Goal: Task Accomplishment & Management: Complete application form

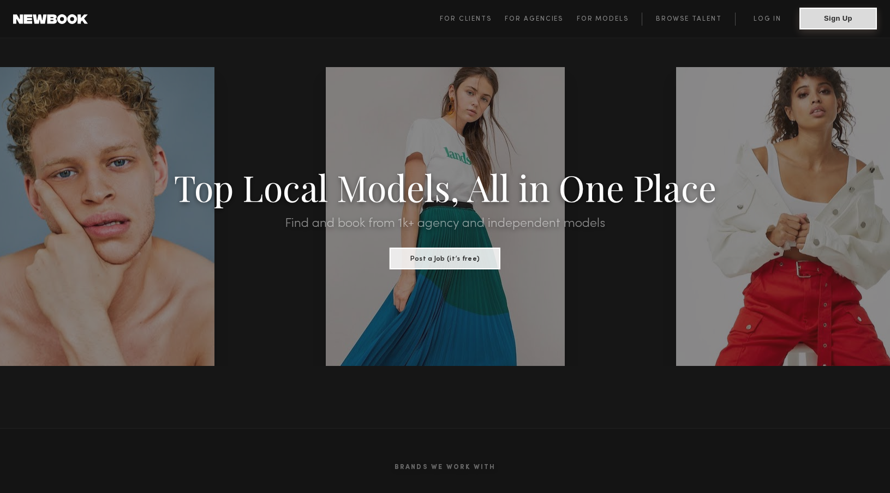
click at [834, 20] on button "Sign Up" at bounding box center [837, 19] width 77 height 22
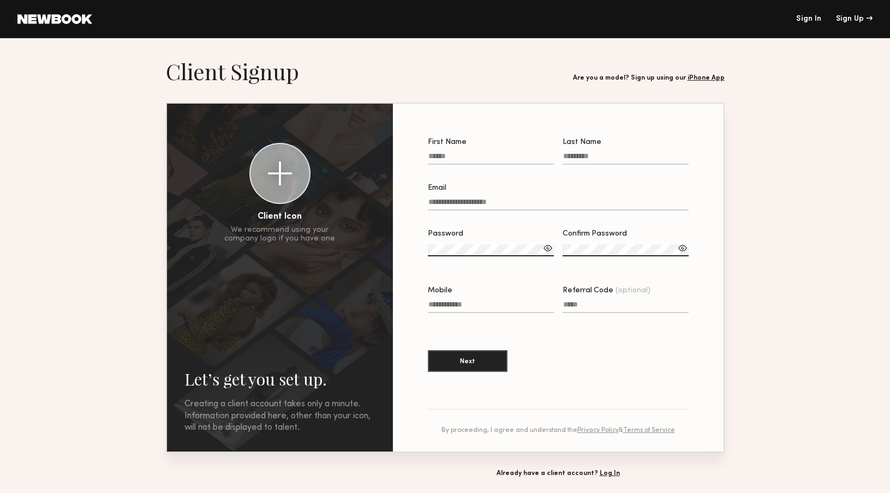
click at [505, 156] on input "First Name" at bounding box center [491, 158] width 126 height 13
type input "******"
type input "********"
type input "**********"
click at [513, 244] on label "Password" at bounding box center [491, 248] width 126 height 37
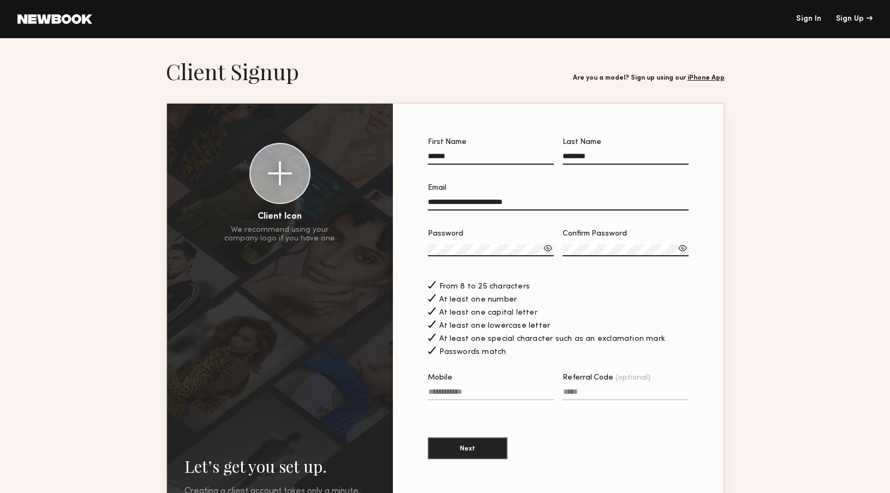
click at [486, 390] on input "Mobile" at bounding box center [491, 394] width 126 height 13
type input "**********"
click at [611, 397] on input "Referral Code (optional)" at bounding box center [626, 394] width 126 height 13
click at [469, 460] on section "**********" at bounding box center [558, 305] width 261 height 332
click at [461, 453] on button "Next" at bounding box center [468, 448] width 80 height 22
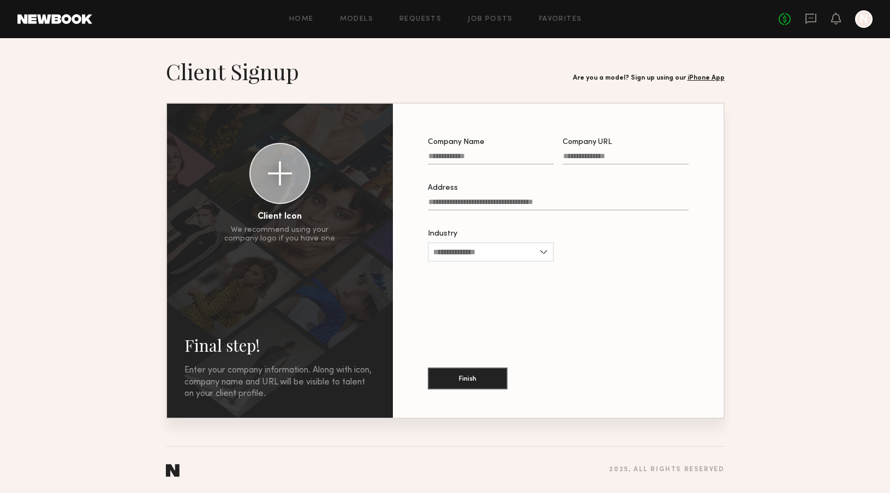
click at [489, 158] on input "Company Name" at bounding box center [491, 158] width 126 height 13
type input "**********"
click at [612, 146] on div "Company URL" at bounding box center [626, 143] width 126 height 8
click at [612, 152] on input "Company URL" at bounding box center [626, 158] width 126 height 13
click at [613, 157] on input "Company URL" at bounding box center [626, 158] width 126 height 13
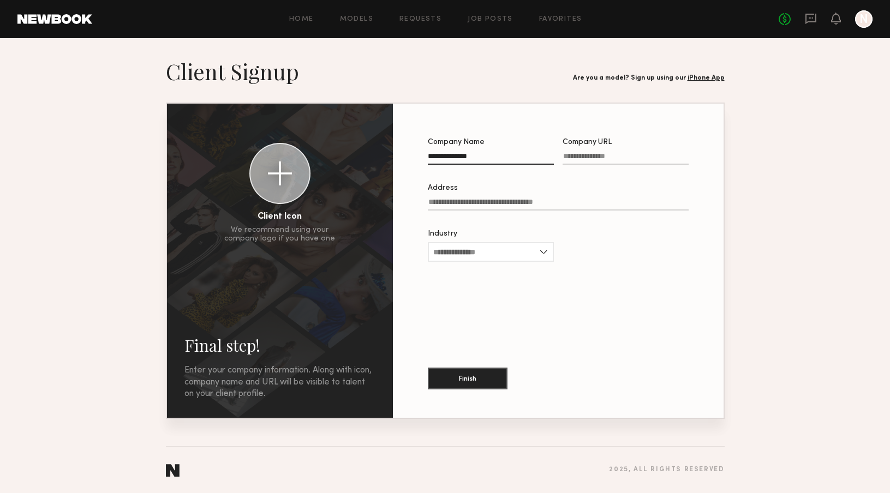
paste input "**********"
type input "**********"
click at [487, 199] on input "Address" at bounding box center [558, 204] width 261 height 13
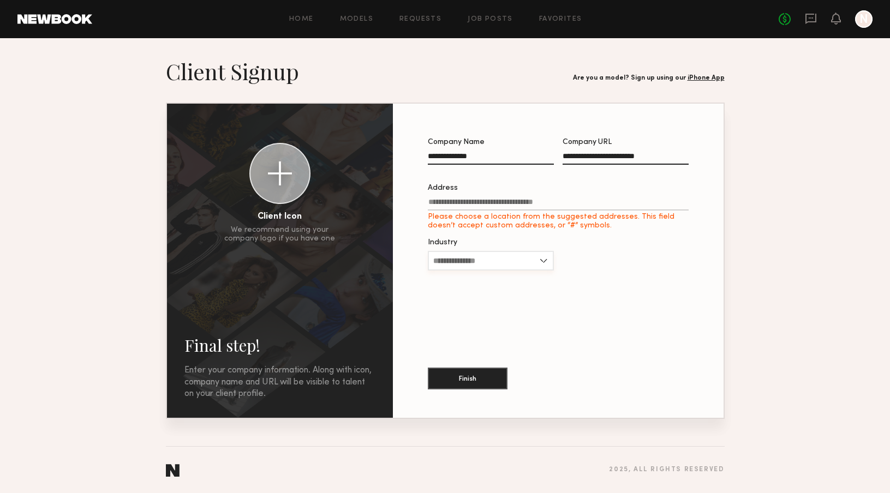
click at [521, 252] on input "Industry" at bounding box center [491, 261] width 126 height 20
click at [649, 253] on div at bounding box center [626, 260] width 126 height 43
click at [468, 194] on label "Address Please choose a location from the suggested addresses. This field doesn…" at bounding box center [558, 207] width 261 height 46
click at [468, 198] on input "Address Please choose a location from the suggested addresses. This field doesn…" at bounding box center [558, 204] width 261 height 13
click at [468, 200] on input "Address Please choose a location from the suggested addresses. This field doesn…" at bounding box center [558, 204] width 261 height 13
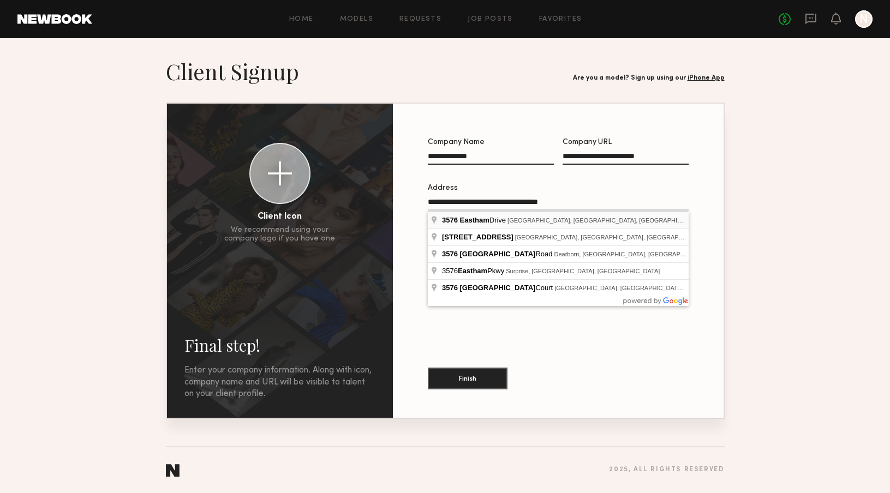
type input "**********"
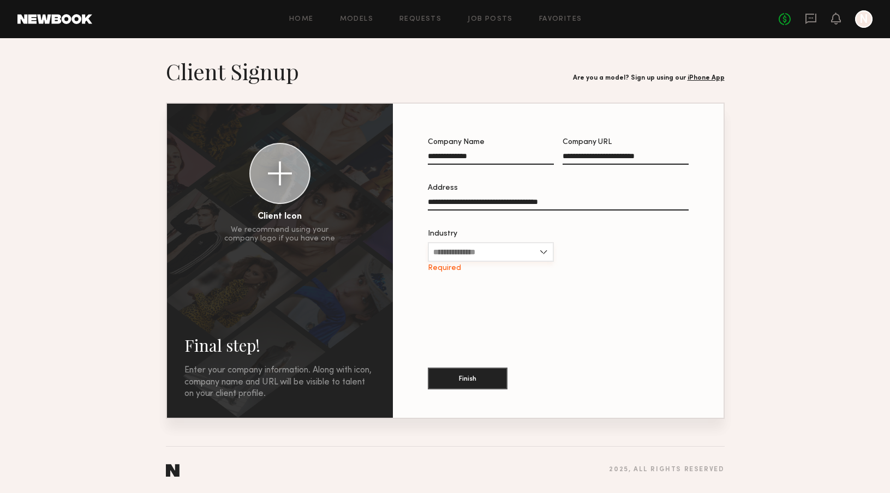
click at [478, 258] on input "Industry" at bounding box center [491, 252] width 126 height 20
click at [504, 375] on div "Other" at bounding box center [491, 375] width 124 height 17
type input "*****"
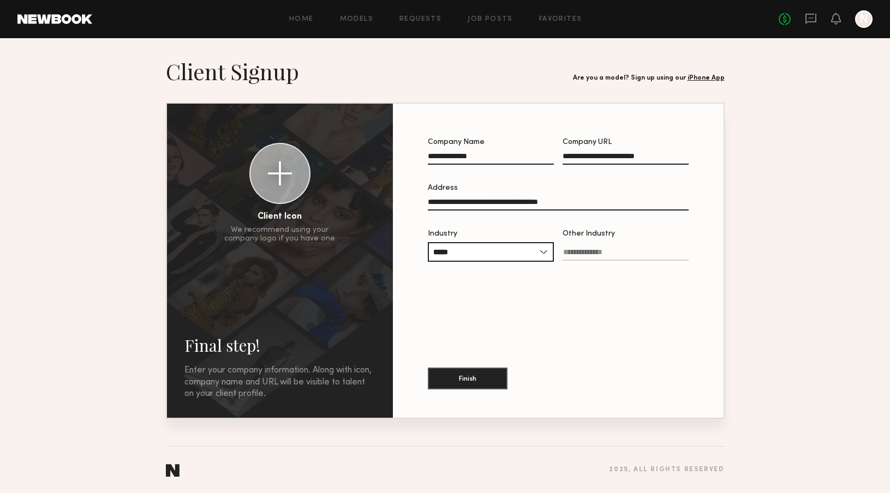
click at [583, 256] on input "Other Industry" at bounding box center [626, 254] width 126 height 13
click at [625, 250] on input "Other Industry Required" at bounding box center [626, 254] width 126 height 13
type input "**********"
click at [487, 373] on button "Finish" at bounding box center [468, 378] width 80 height 22
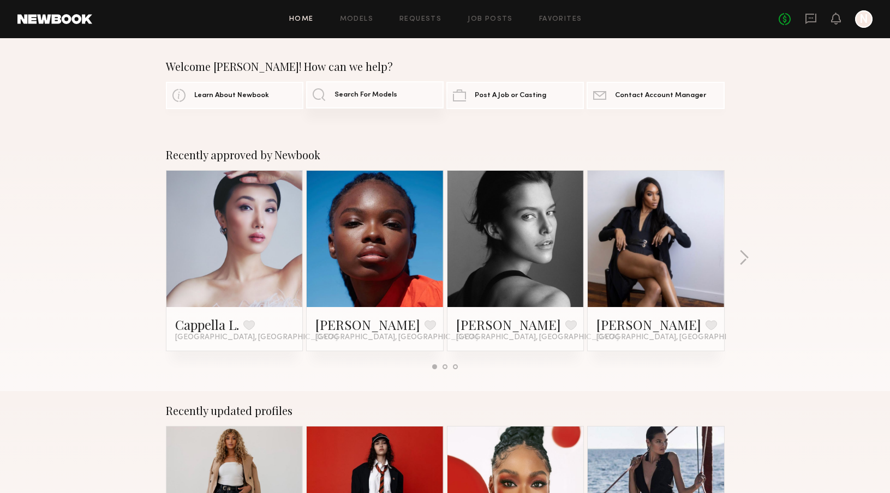
click at [375, 94] on span "Search For Models" at bounding box center [366, 95] width 63 height 7
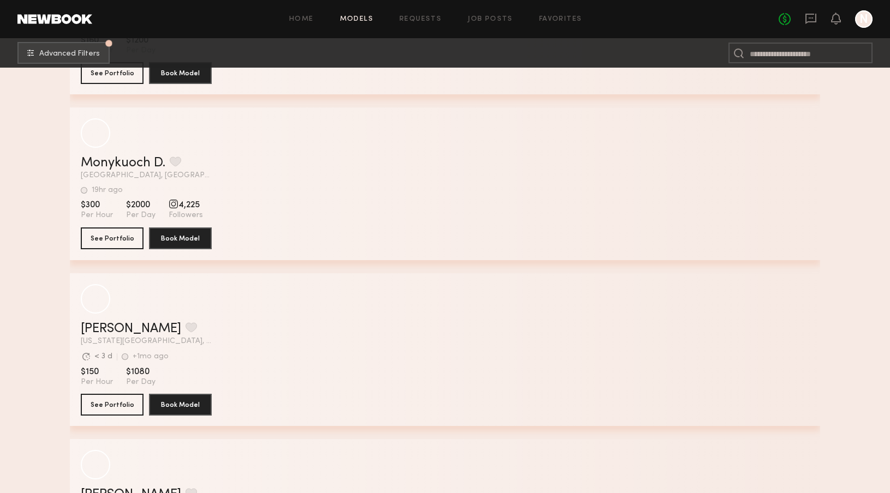
scroll to position [303, 0]
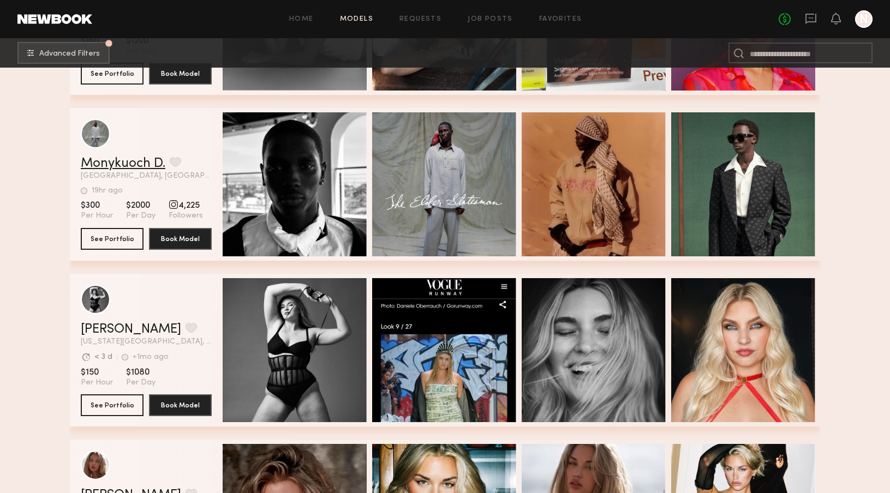
click at [136, 165] on link "Monykuoch D." at bounding box center [123, 163] width 85 height 13
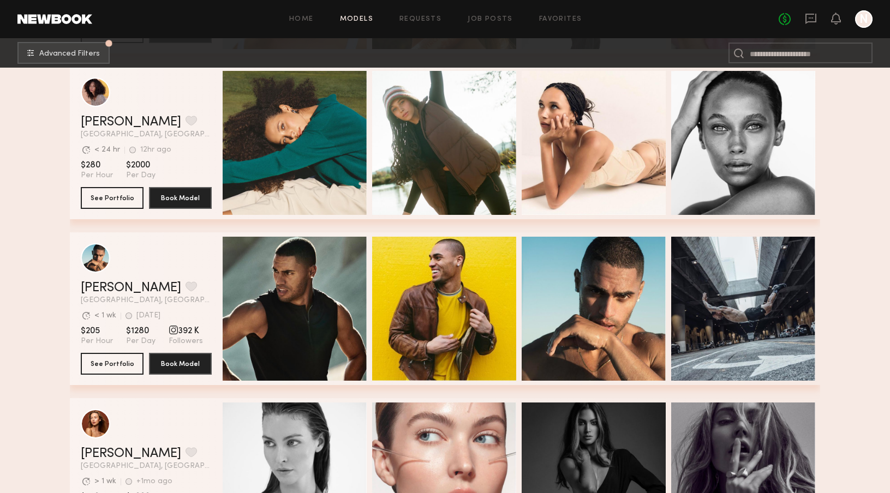
scroll to position [2336, 0]
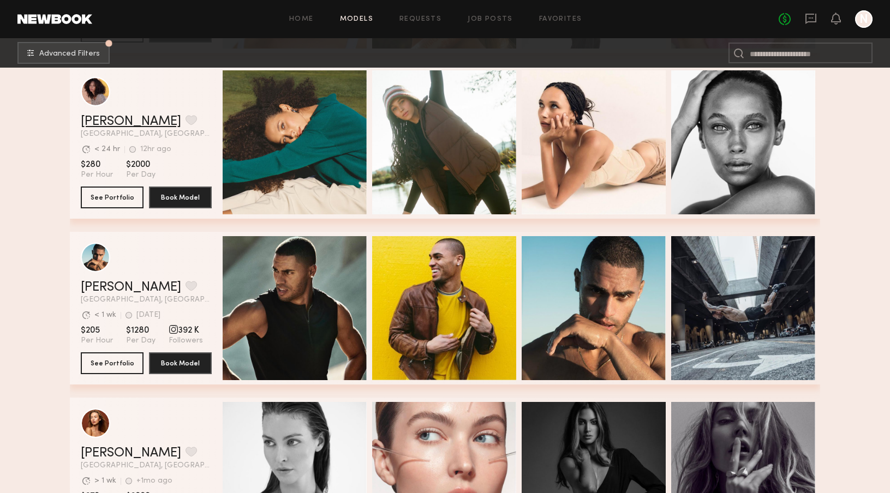
click at [118, 125] on link "Audre M." at bounding box center [131, 121] width 100 height 13
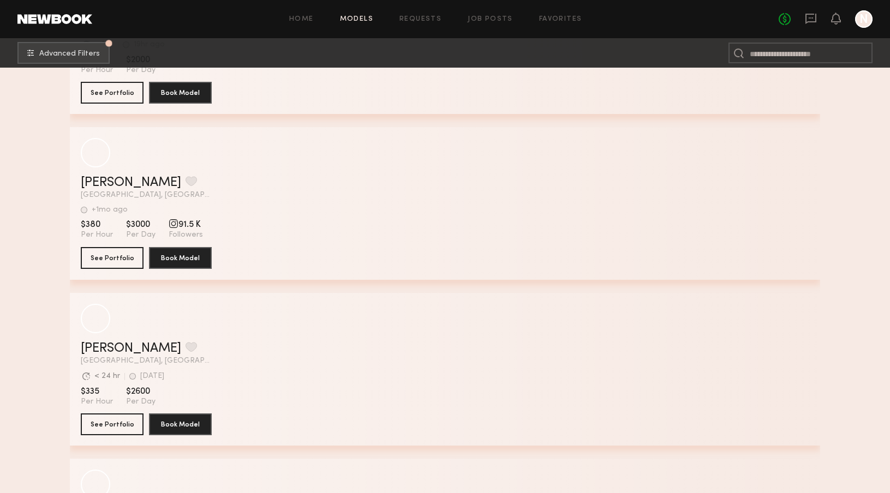
scroll to position [4717, 0]
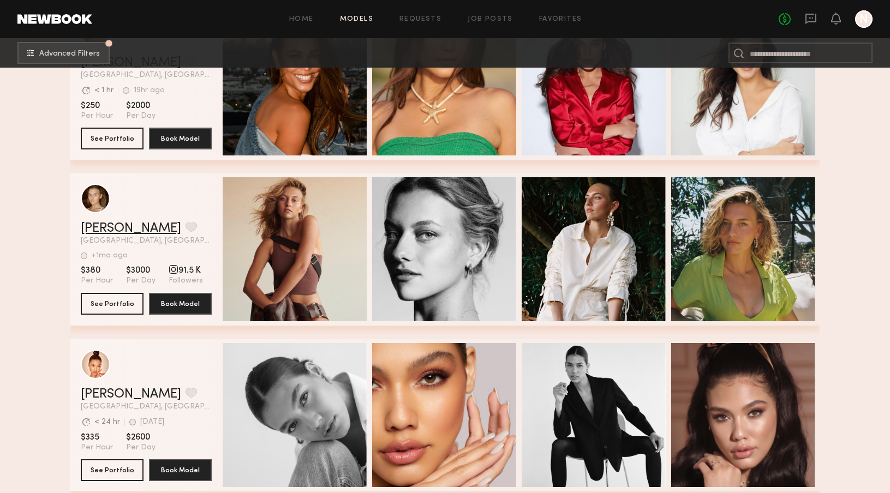
click at [110, 226] on link "Ella K." at bounding box center [131, 228] width 100 height 13
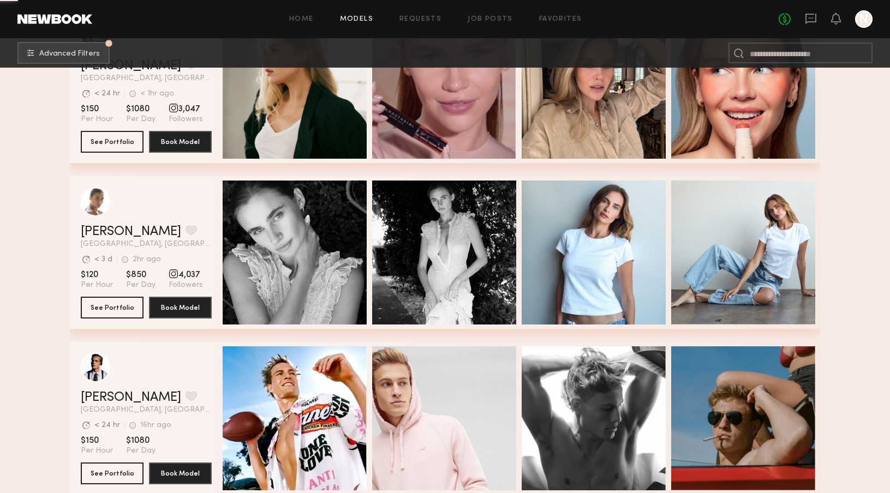
scroll to position [5213, 0]
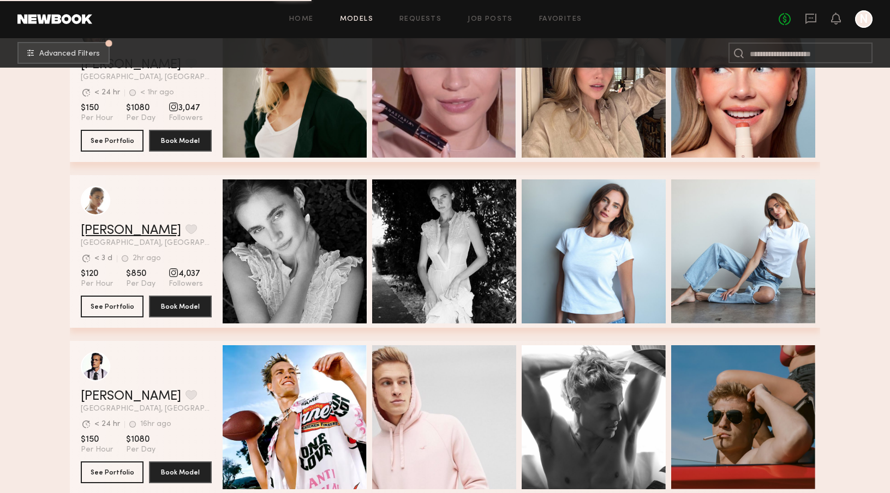
click at [98, 231] on link "Liv M." at bounding box center [131, 230] width 100 height 13
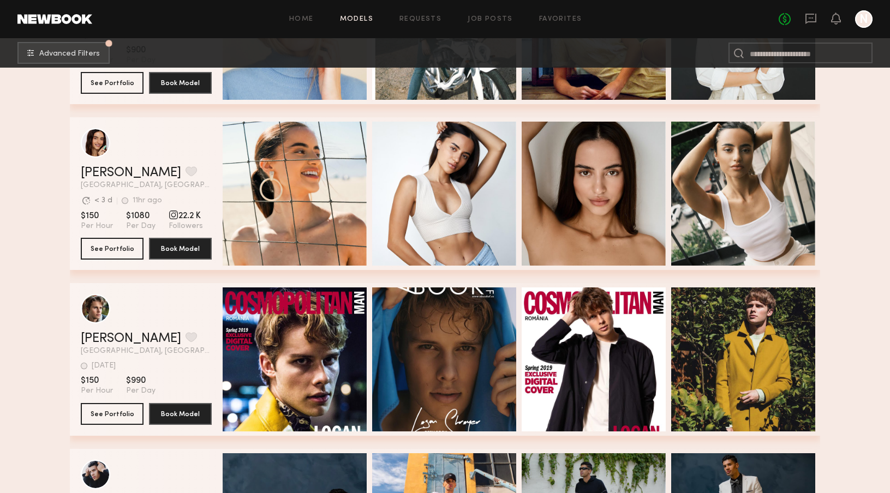
scroll to position [6578, 0]
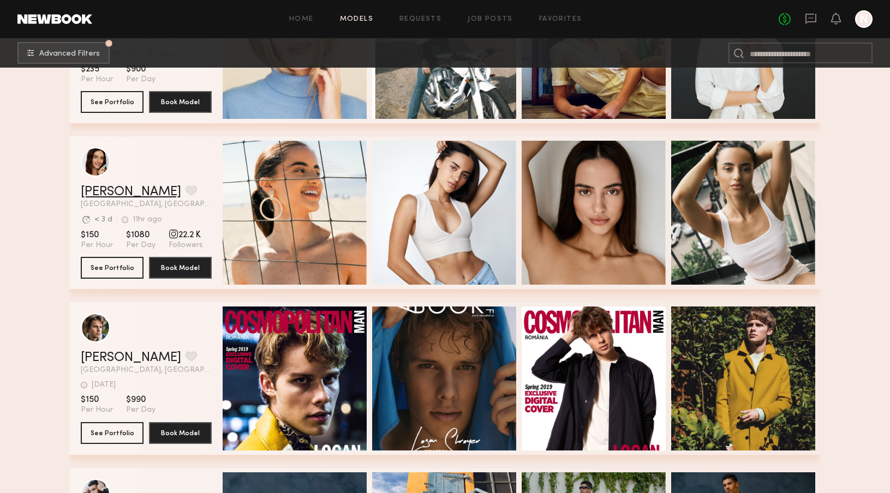
click at [91, 188] on link "Anna S." at bounding box center [131, 192] width 100 height 13
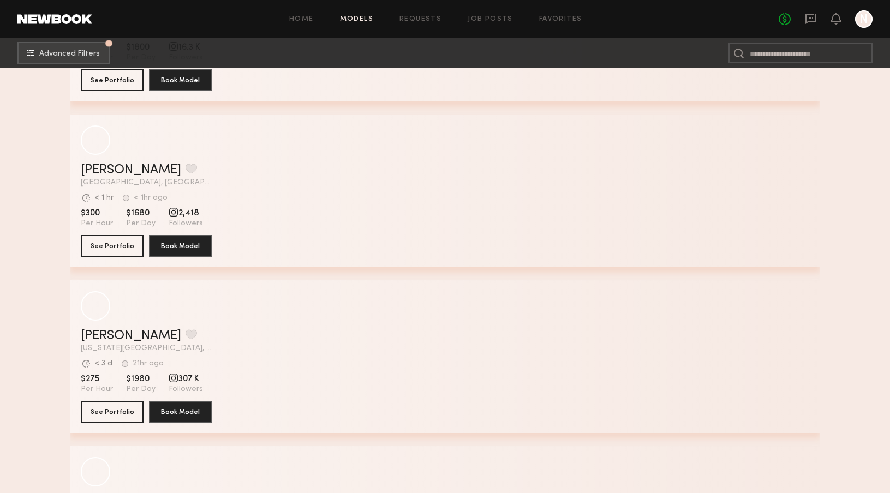
scroll to position [7928, 0]
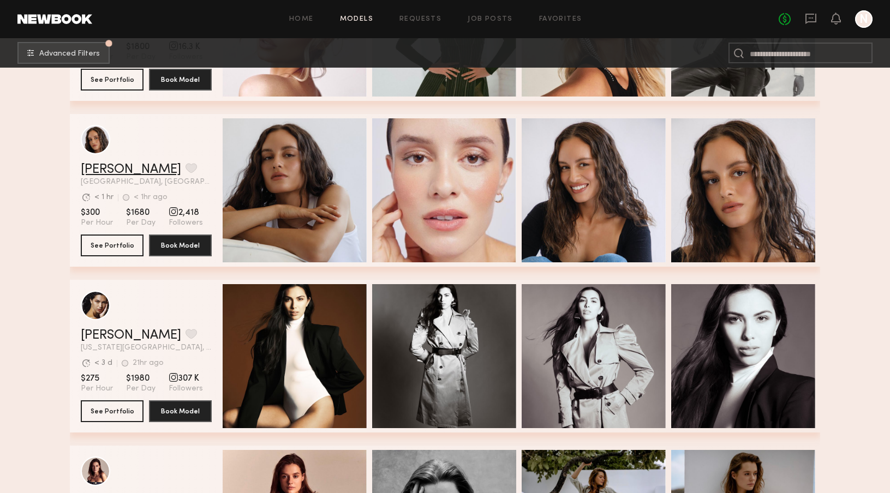
click at [86, 170] on link "Jamie V." at bounding box center [131, 169] width 100 height 13
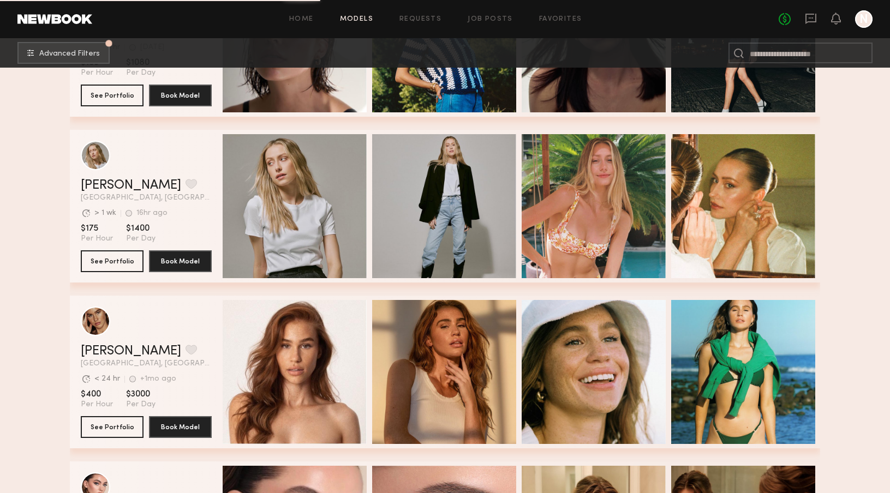
scroll to position [9733, 0]
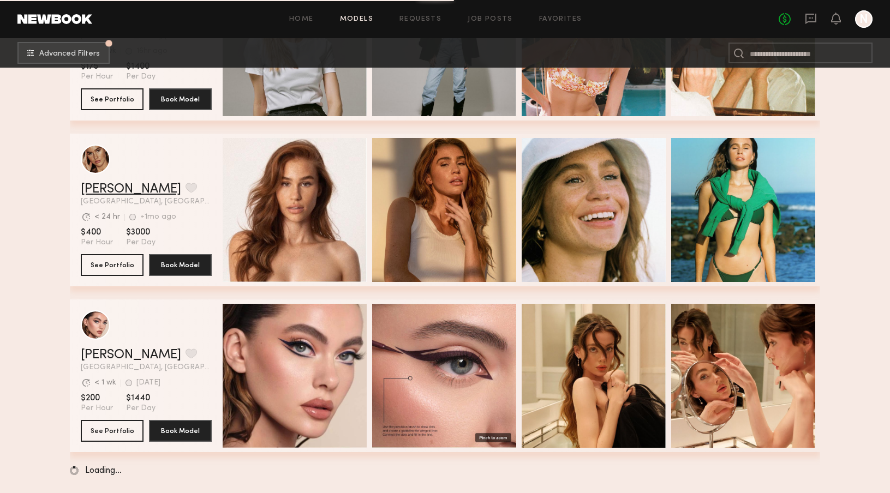
click at [98, 186] on link "Kelsey Q." at bounding box center [131, 189] width 100 height 13
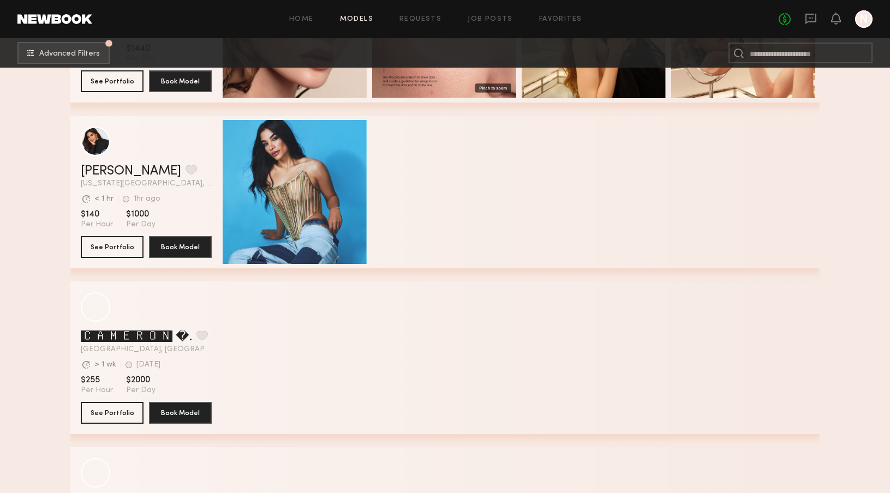
scroll to position [10370, 0]
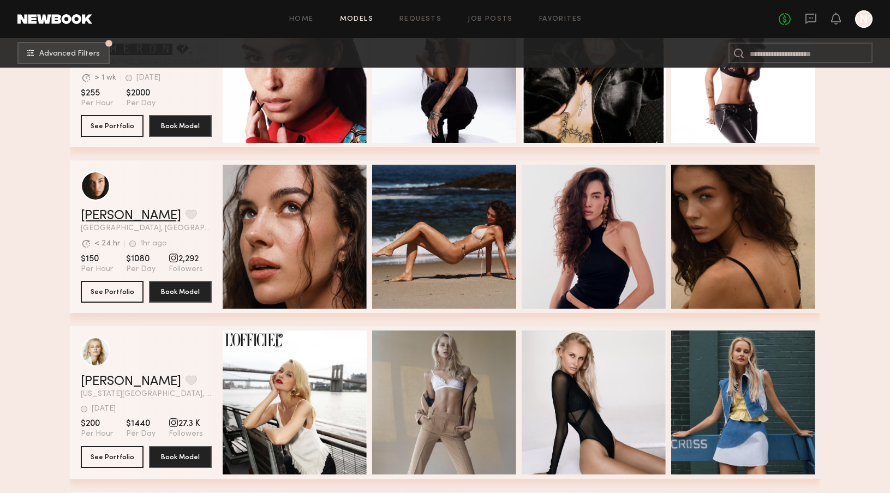
click at [94, 216] on link "Uliana V." at bounding box center [131, 216] width 100 height 13
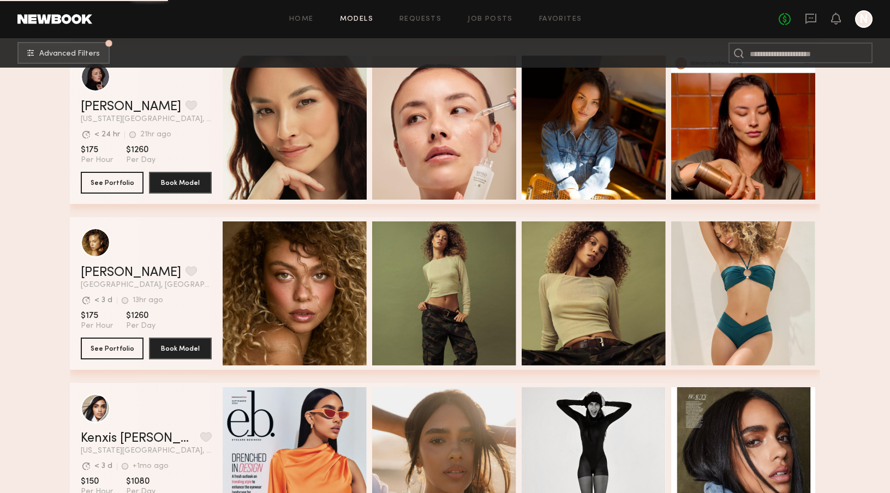
scroll to position [11241, 0]
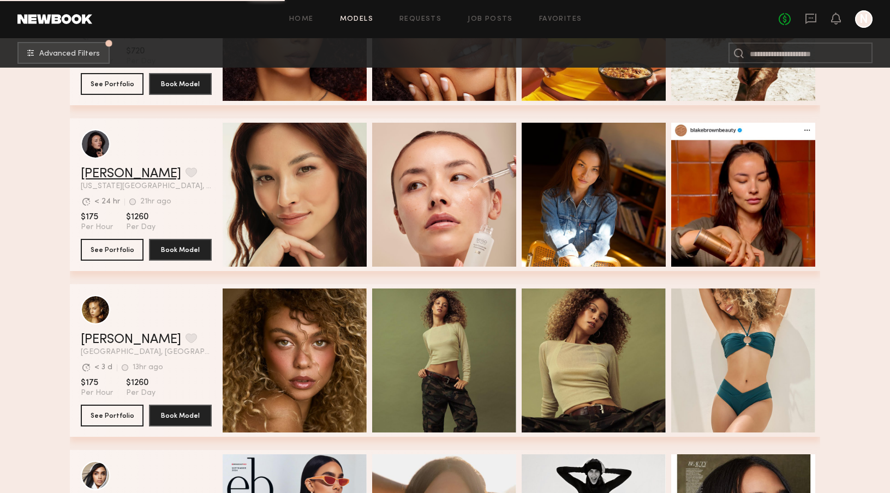
click at [95, 172] on link "Madison F." at bounding box center [131, 174] width 100 height 13
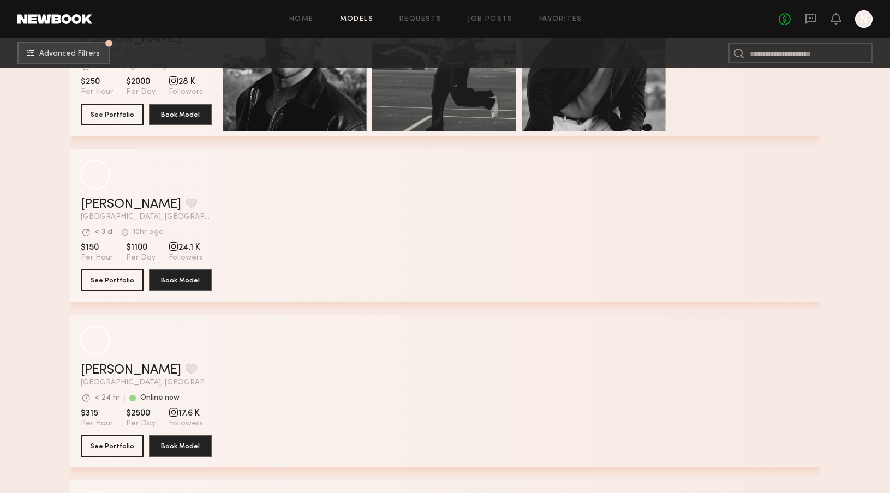
scroll to position [12207, 0]
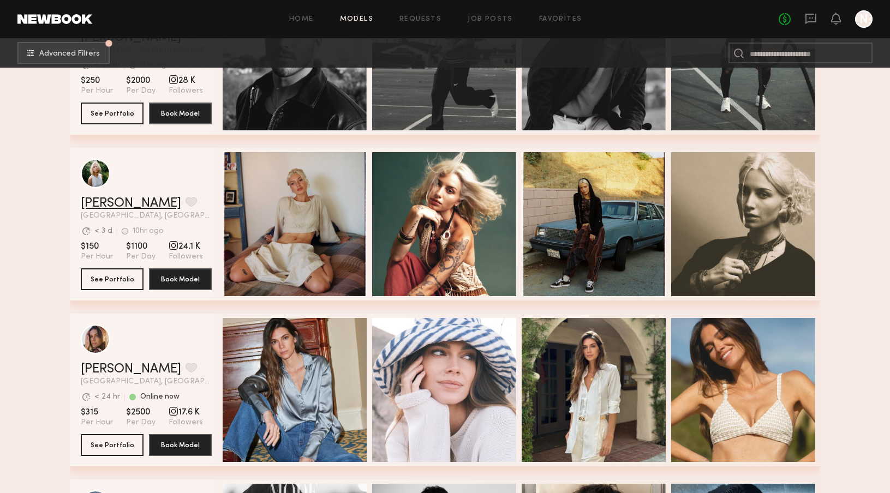
click at [119, 204] on link "Foster M." at bounding box center [131, 203] width 100 height 13
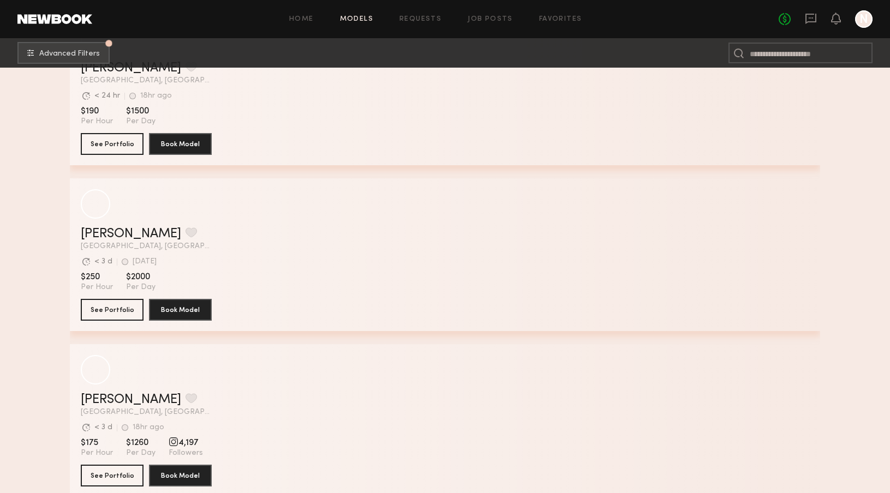
scroll to position [19090, 0]
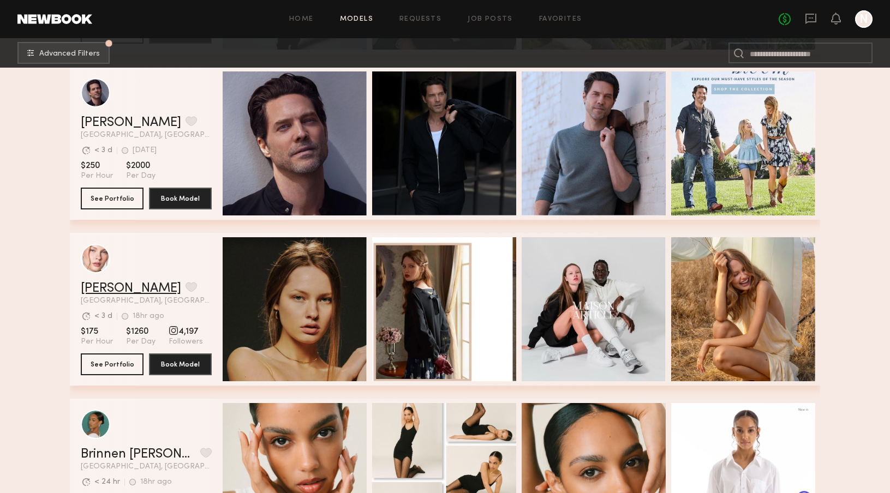
click at [110, 292] on link "Anastasiia M." at bounding box center [131, 288] width 100 height 13
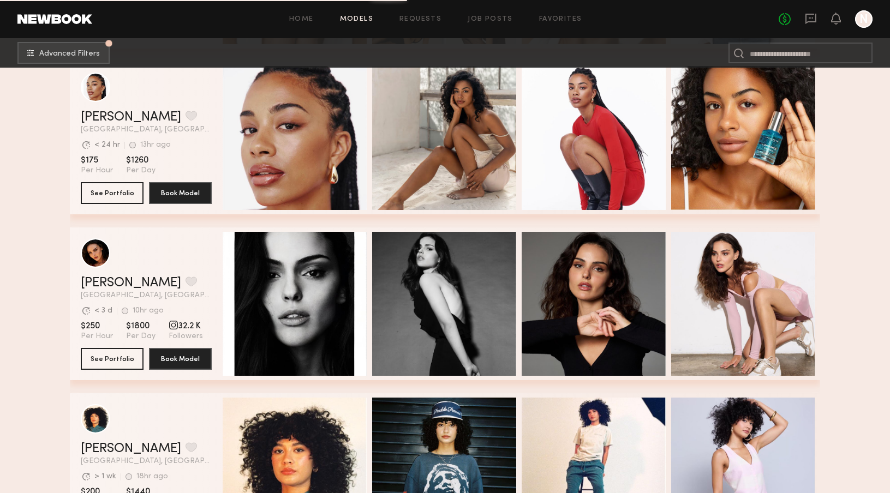
scroll to position [19473, 0]
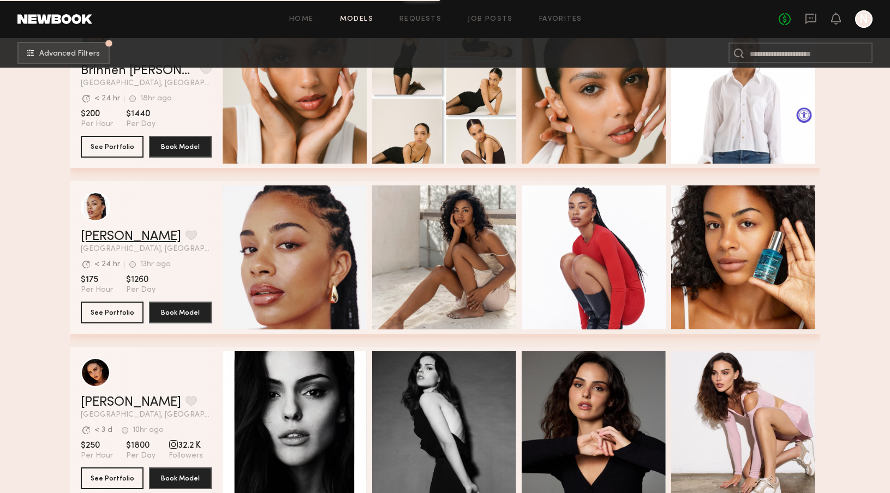
click at [92, 232] on link "Chloe W." at bounding box center [131, 236] width 100 height 13
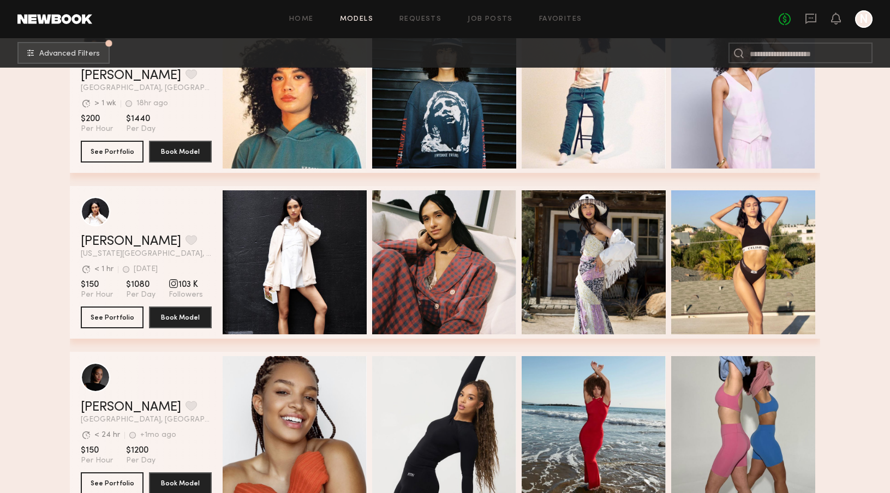
scroll to position [19972, 0]
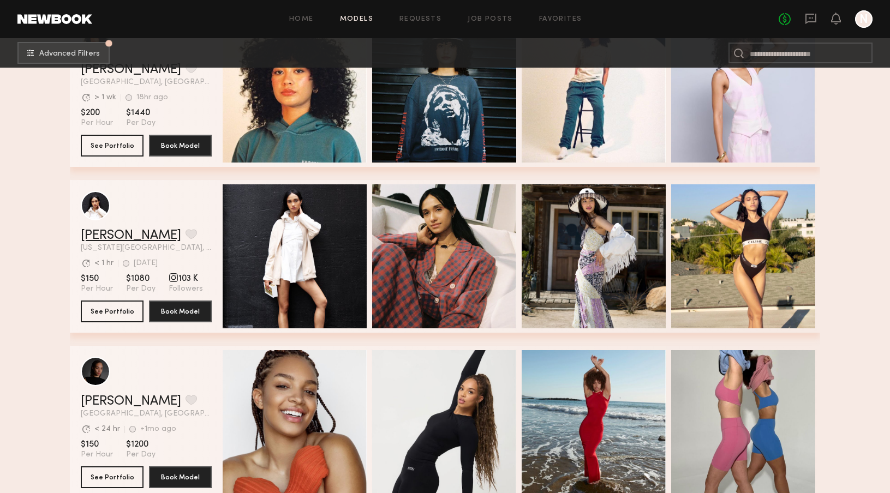
click at [100, 233] on link "Laura A." at bounding box center [131, 235] width 100 height 13
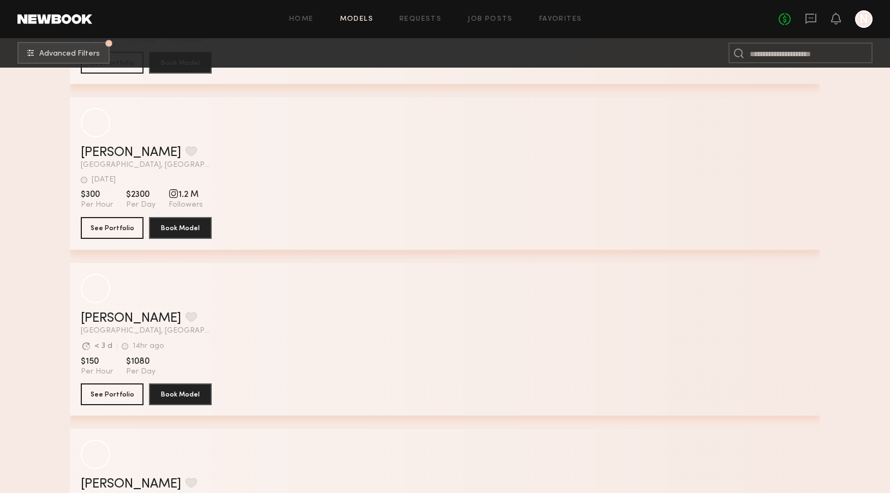
scroll to position [27024, 0]
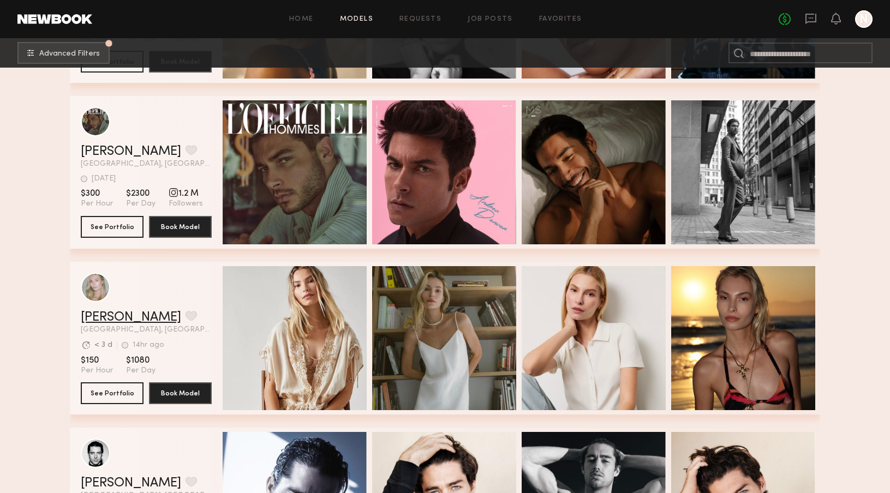
click at [114, 315] on link "Darina D." at bounding box center [131, 317] width 100 height 13
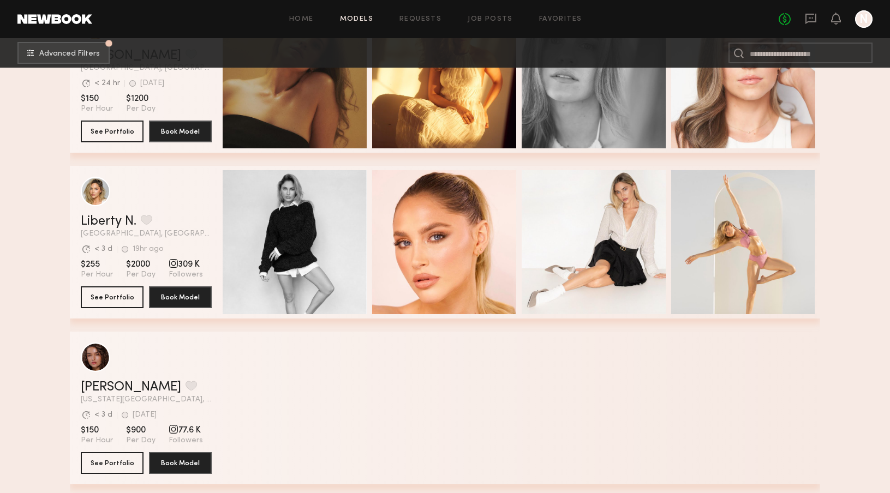
scroll to position [27871, 0]
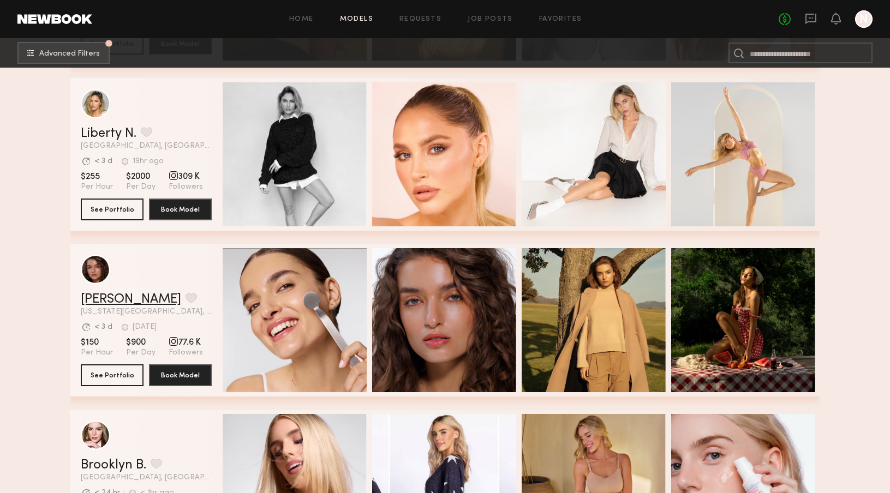
click at [123, 301] on link "Olviya K." at bounding box center [131, 299] width 100 height 13
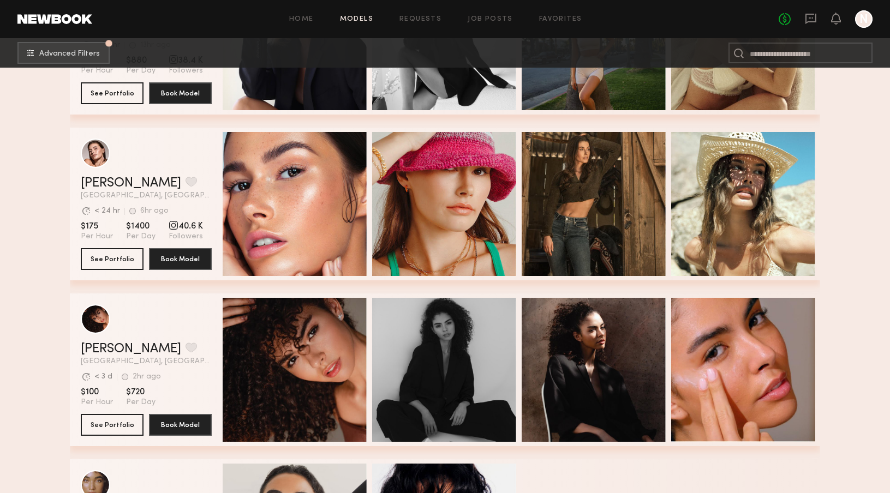
scroll to position [29919, 0]
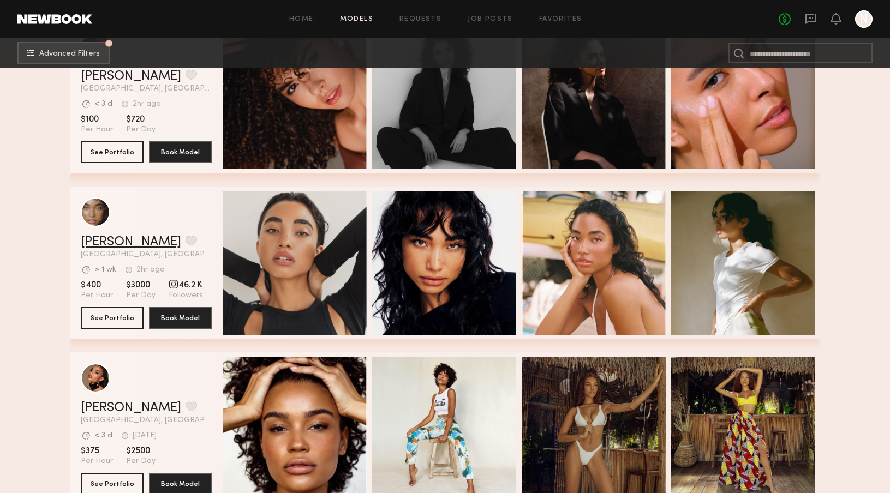
click at [106, 246] on link "Gabriella F." at bounding box center [131, 242] width 100 height 13
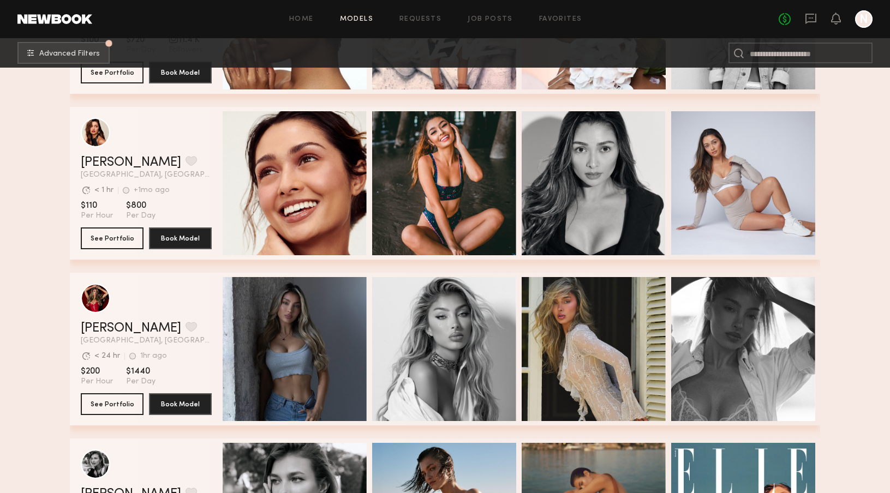
scroll to position [31289, 0]
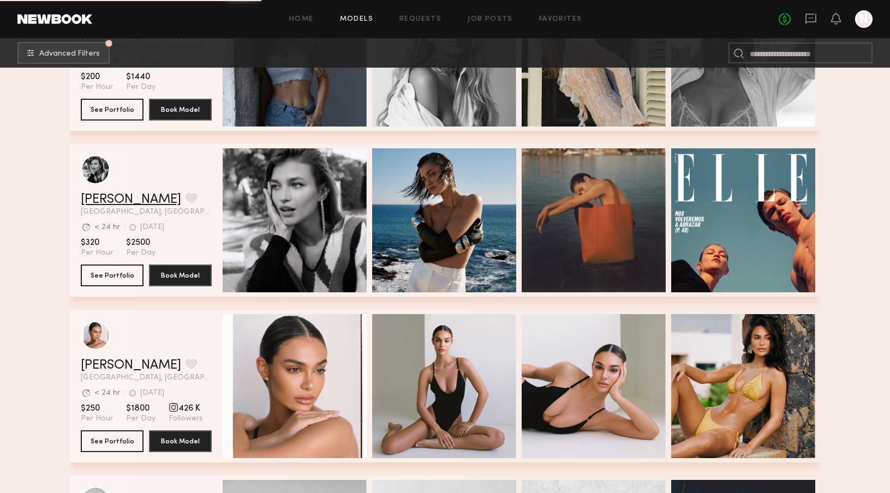
click at [102, 201] on link "Helena L." at bounding box center [131, 199] width 100 height 13
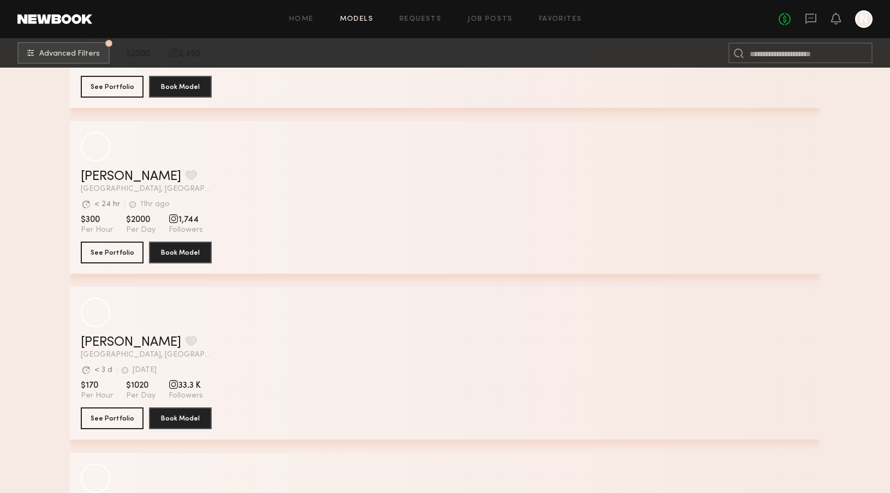
scroll to position [32326, 0]
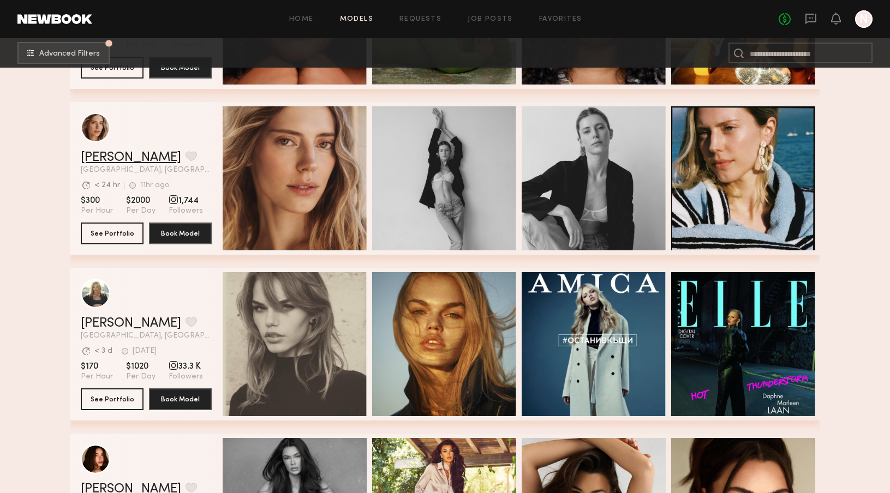
click at [87, 162] on link "Oxana Z." at bounding box center [131, 157] width 100 height 13
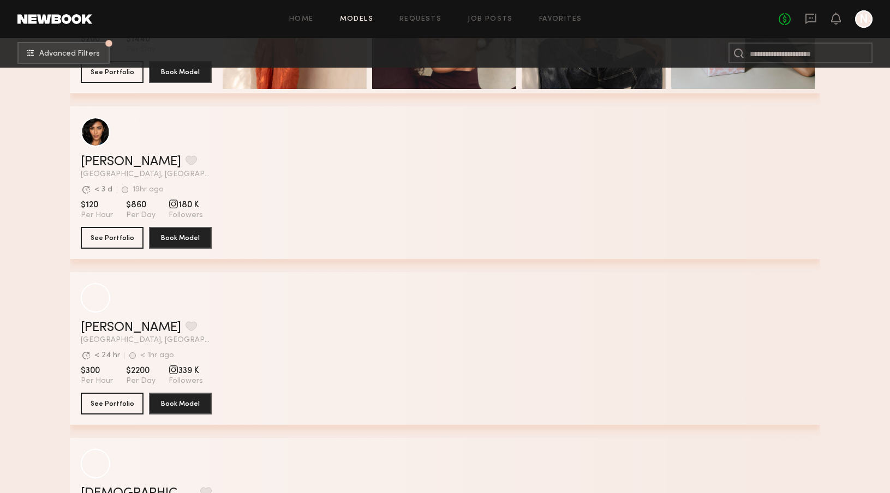
scroll to position [37840, 0]
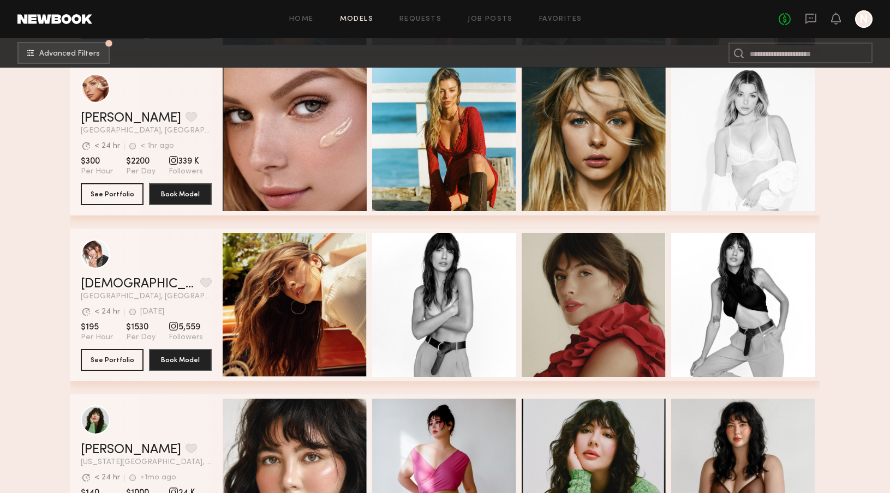
click at [111, 293] on span "Los Angeles, CA" at bounding box center [146, 297] width 131 height 8
click at [109, 286] on link "Kristen J." at bounding box center [138, 284] width 115 height 13
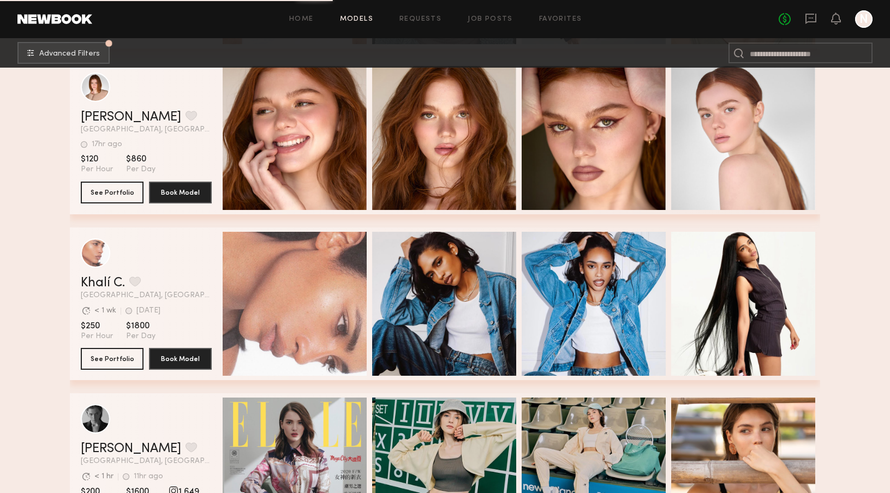
scroll to position [39262, 0]
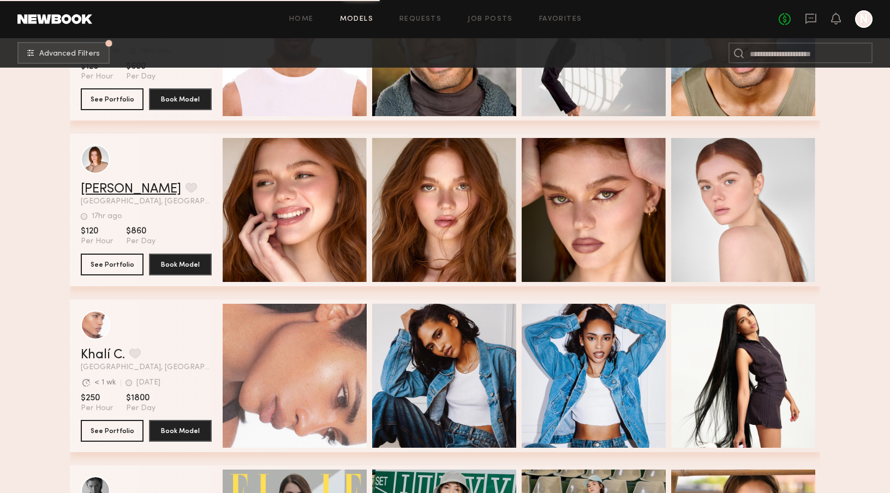
click at [104, 190] on link "Camryn B." at bounding box center [131, 189] width 100 height 13
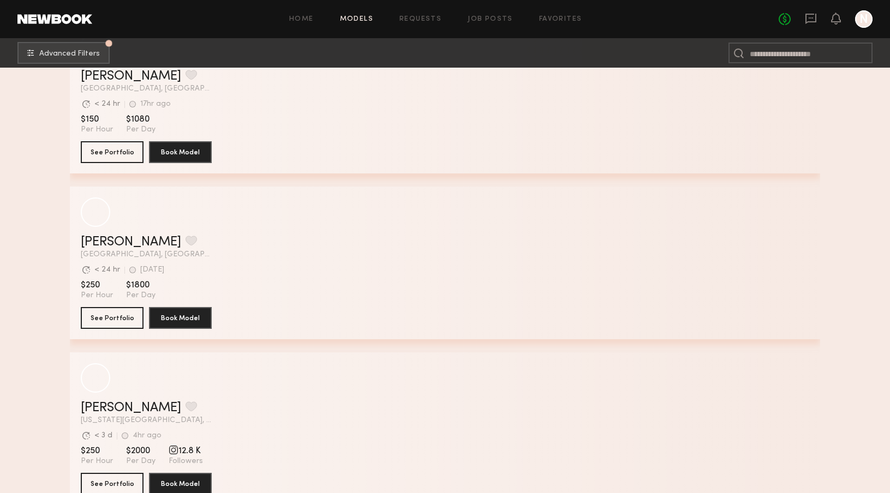
scroll to position [40701, 0]
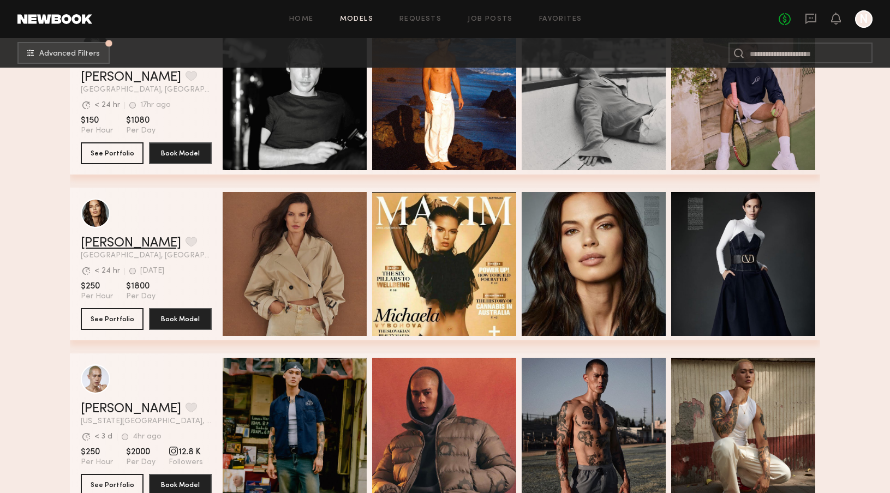
click at [91, 245] on link "Michaela V." at bounding box center [131, 243] width 100 height 13
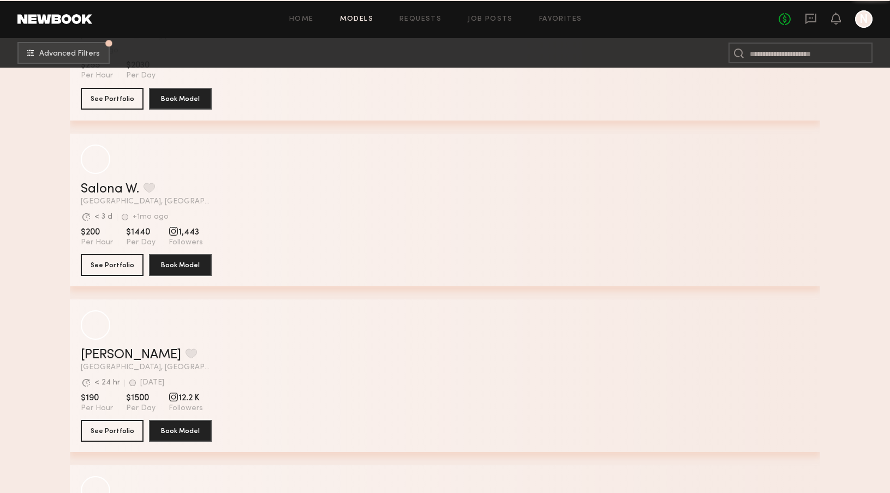
scroll to position [41768, 0]
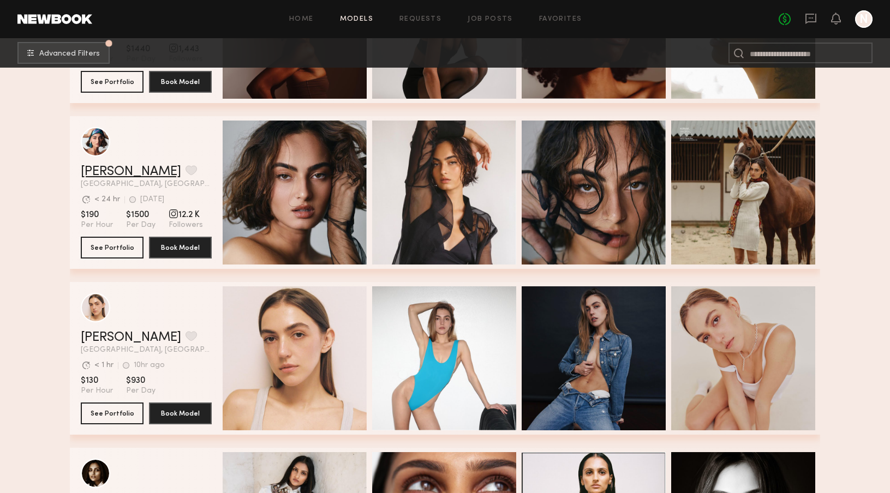
click at [103, 178] on link "Moe S." at bounding box center [131, 171] width 100 height 13
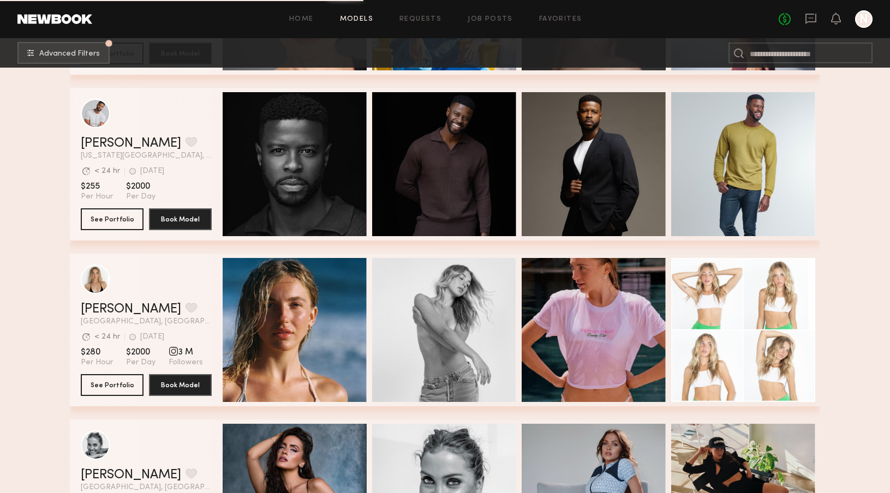
scroll to position [43536, 0]
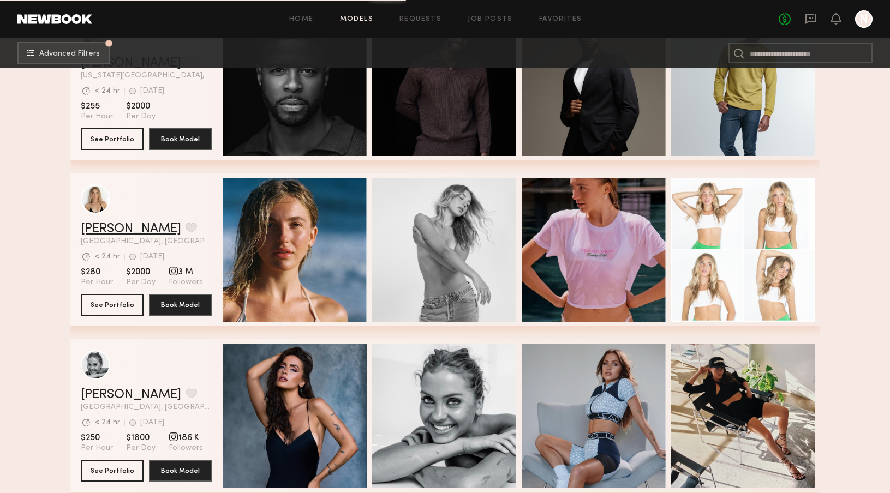
click at [92, 229] on link "Brynn R." at bounding box center [131, 229] width 100 height 13
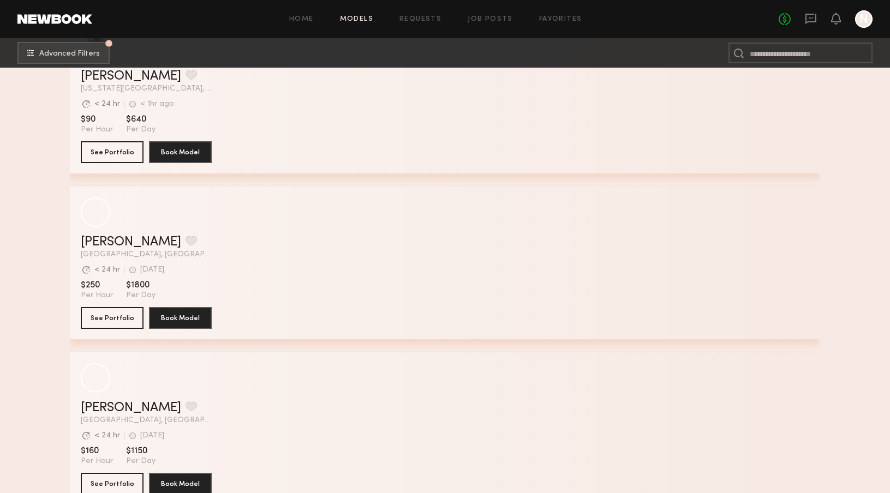
scroll to position [44132, 0]
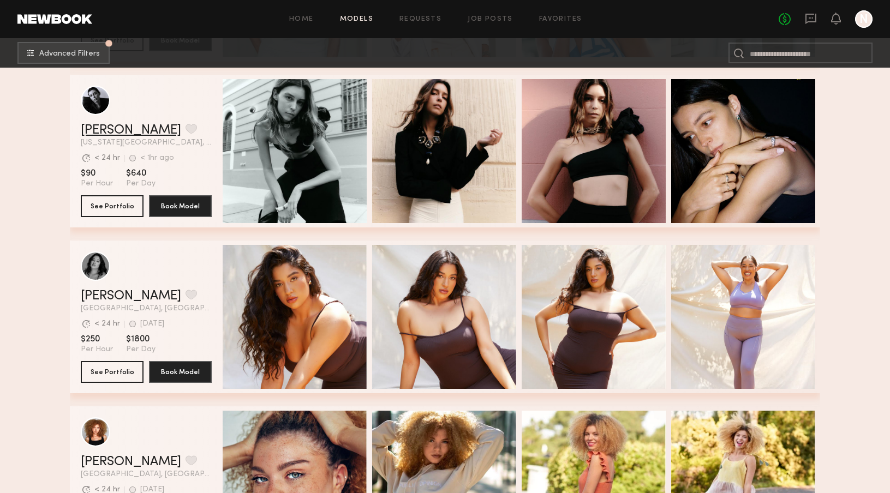
click at [97, 132] on link "Lainy T." at bounding box center [131, 130] width 100 height 13
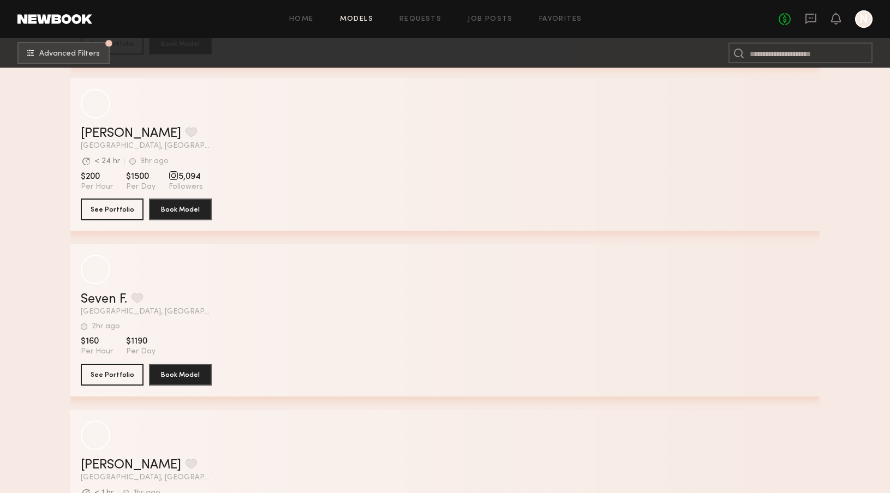
scroll to position [45101, 0]
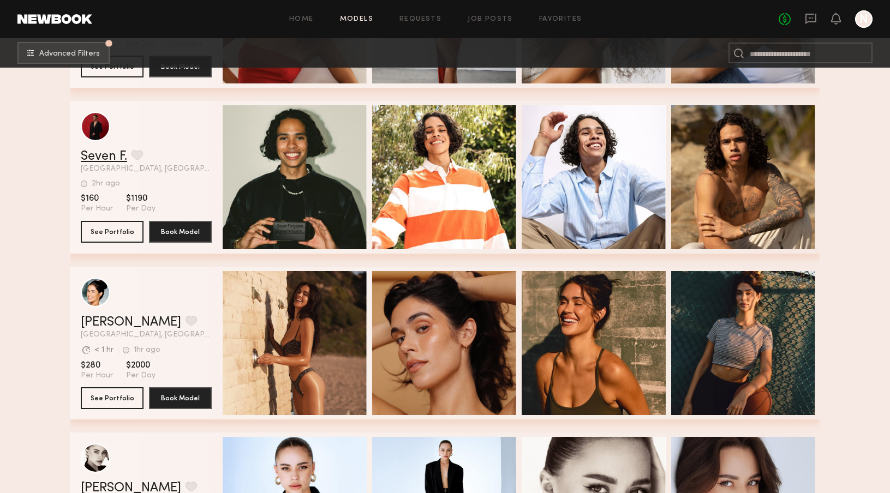
click at [94, 162] on link "Seven F." at bounding box center [104, 156] width 46 height 13
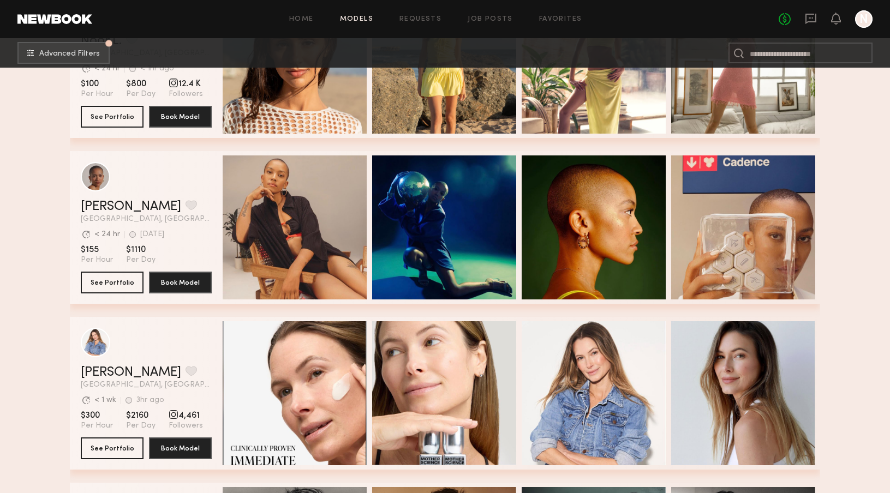
scroll to position [46378, 0]
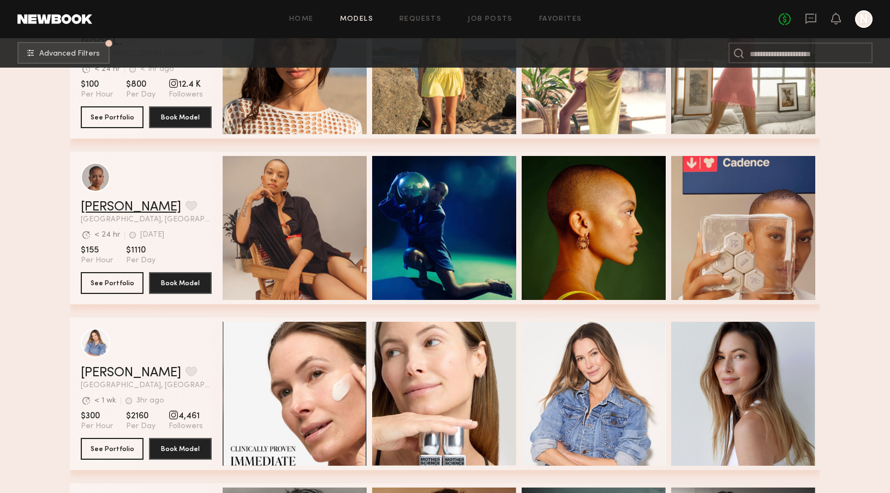
click at [102, 207] on link "Amanya M." at bounding box center [131, 207] width 100 height 13
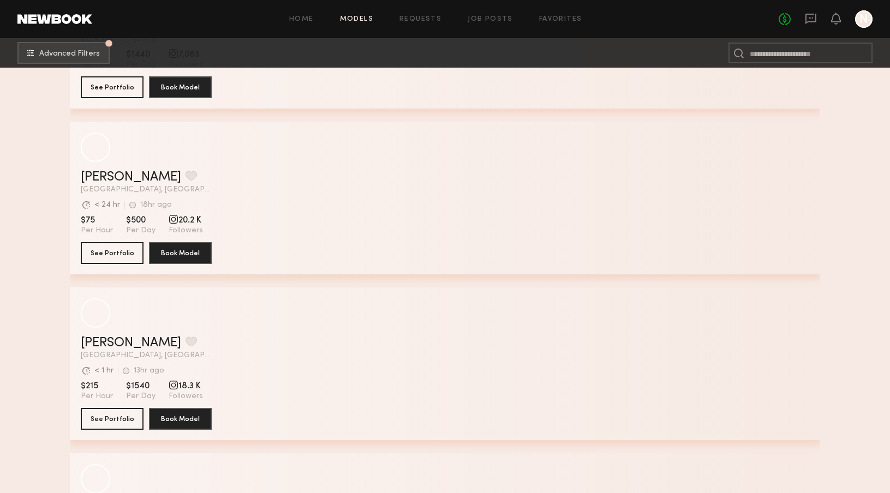
scroll to position [48384, 0]
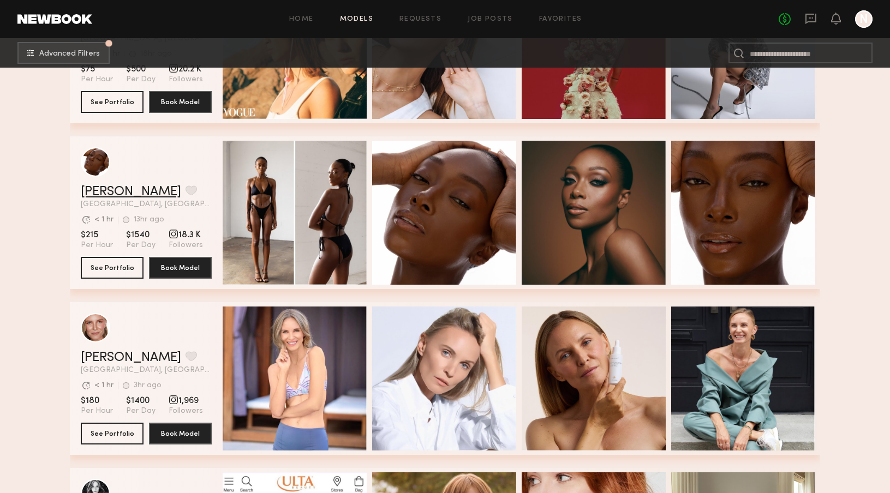
click at [108, 189] on link "Nancy N." at bounding box center [131, 192] width 100 height 13
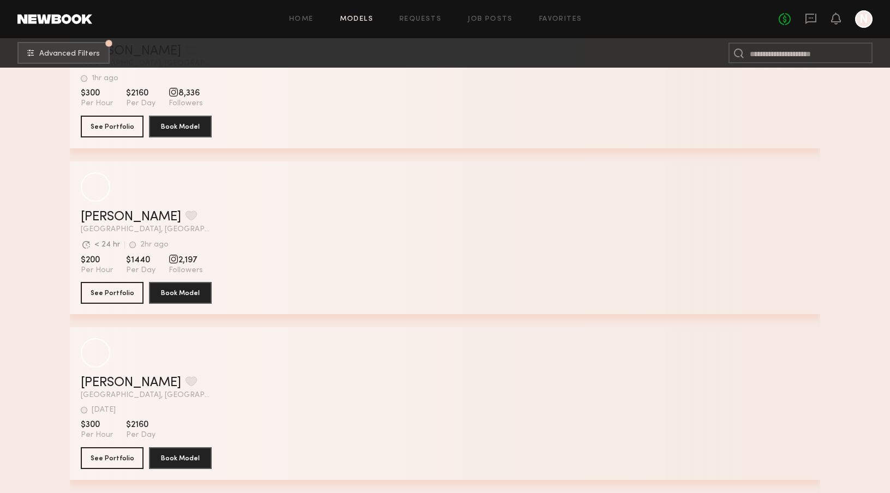
scroll to position [51074, 0]
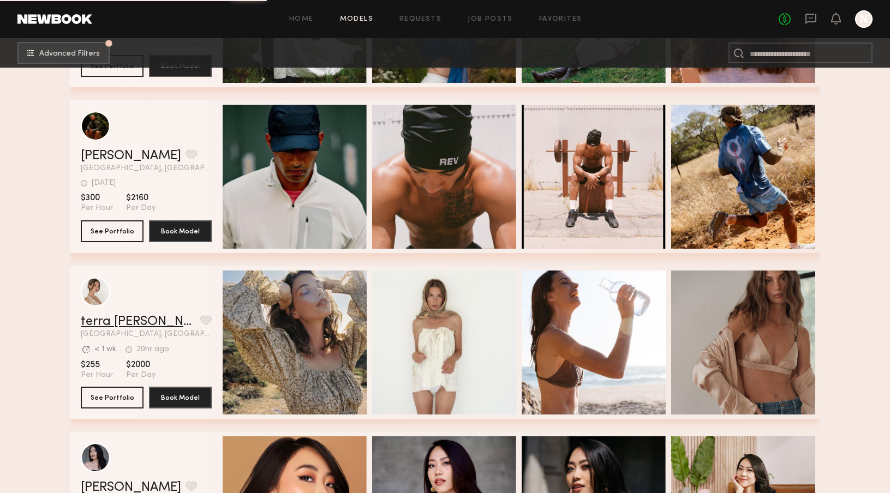
click at [110, 324] on link "terra jo w." at bounding box center [138, 321] width 115 height 13
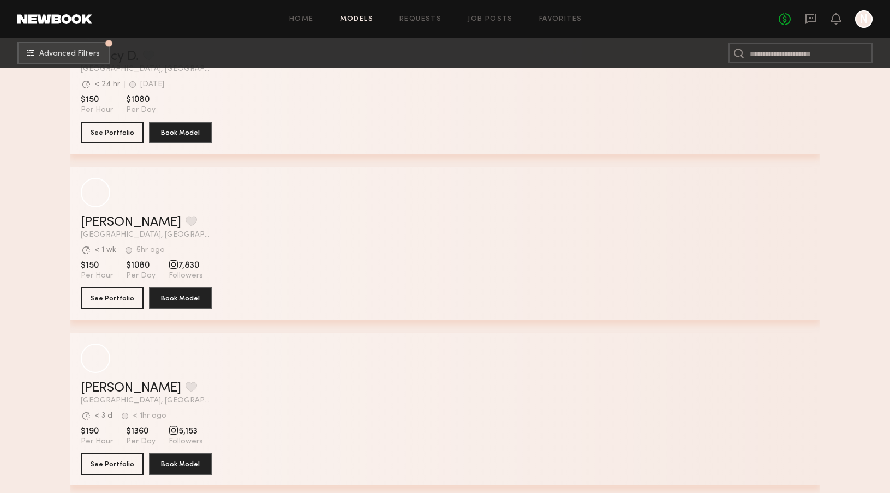
scroll to position [52669, 0]
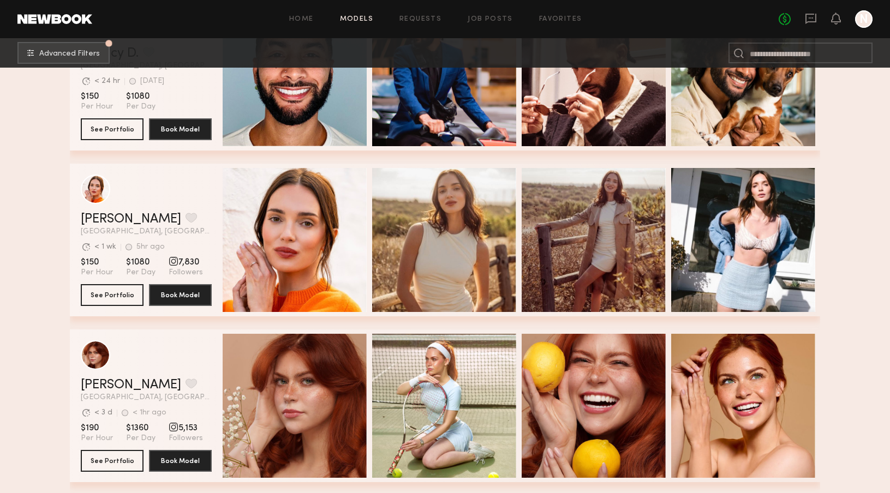
click at [91, 221] on link "Jules H." at bounding box center [131, 219] width 100 height 13
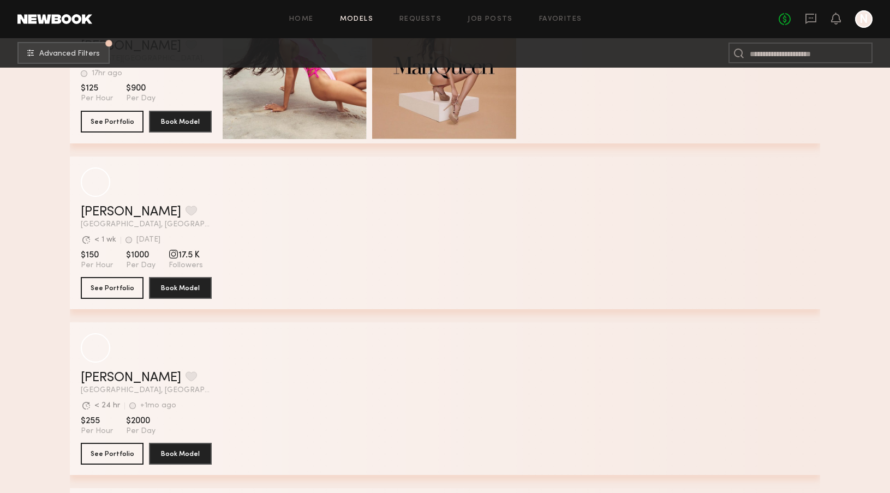
scroll to position [54405, 0]
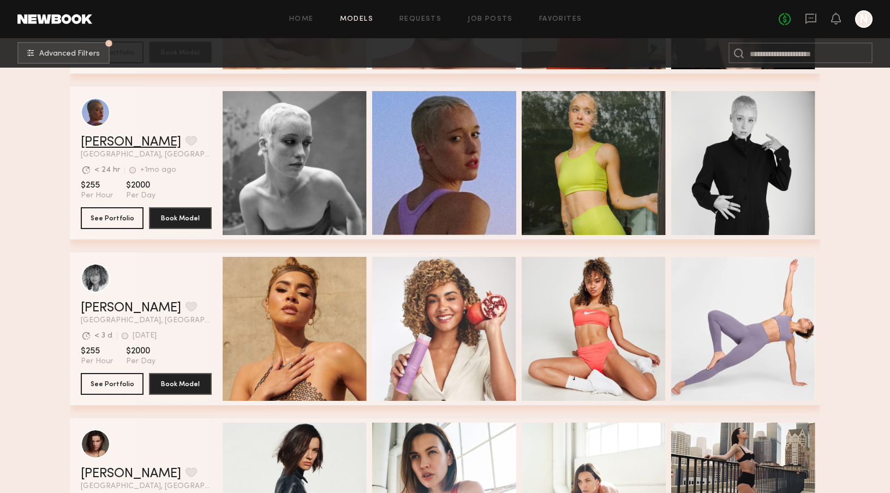
click at [109, 145] on link "Caris K." at bounding box center [131, 142] width 100 height 13
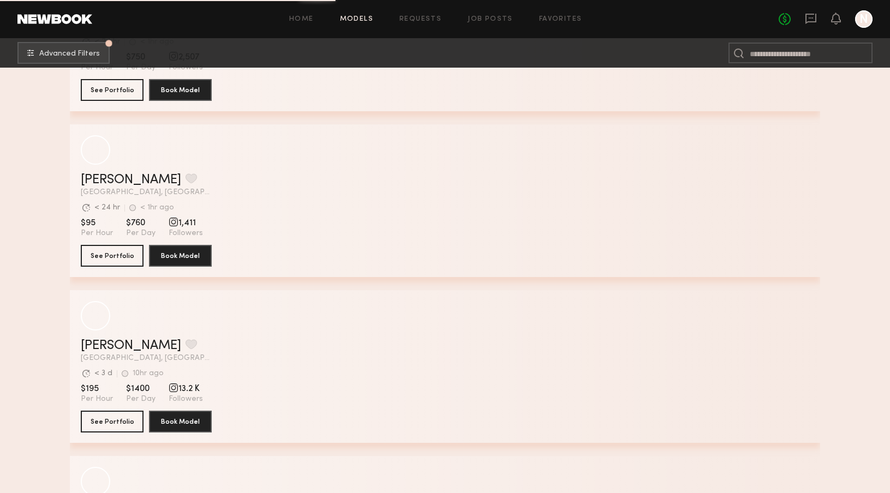
scroll to position [57337, 0]
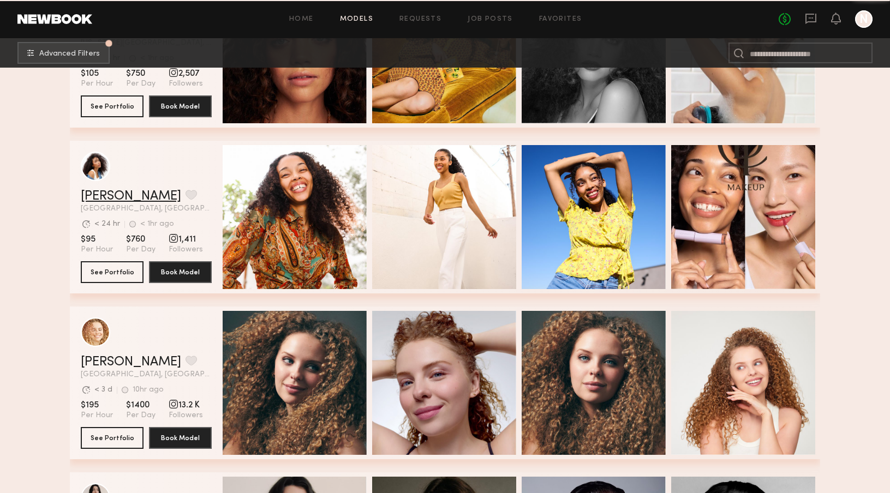
click at [120, 193] on link "Janelle J." at bounding box center [131, 196] width 100 height 13
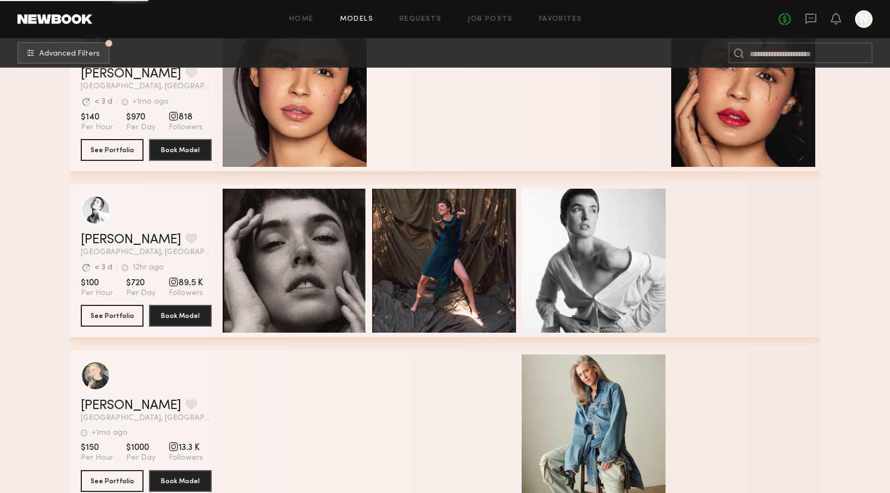
scroll to position [59341, 0]
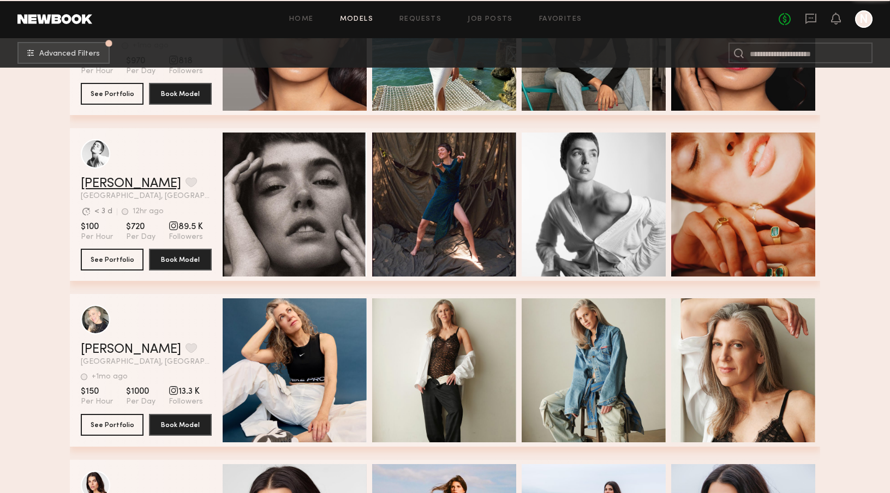
click at [109, 185] on link "Jessica W." at bounding box center [131, 183] width 100 height 13
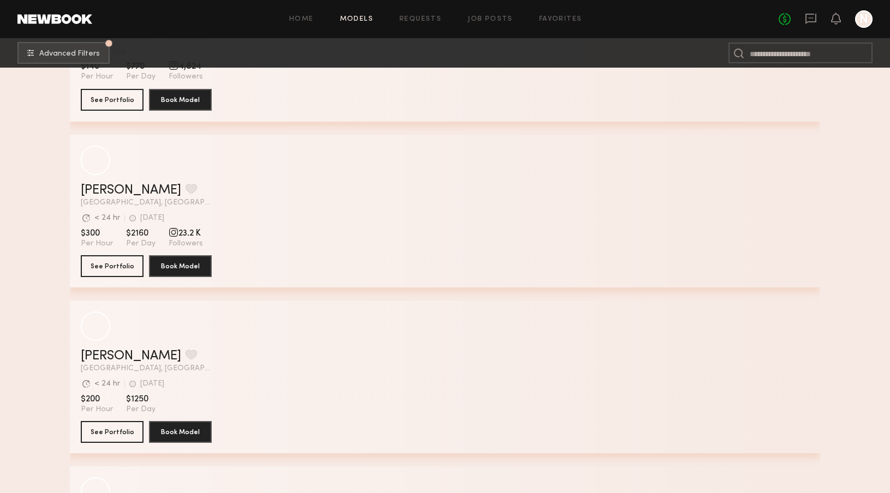
scroll to position [61825, 0]
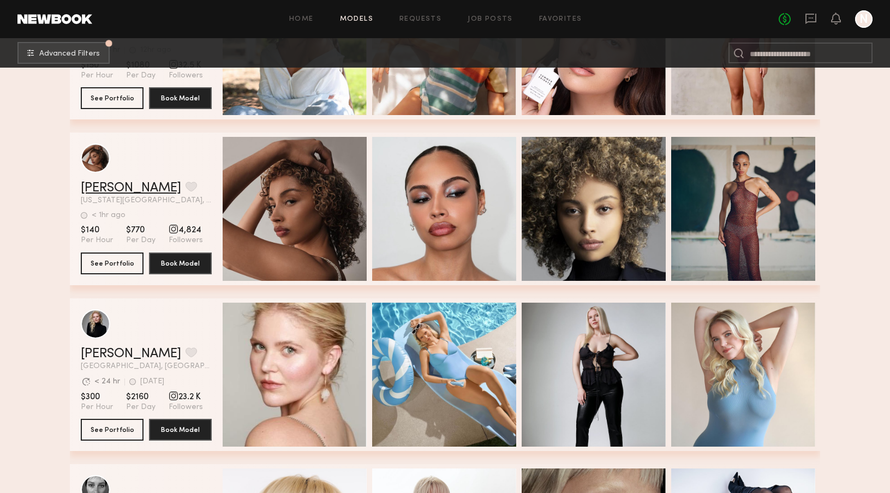
click at [129, 190] on link "Andreanna H." at bounding box center [131, 188] width 100 height 13
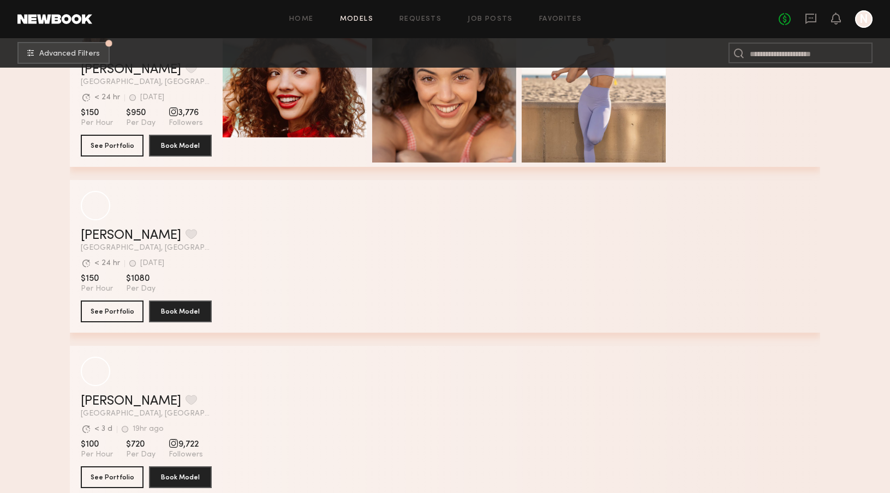
scroll to position [68582, 0]
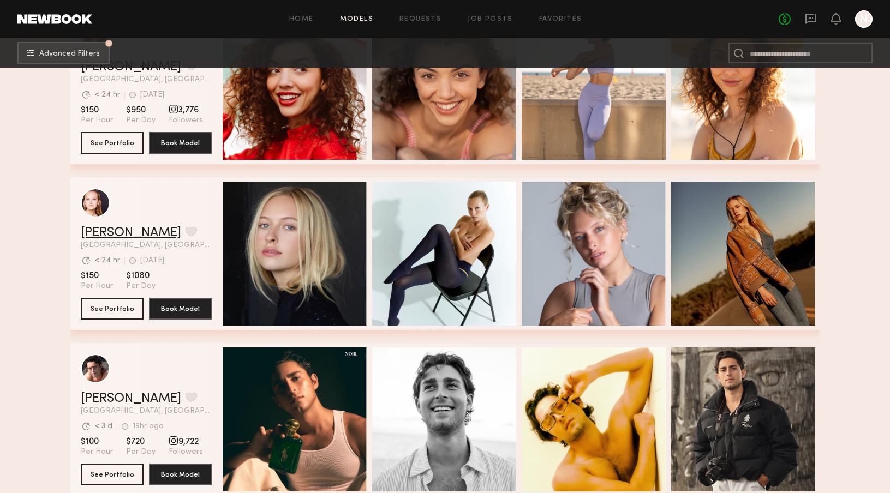
click at [109, 230] on link "Savanna G." at bounding box center [131, 232] width 100 height 13
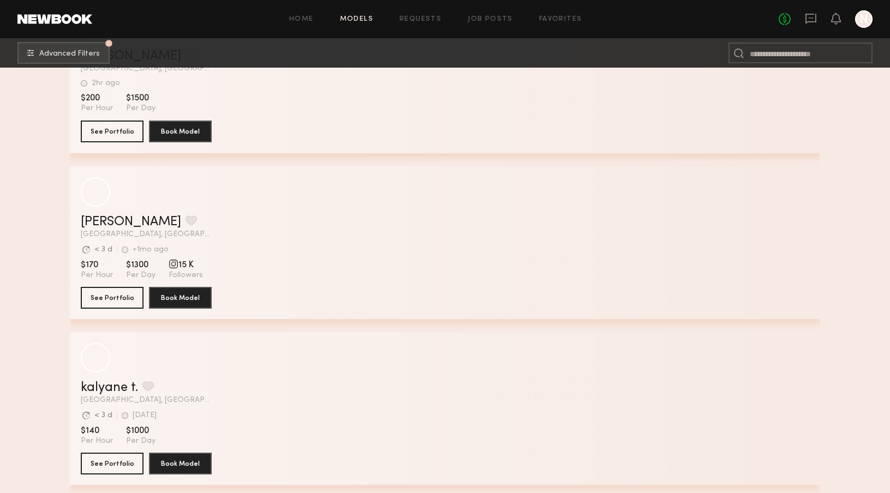
scroll to position [70514, 0]
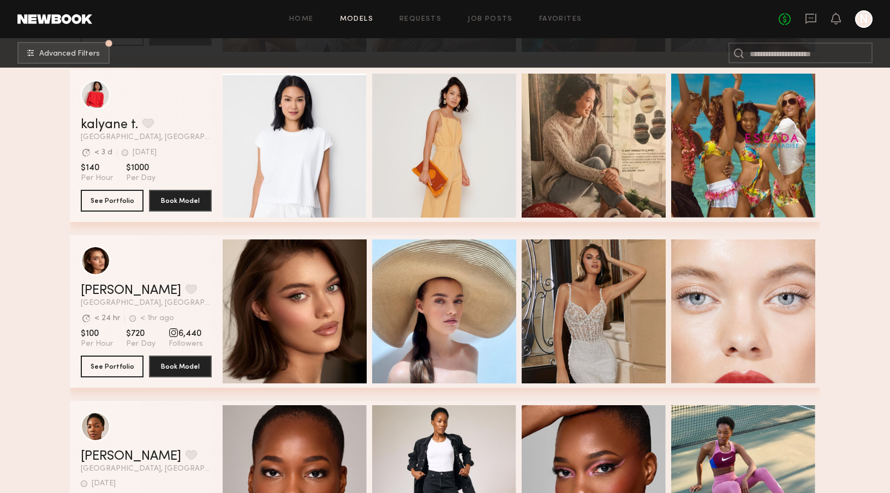
click at [105, 132] on div "kalyane t. Favorite Brooklyn, NY Avg. request response time < 3 d 5d ago Last O…" at bounding box center [146, 129] width 131 height 23
click at [109, 127] on link "kalyane t." at bounding box center [109, 124] width 57 height 13
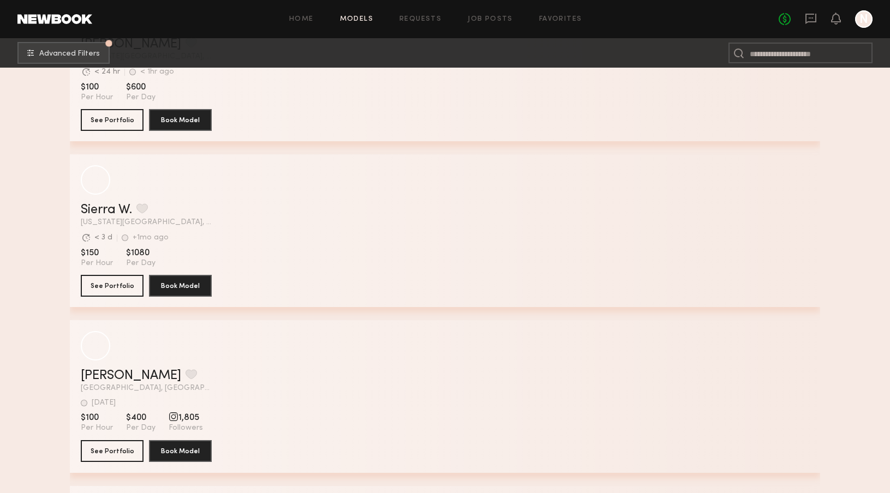
scroll to position [72757, 0]
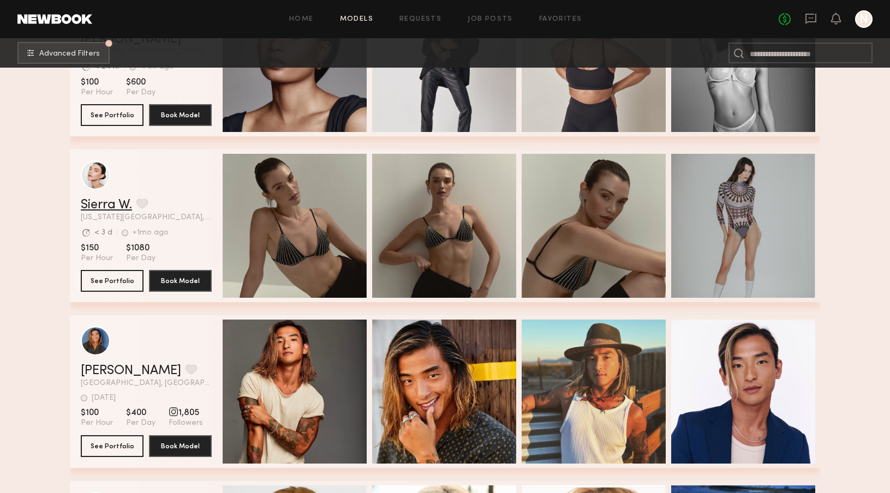
click at [109, 205] on link "Sierra W." at bounding box center [106, 205] width 51 height 13
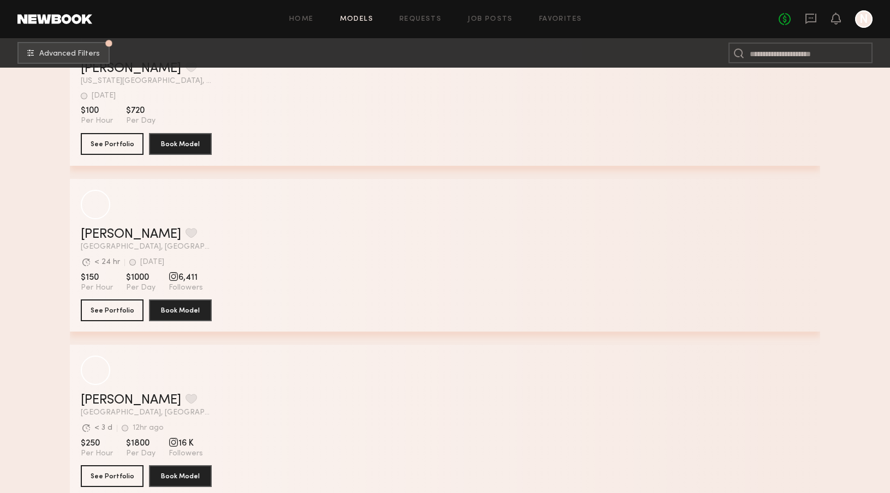
scroll to position [74053, 0]
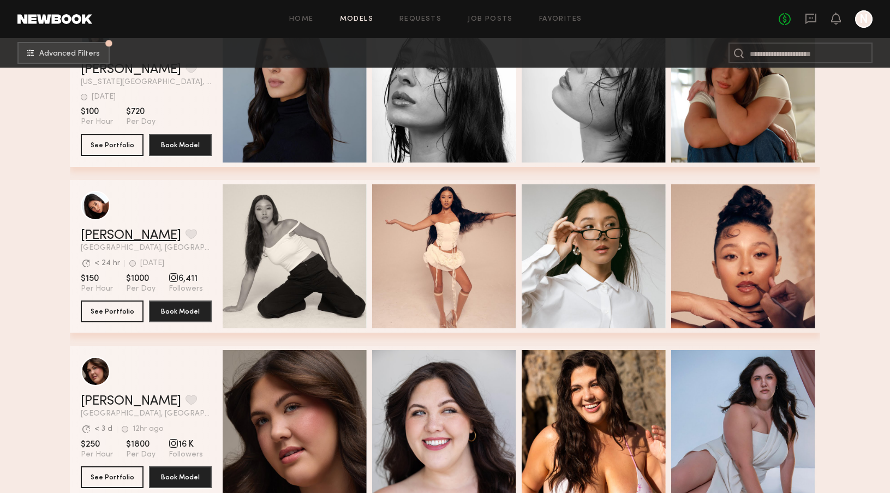
click at [88, 235] on link "Giti T." at bounding box center [131, 235] width 100 height 13
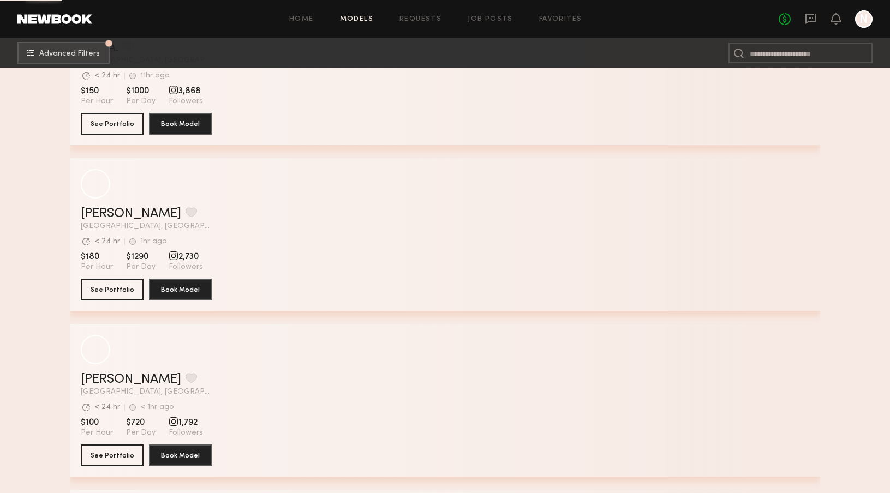
scroll to position [78623, 0]
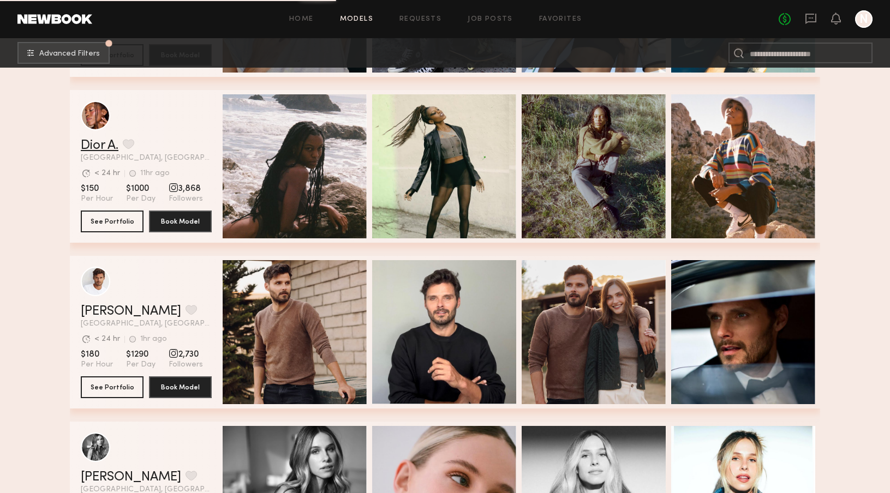
click at [99, 145] on link "Dior A." at bounding box center [100, 145] width 38 height 13
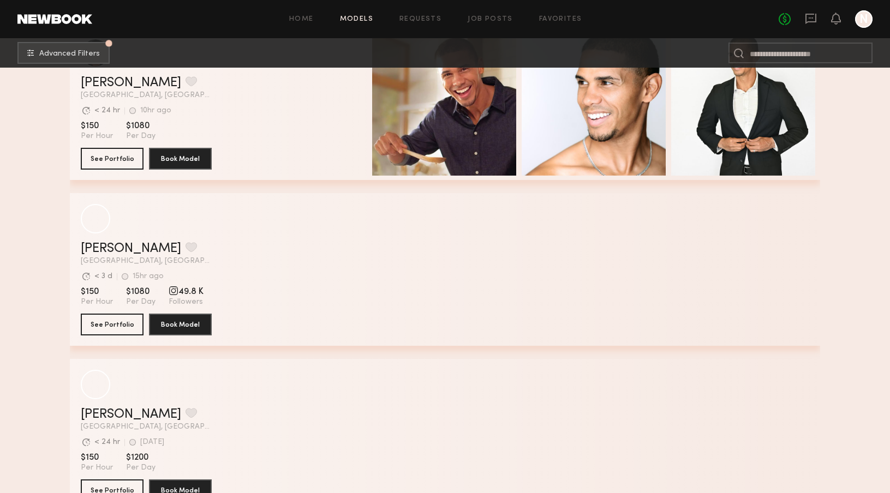
scroll to position [79623, 0]
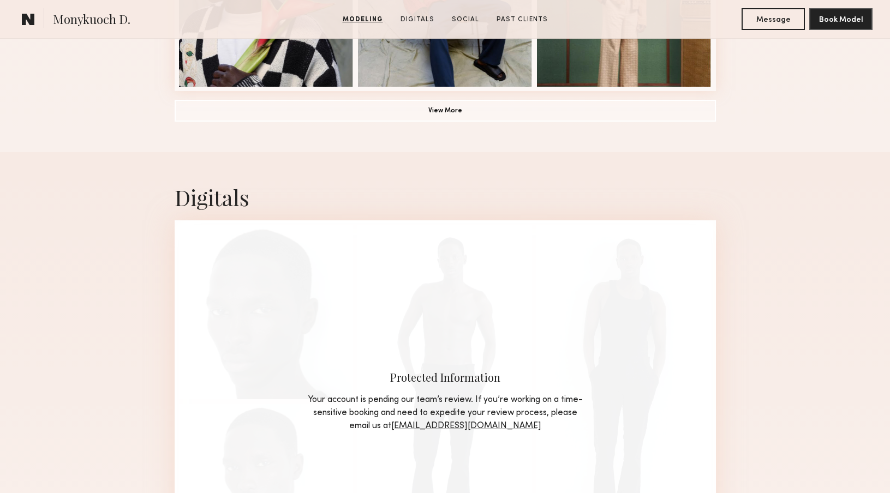
scroll to position [803, 0]
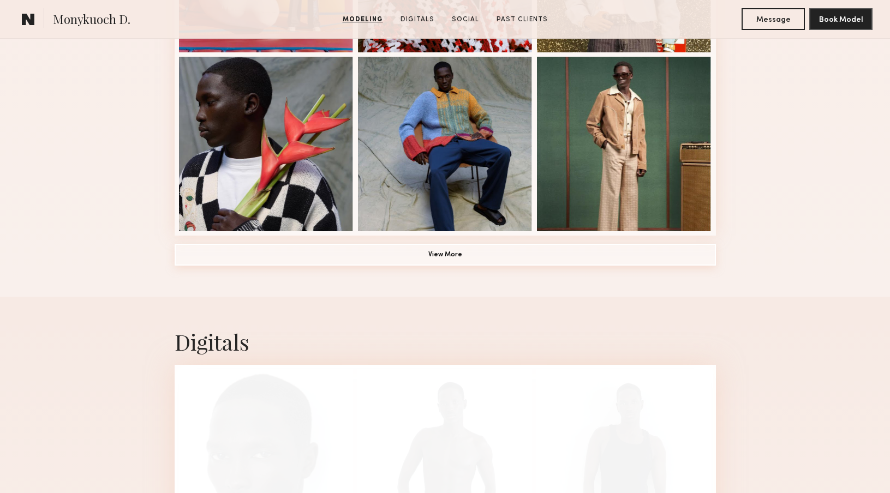
click at [576, 252] on button "View More" at bounding box center [445, 255] width 541 height 22
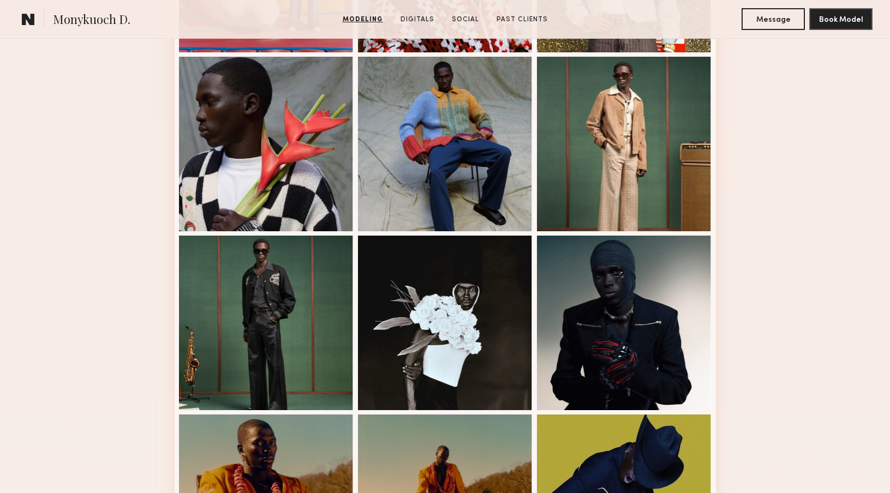
scroll to position [1131, 0]
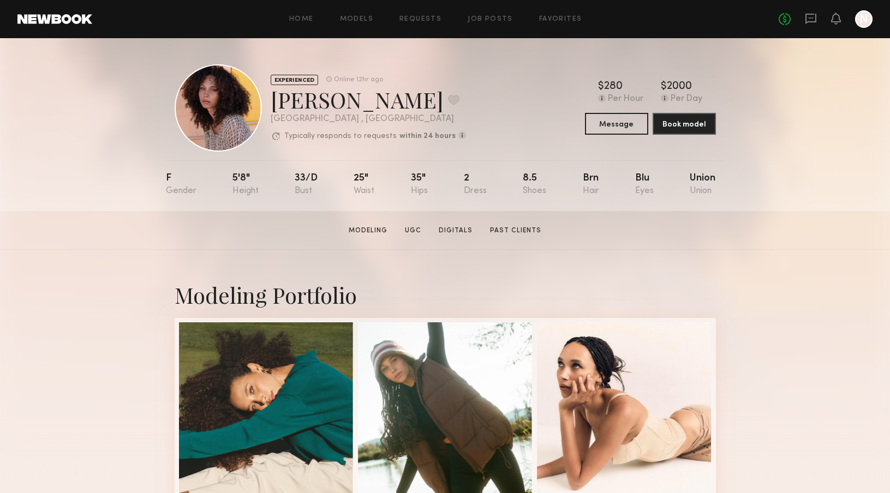
scroll to position [387, 0]
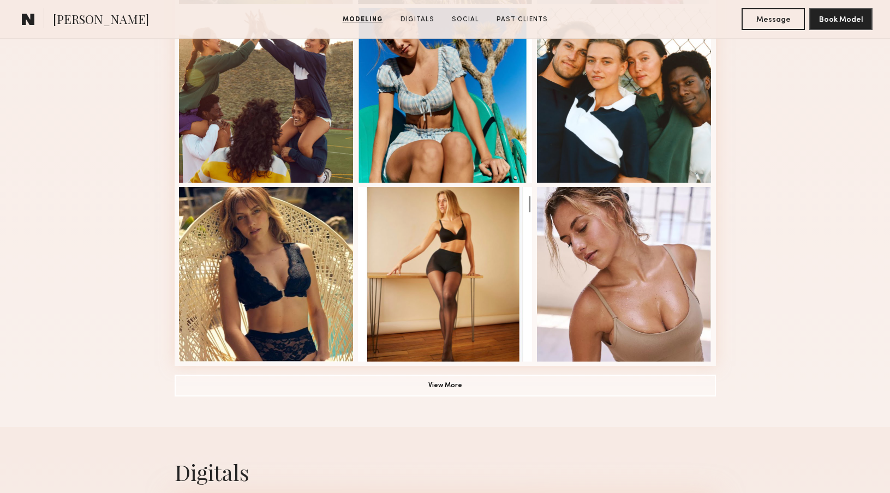
scroll to position [686, 0]
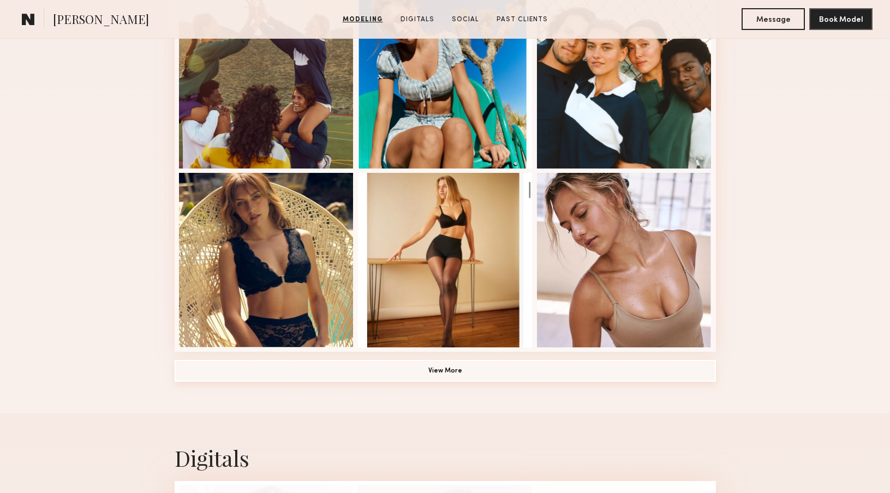
click at [467, 374] on button "View More" at bounding box center [445, 371] width 541 height 22
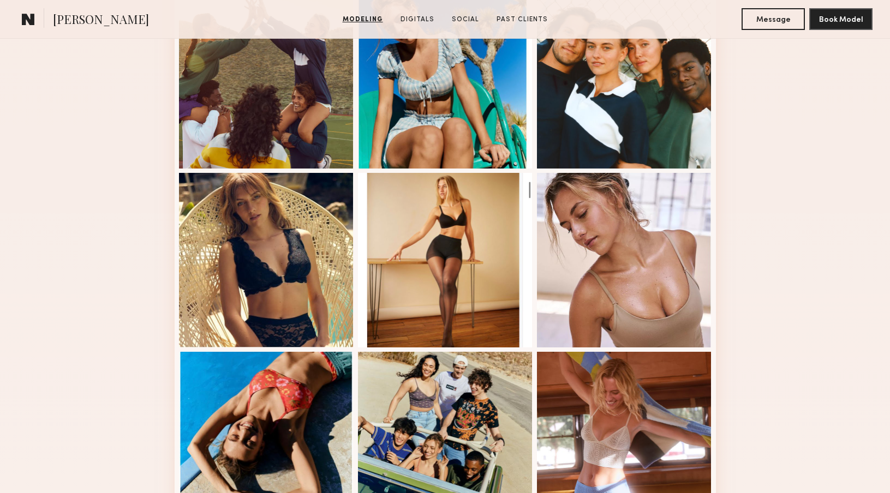
scroll to position [1159, 0]
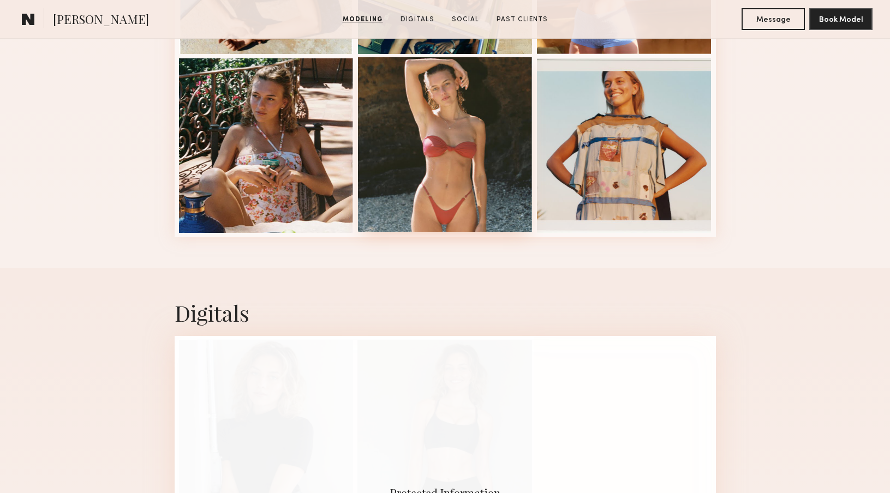
click at [431, 200] on div at bounding box center [445, 144] width 175 height 175
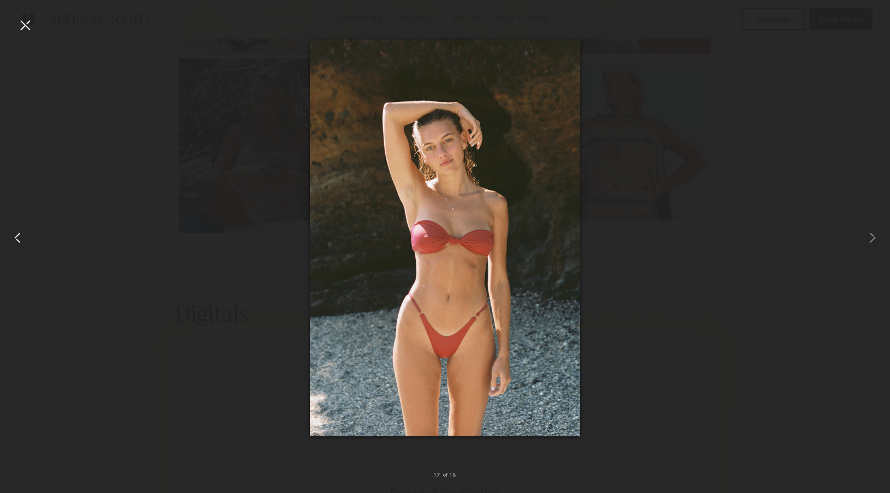
click at [35, 23] on div at bounding box center [17, 237] width 35 height 441
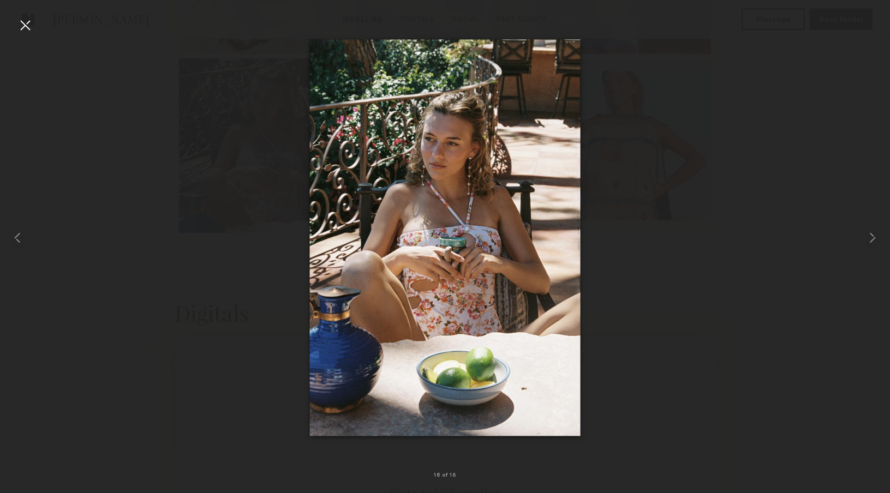
drag, startPoint x: 19, startPoint y: 25, endPoint x: 86, endPoint y: 52, distance: 72.5
click at [19, 26] on div at bounding box center [24, 24] width 17 height 17
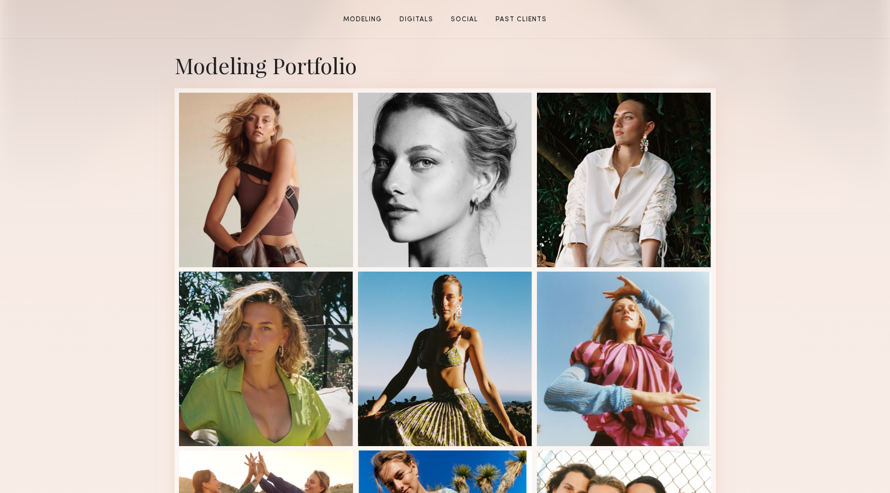
scroll to position [232, 0]
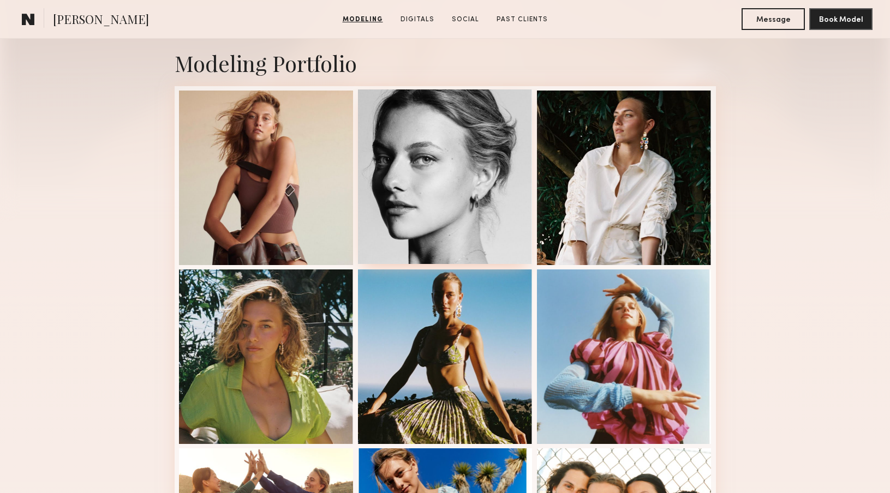
click at [469, 164] on div at bounding box center [445, 176] width 175 height 175
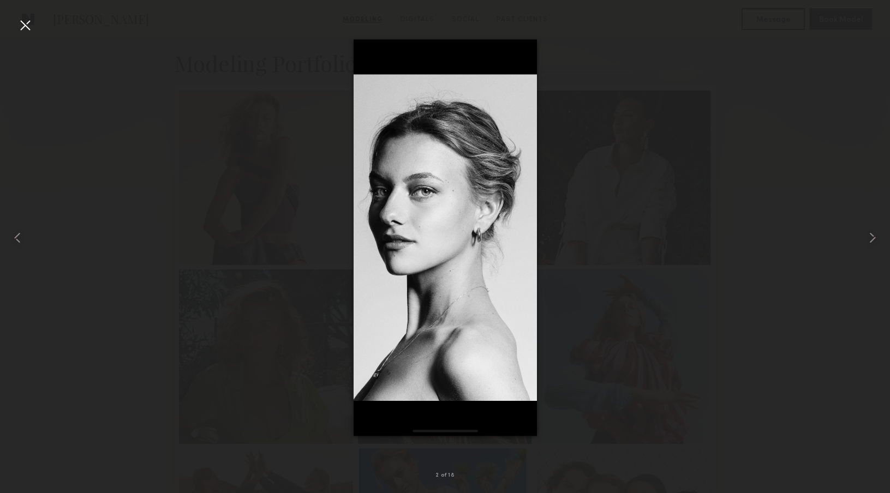
click at [32, 26] on div at bounding box center [24, 24] width 17 height 17
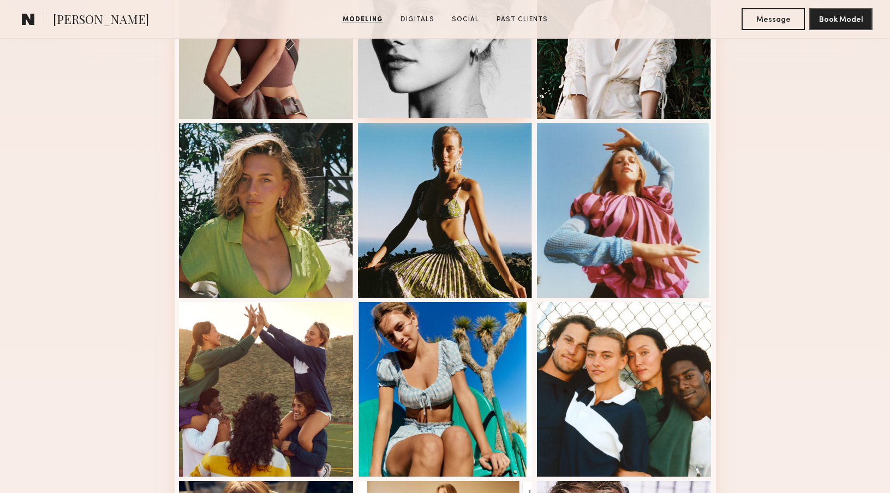
scroll to position [385, 0]
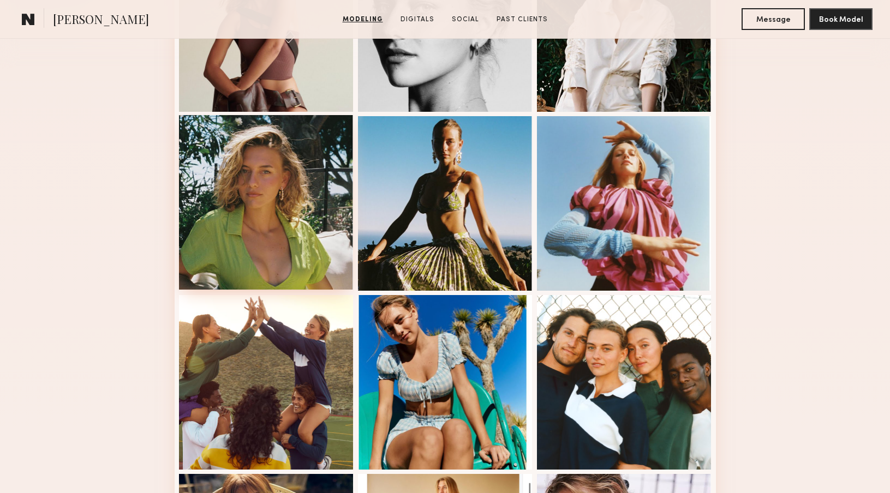
click at [260, 201] on div at bounding box center [266, 202] width 175 height 175
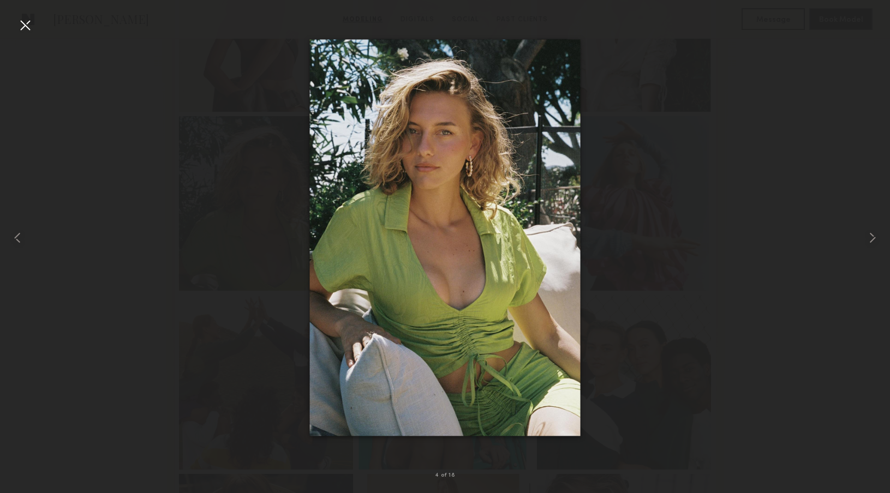
click at [23, 21] on div at bounding box center [24, 24] width 17 height 17
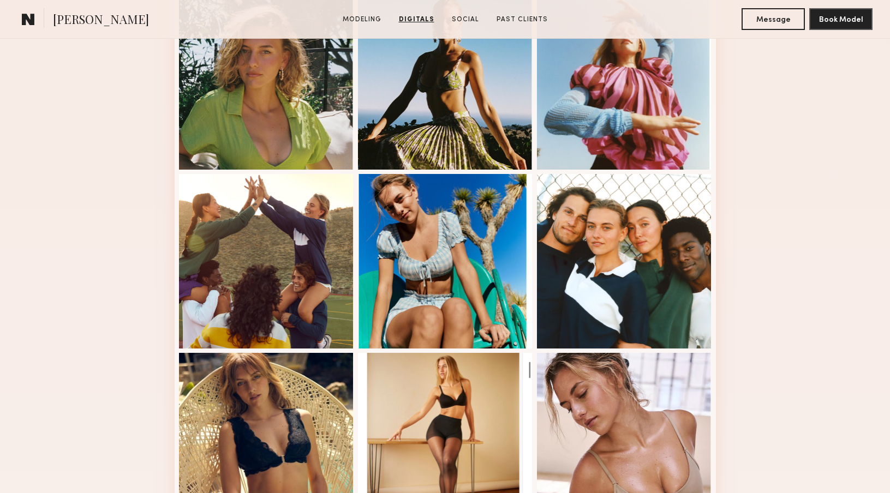
scroll to position [356, 0]
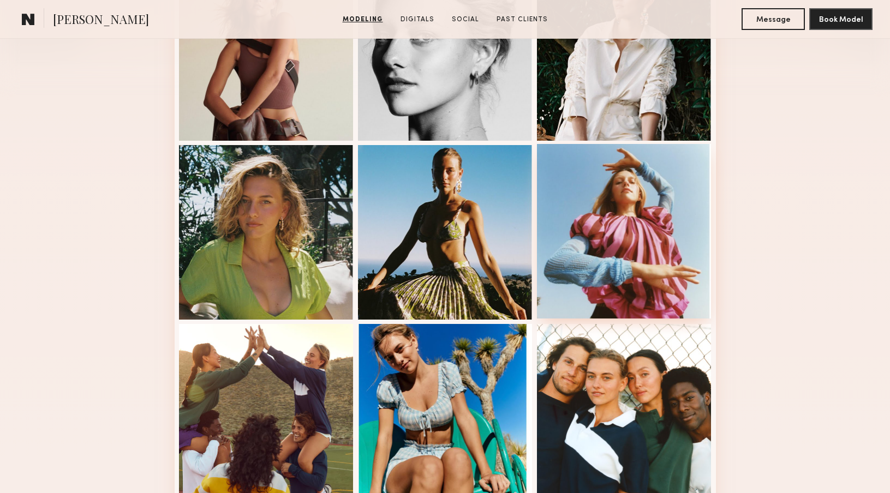
click at [639, 226] on div at bounding box center [624, 231] width 175 height 175
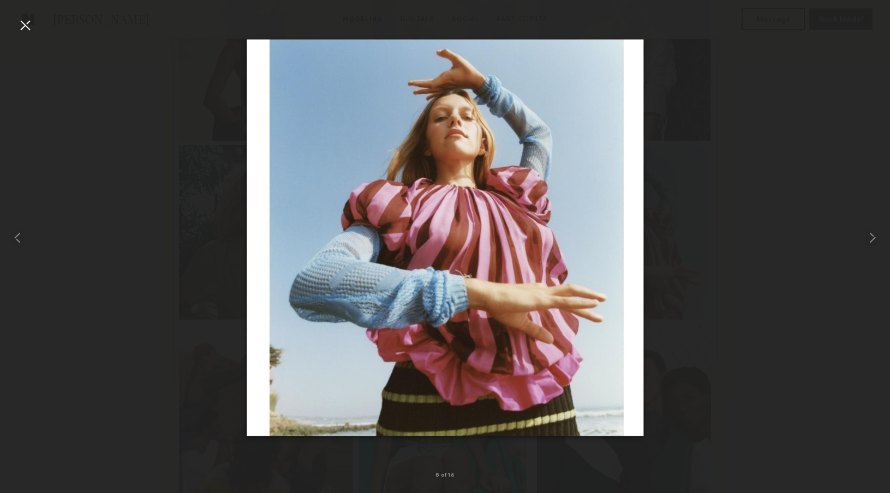
click at [21, 24] on div at bounding box center [24, 24] width 17 height 17
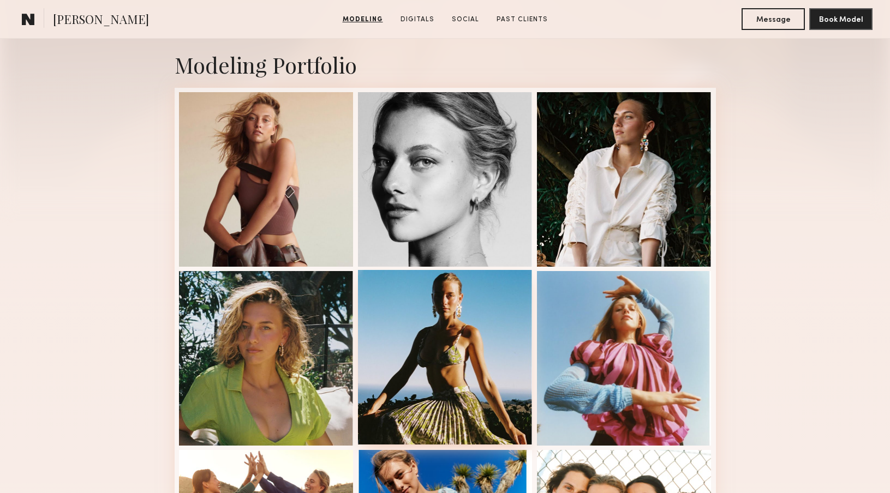
scroll to position [226, 0]
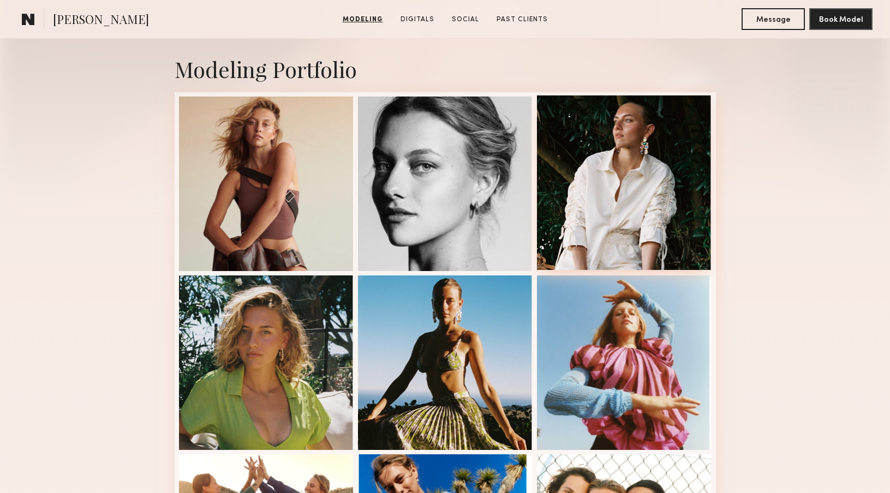
click at [582, 171] on div at bounding box center [624, 182] width 175 height 175
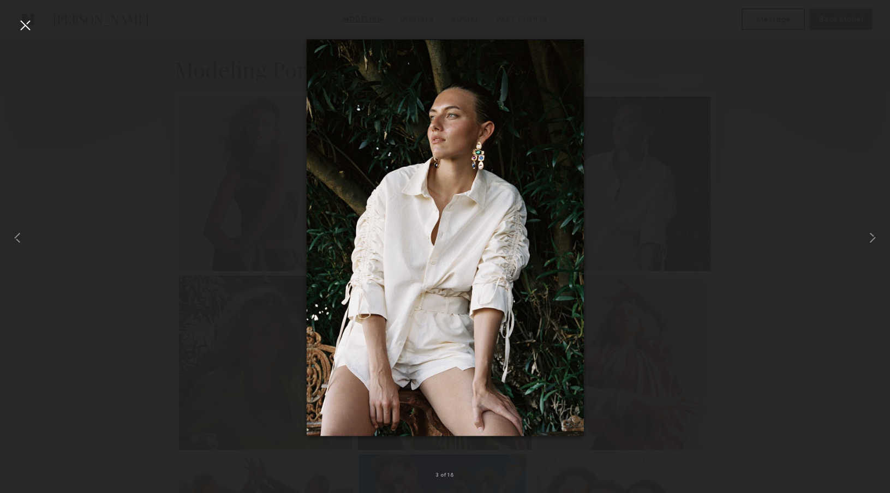
click at [25, 29] on div at bounding box center [24, 24] width 17 height 17
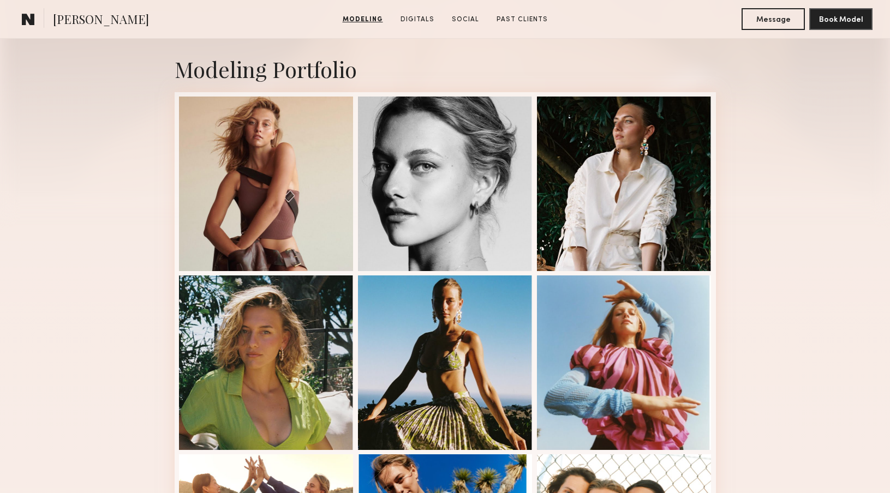
scroll to position [0, 0]
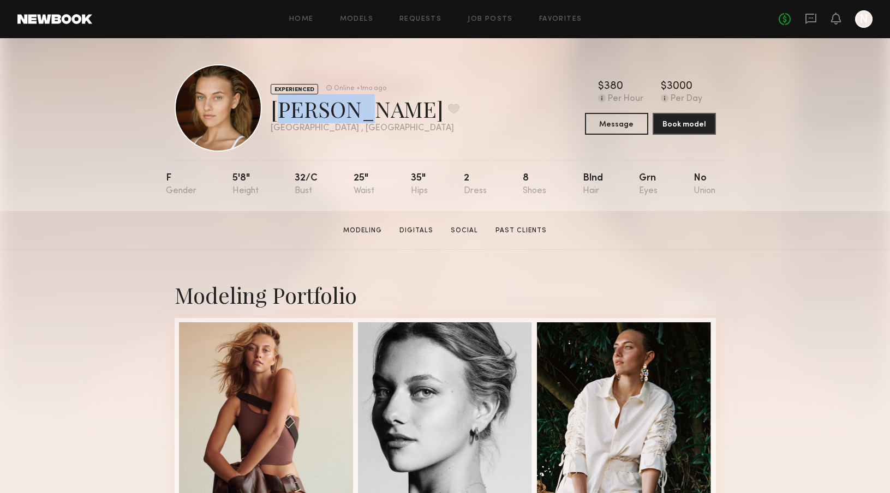
drag, startPoint x: 301, startPoint y: 118, endPoint x: 332, endPoint y: 117, distance: 31.1
click at [332, 117] on div "Ella K. Favorite" at bounding box center [365, 108] width 189 height 29
copy div "Ella K."
click at [229, 108] on div at bounding box center [218, 107] width 87 height 87
drag, startPoint x: 216, startPoint y: 179, endPoint x: 530, endPoint y: 176, distance: 314.3
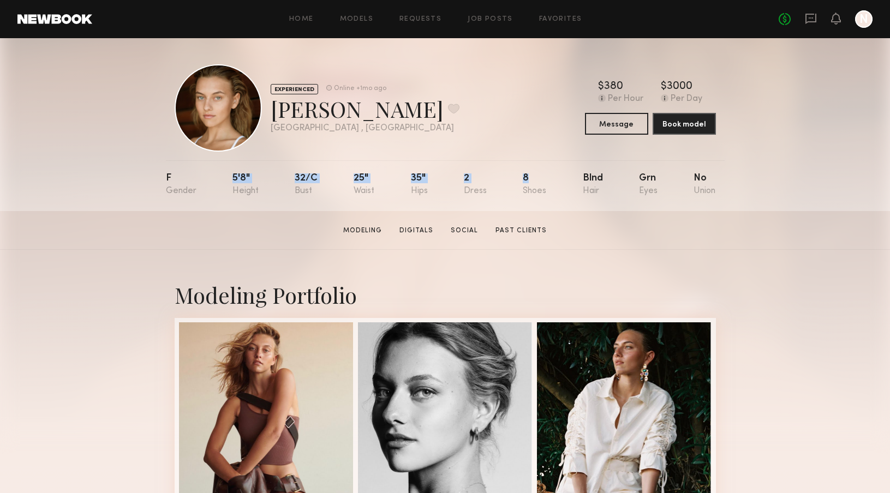
click at [530, 176] on nb-model-profile-props "F 5'8" 32/c 25" 35" 2 8 Blnd Grn No" at bounding box center [445, 185] width 559 height 51
copy div "5'8" 32/c 25" 35" 2 8"
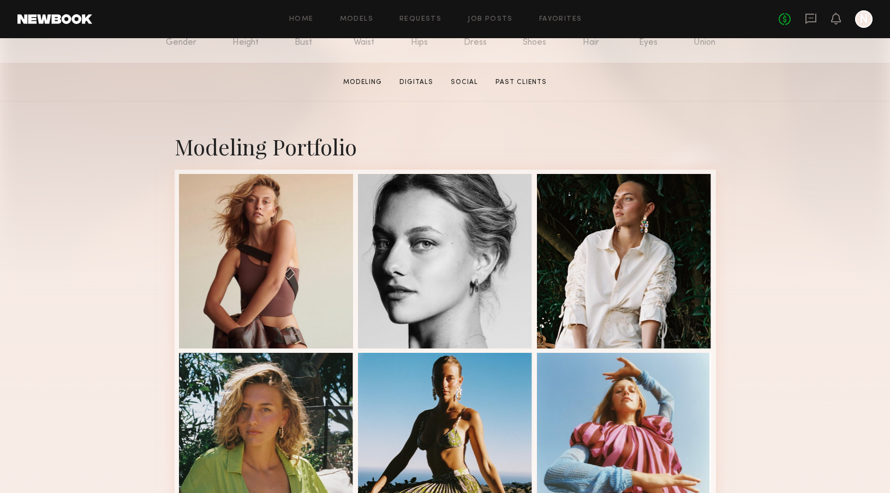
scroll to position [150, 0]
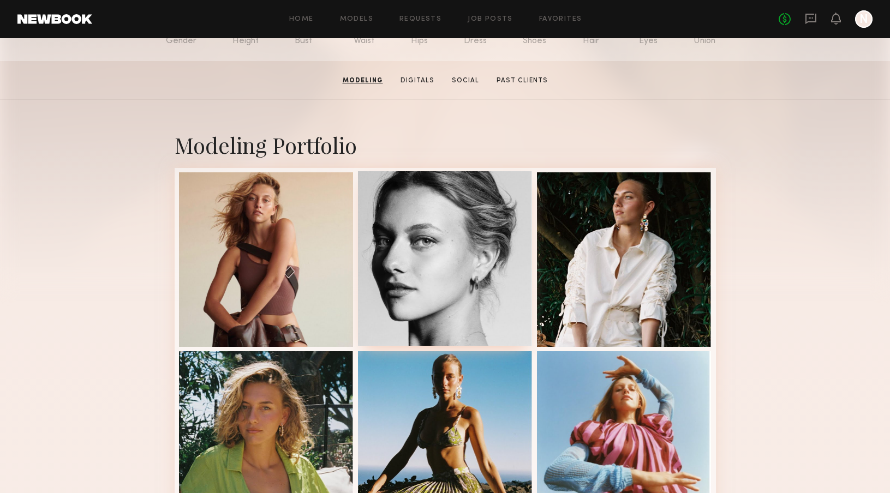
click at [408, 258] on div at bounding box center [445, 258] width 175 height 175
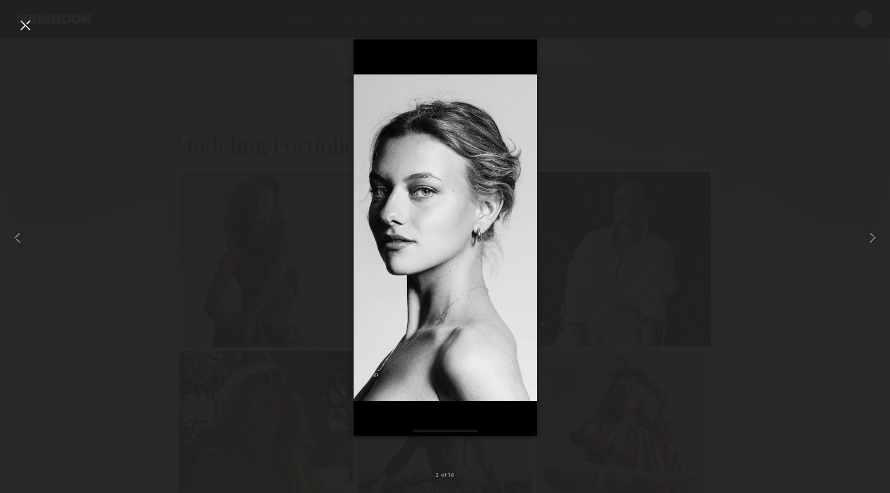
click at [615, 245] on div at bounding box center [445, 237] width 890 height 441
click at [31, 27] on div at bounding box center [24, 24] width 17 height 17
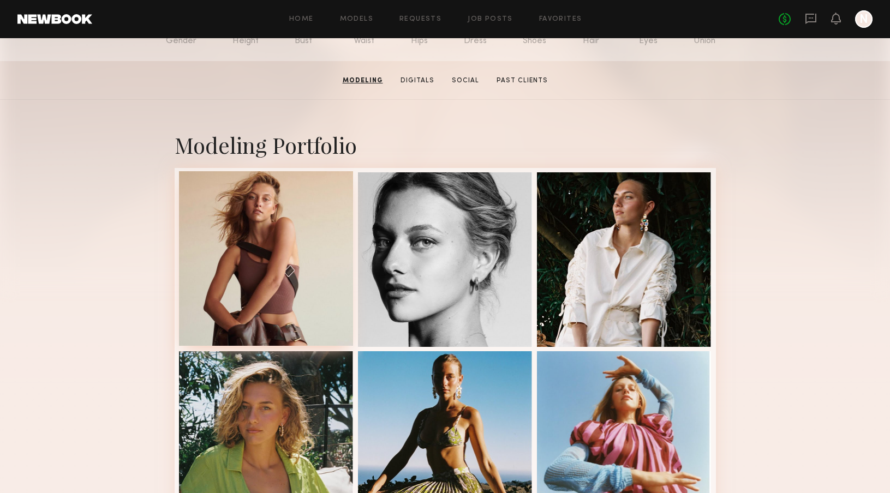
click at [308, 302] on div at bounding box center [266, 258] width 175 height 175
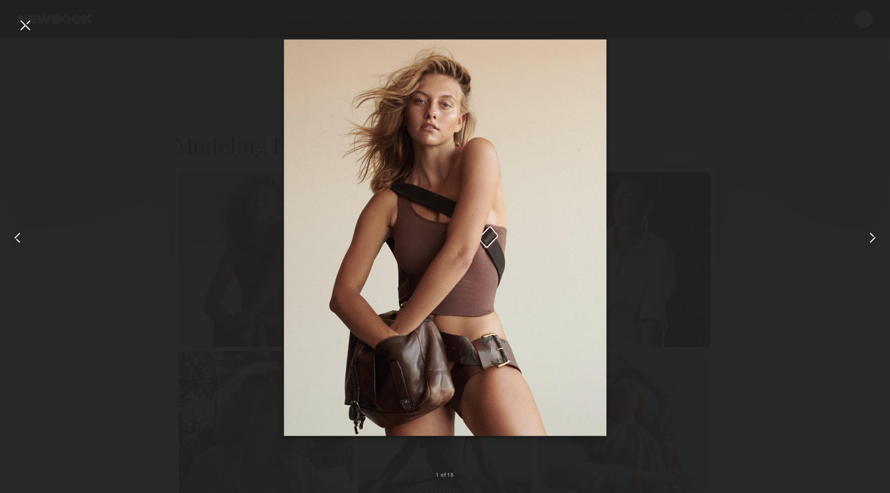
drag, startPoint x: 28, startPoint y: 28, endPoint x: 4, endPoint y: 68, distance: 46.8
click at [28, 28] on div at bounding box center [24, 24] width 17 height 17
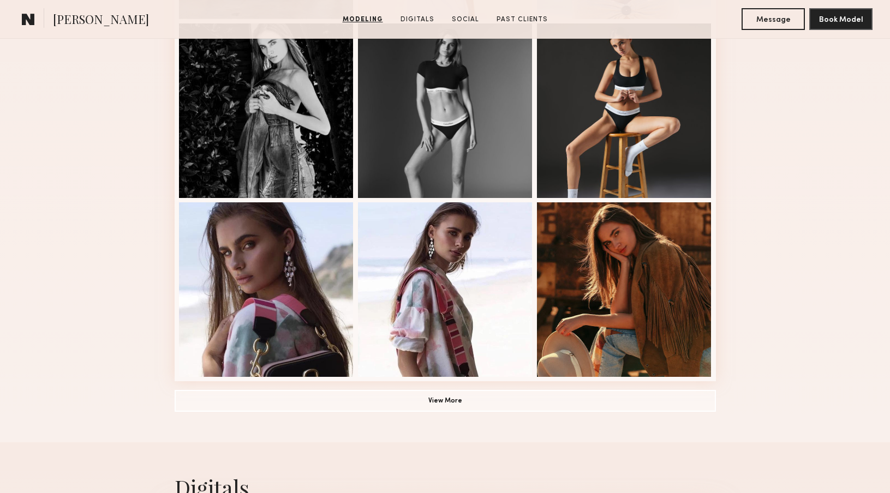
scroll to position [677, 0]
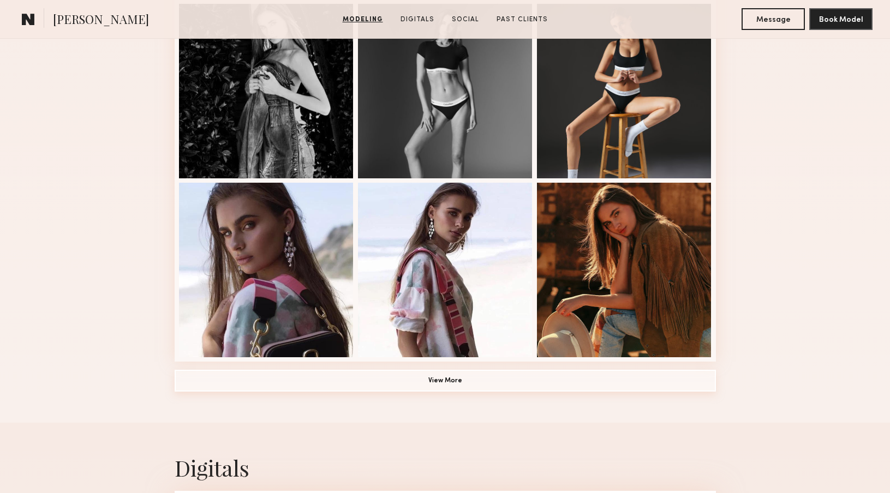
click at [439, 380] on button "View More" at bounding box center [445, 381] width 541 height 22
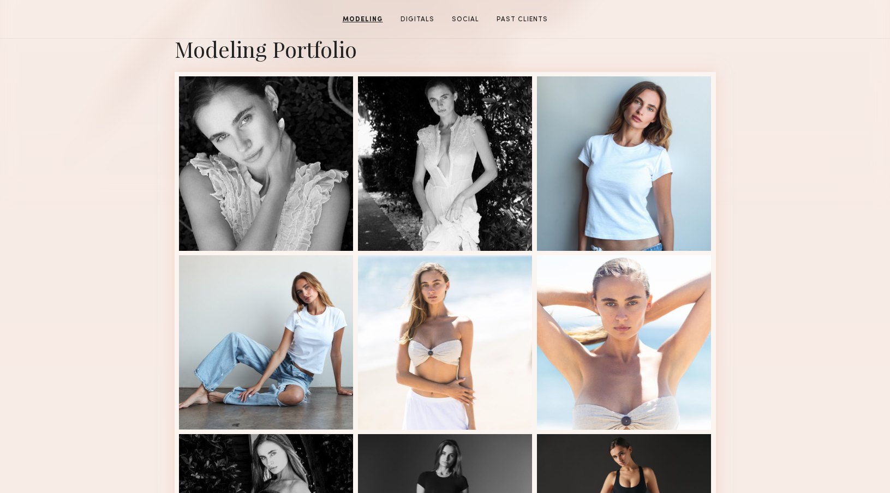
scroll to position [195, 0]
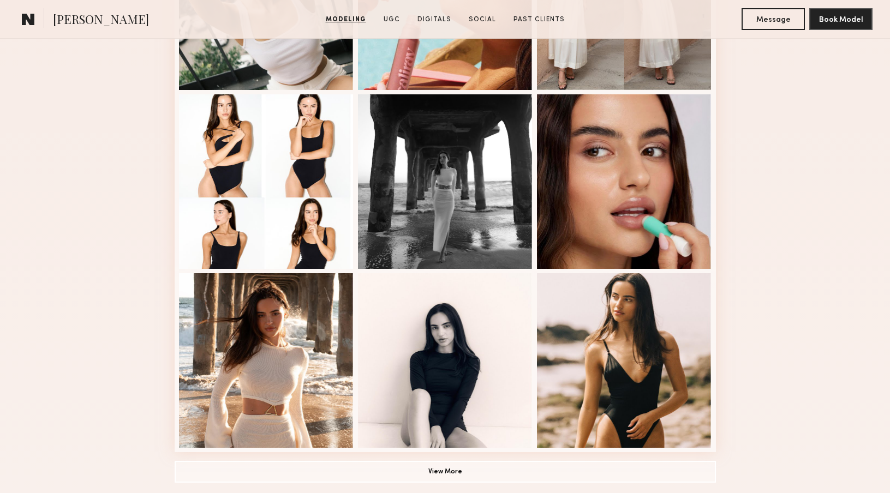
scroll to position [635, 0]
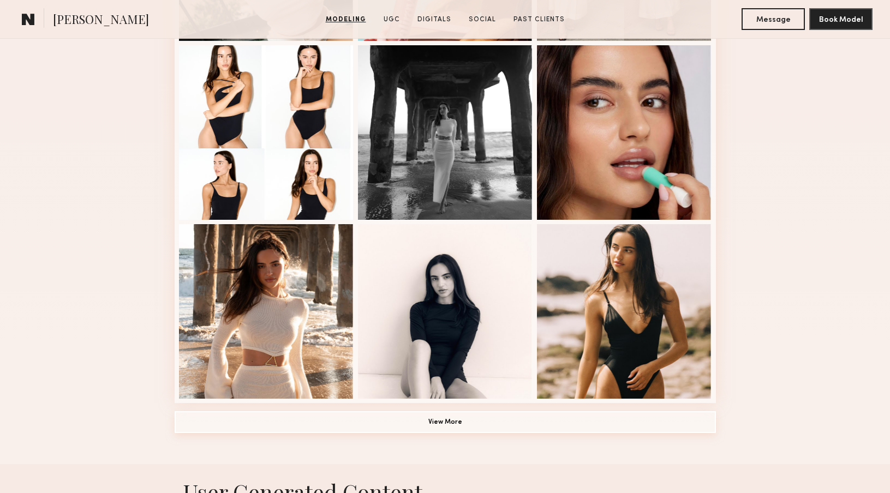
click at [428, 416] on button "View More" at bounding box center [445, 422] width 541 height 22
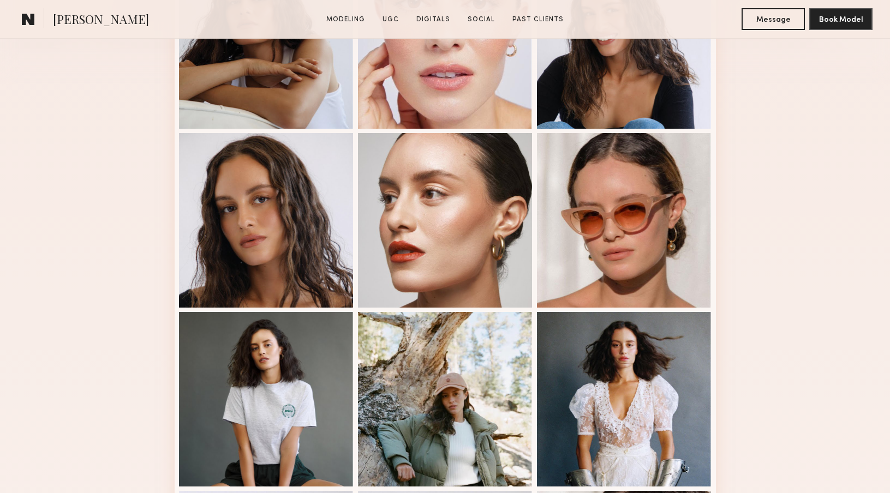
scroll to position [420, 0]
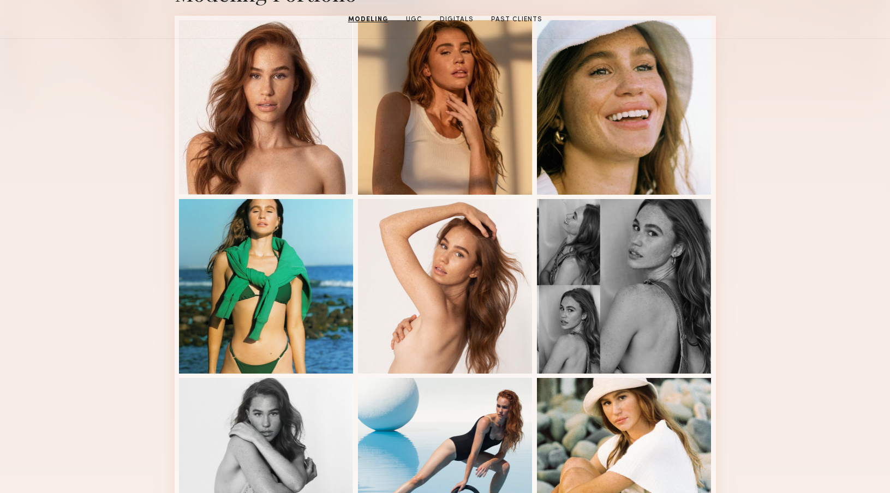
scroll to position [449, 0]
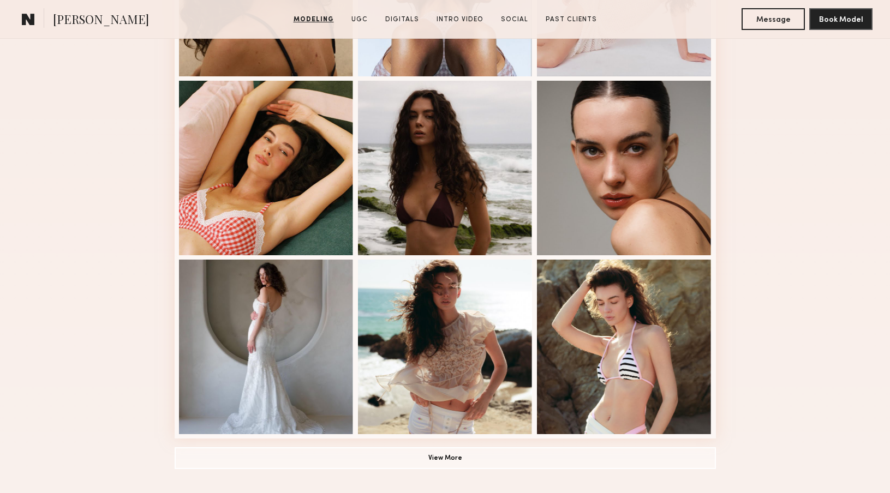
scroll to position [677, 0]
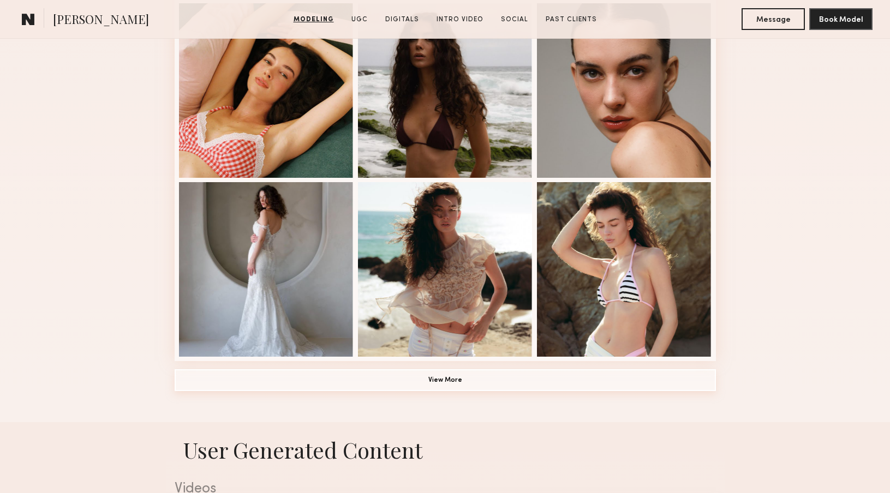
click at [453, 381] on button "View More" at bounding box center [445, 380] width 541 height 22
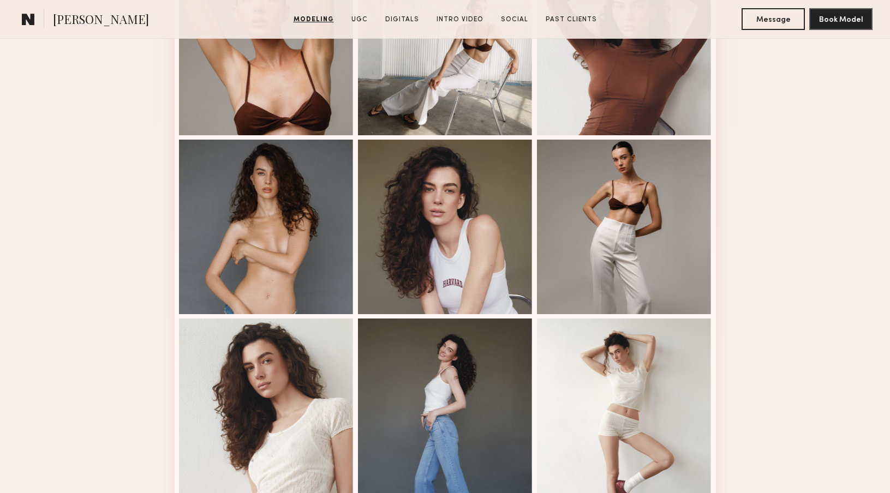
scroll to position [1328, 0]
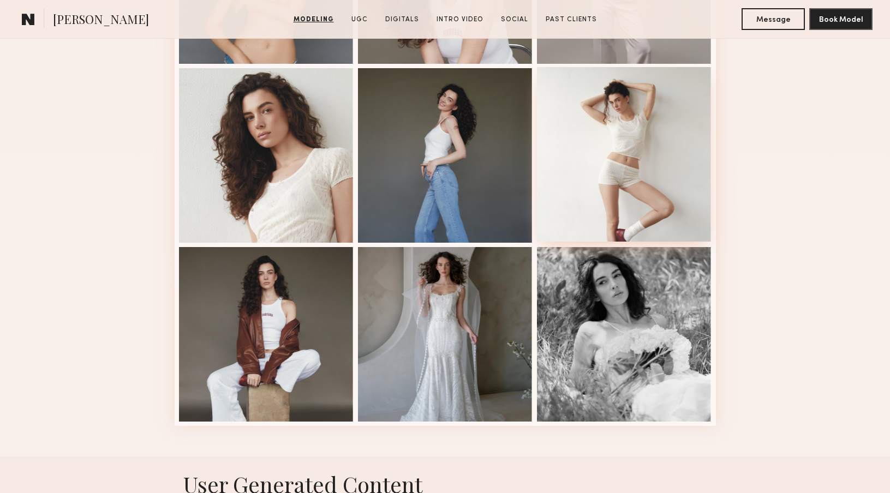
click at [646, 189] on div at bounding box center [624, 154] width 175 height 175
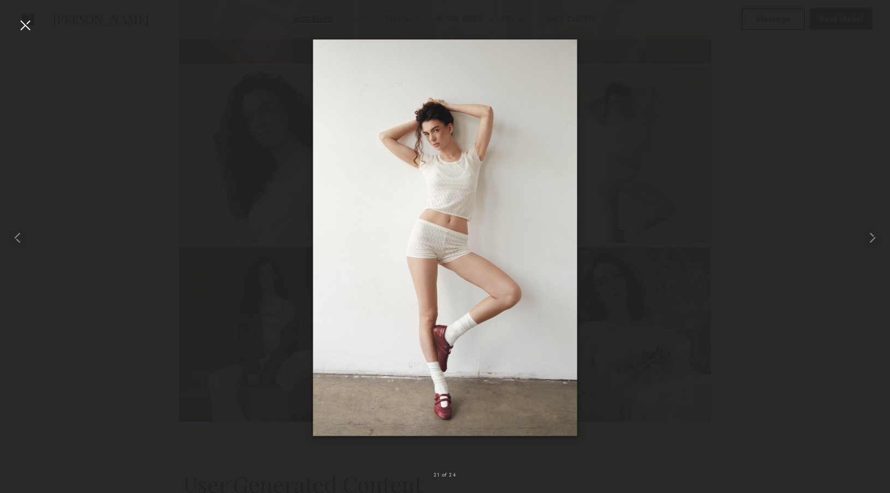
click at [24, 22] on div at bounding box center [24, 24] width 17 height 17
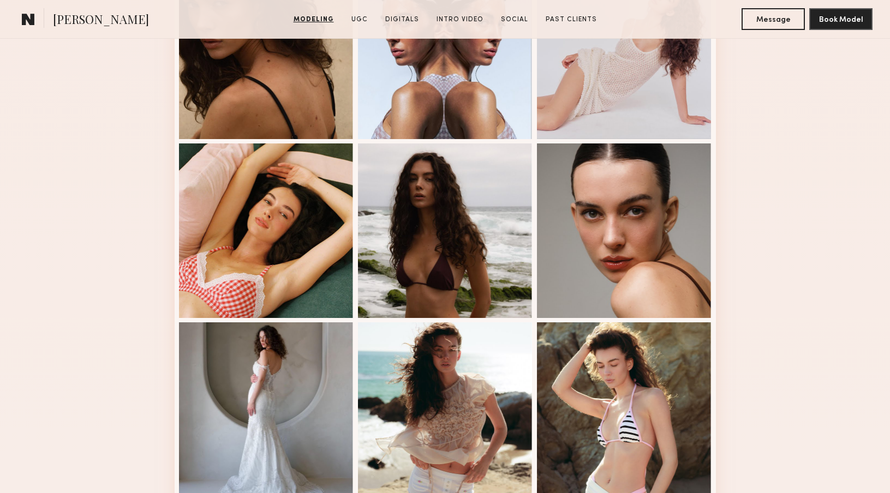
scroll to position [516, 0]
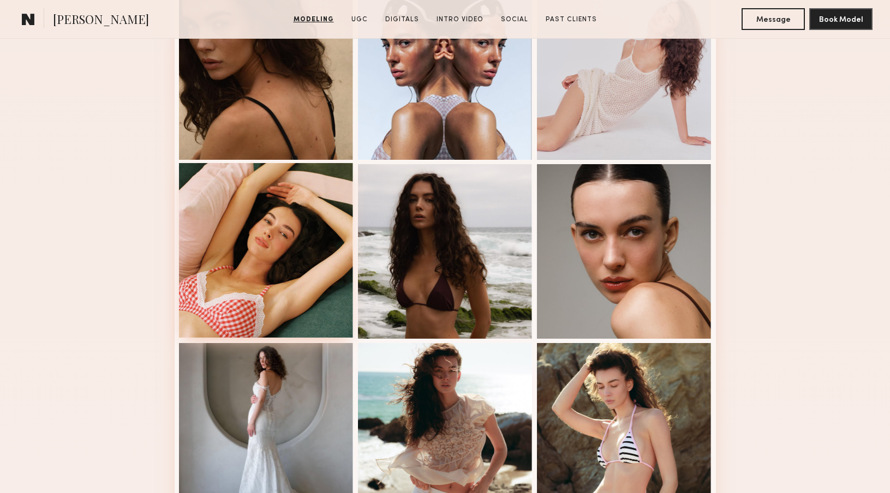
click at [341, 226] on div at bounding box center [266, 250] width 175 height 175
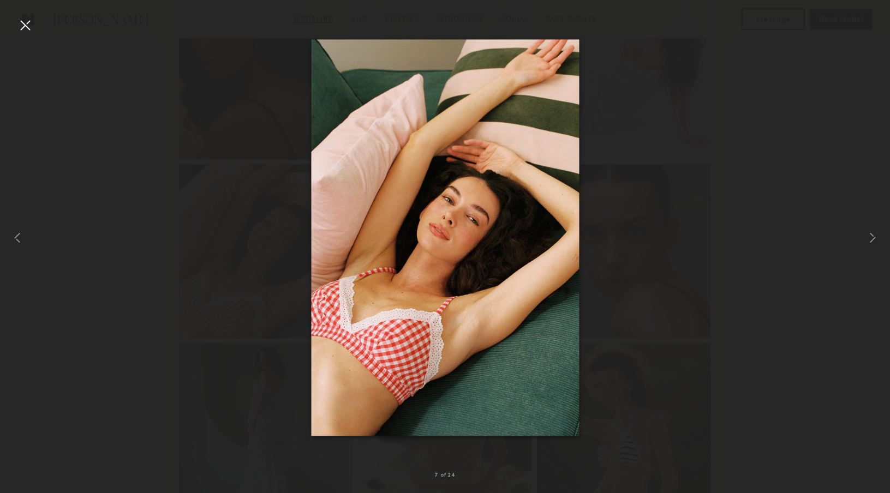
click at [30, 24] on div at bounding box center [24, 24] width 17 height 17
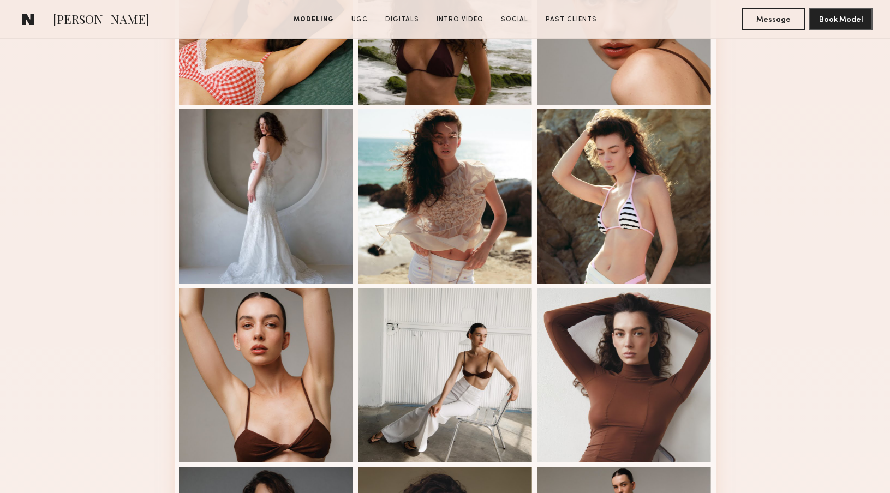
scroll to position [932, 0]
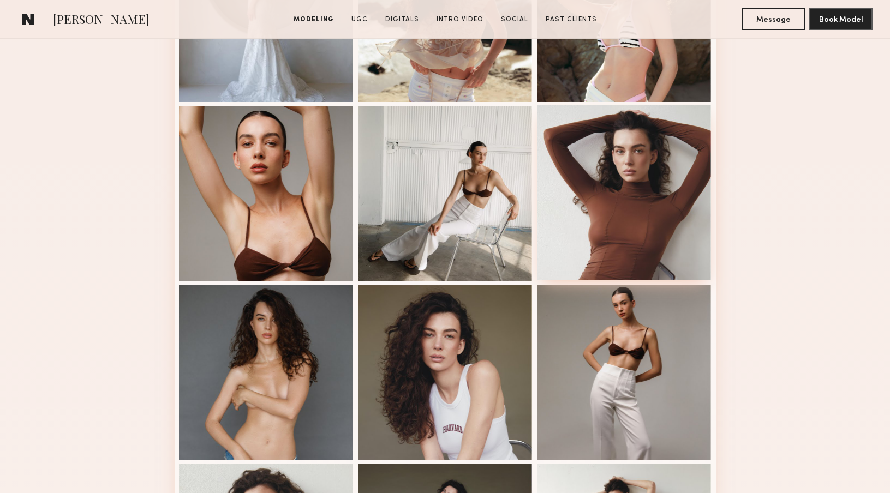
click at [614, 180] on div at bounding box center [624, 192] width 175 height 175
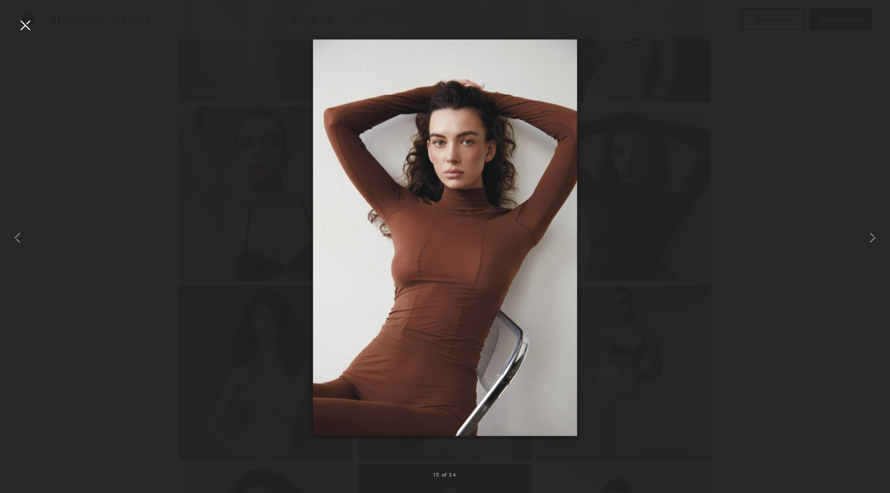
drag, startPoint x: 29, startPoint y: 24, endPoint x: 200, endPoint y: 87, distance: 182.5
click at [29, 24] on div at bounding box center [24, 24] width 17 height 17
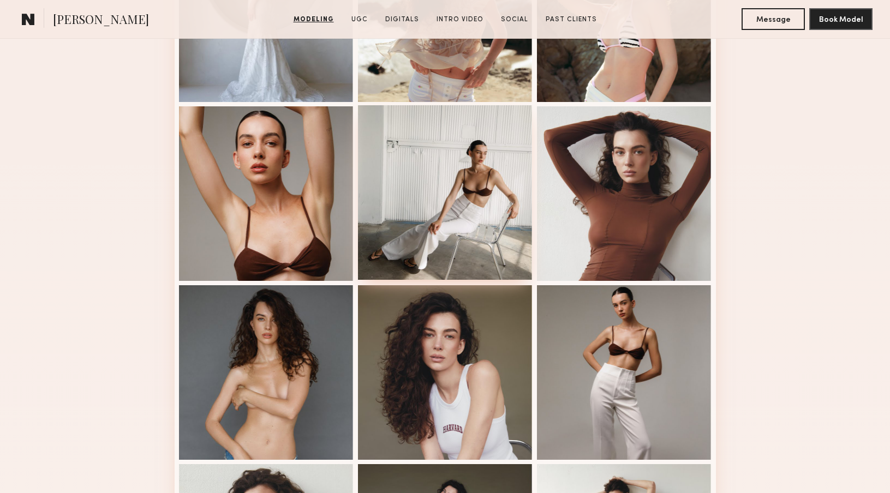
click at [413, 201] on div at bounding box center [445, 192] width 175 height 175
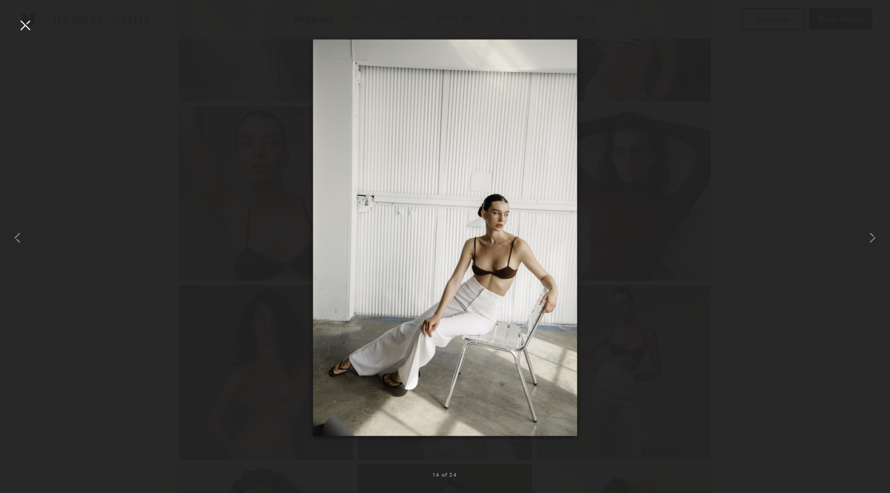
click at [25, 26] on div at bounding box center [24, 24] width 17 height 17
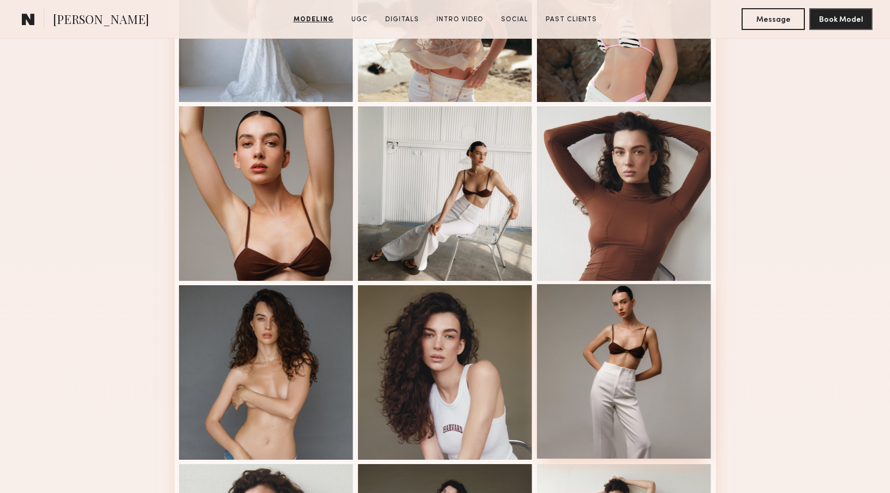
click at [621, 399] on div at bounding box center [624, 371] width 175 height 175
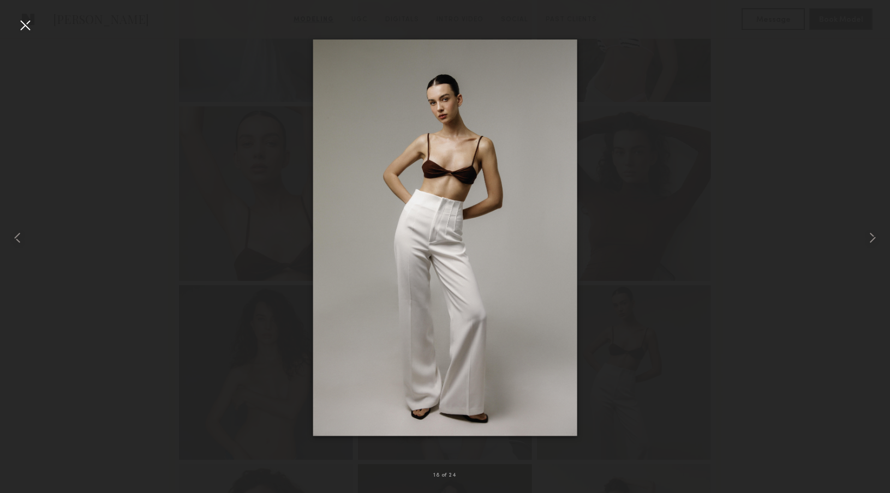
drag, startPoint x: 655, startPoint y: 389, endPoint x: 649, endPoint y: 379, distance: 11.5
click at [655, 389] on div at bounding box center [445, 237] width 890 height 441
drag, startPoint x: 22, startPoint y: 27, endPoint x: 17, endPoint y: 42, distance: 15.4
click at [22, 27] on div at bounding box center [24, 24] width 17 height 17
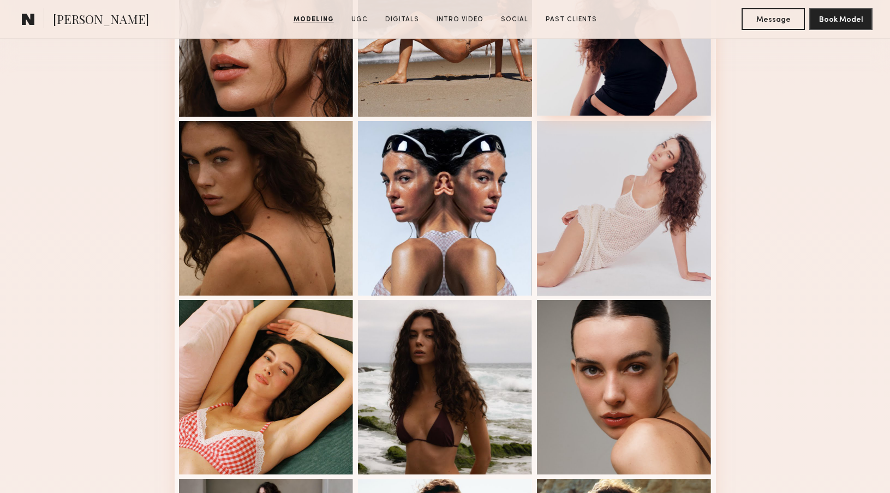
scroll to position [0, 0]
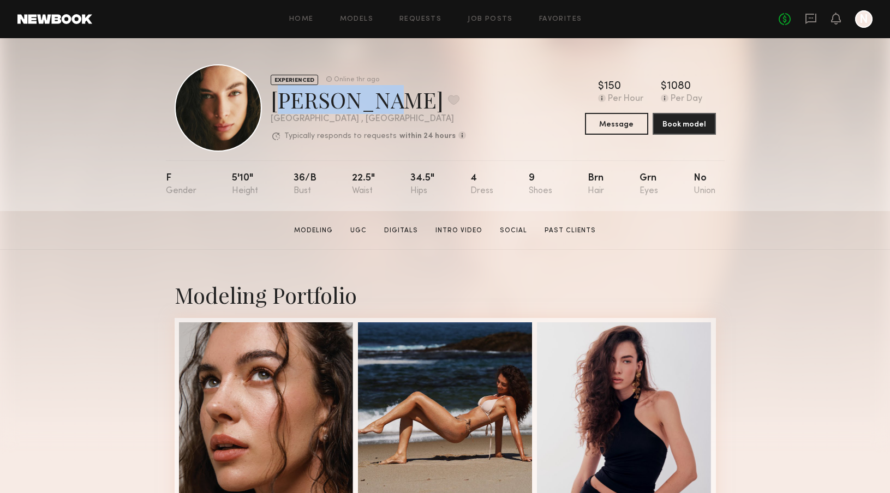
drag, startPoint x: 355, startPoint y: 104, endPoint x: 274, endPoint y: 104, distance: 81.3
click at [274, 104] on div "Uliana V. Favorite" at bounding box center [368, 99] width 195 height 29
copy div "Uliana V."
click at [158, 180] on div "EXPERIENCED Online 1hr ago Uliana V. Favorite Los Angeles , CA Typically respon…" at bounding box center [445, 124] width 890 height 173
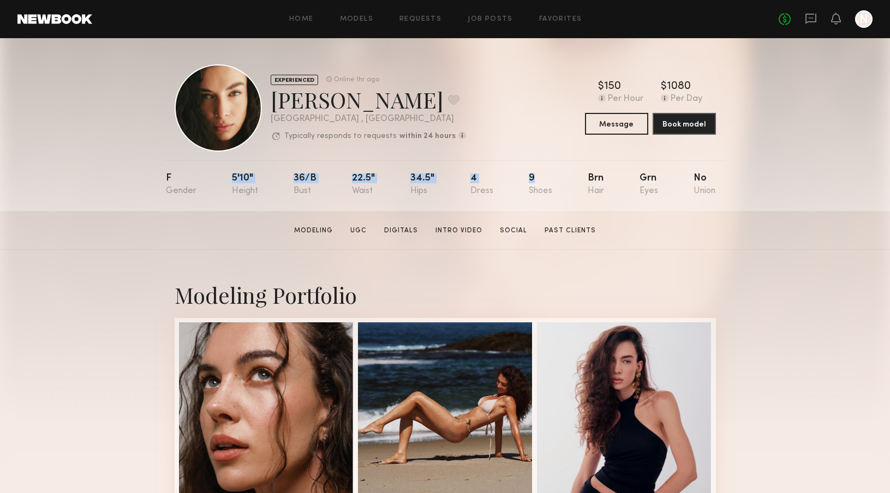
drag, startPoint x: 259, startPoint y: 178, endPoint x: 535, endPoint y: 175, distance: 276.1
click at [535, 175] on nb-model-profile-props "F 5'10" 36/b 22.5" 34.5" 4 9 Brn Grn No" at bounding box center [445, 185] width 559 height 51
copy div "5'10" 36/b 22.5" 34.5" 4 9"
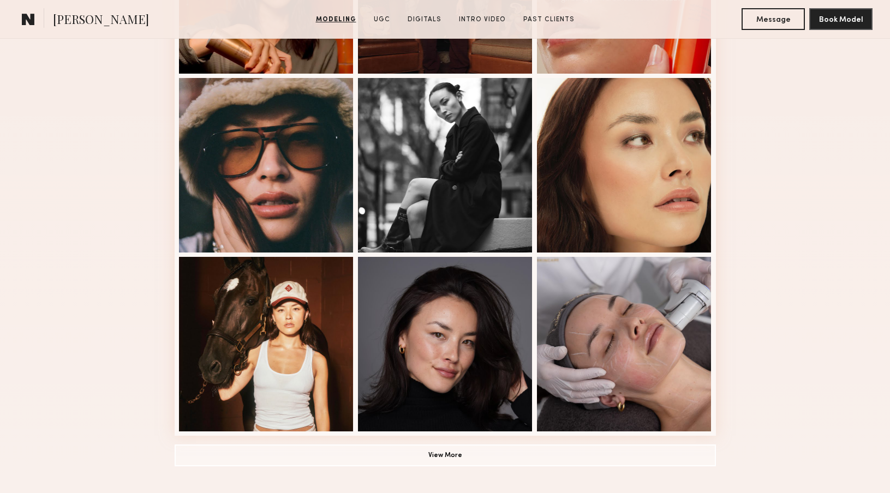
scroll to position [672, 0]
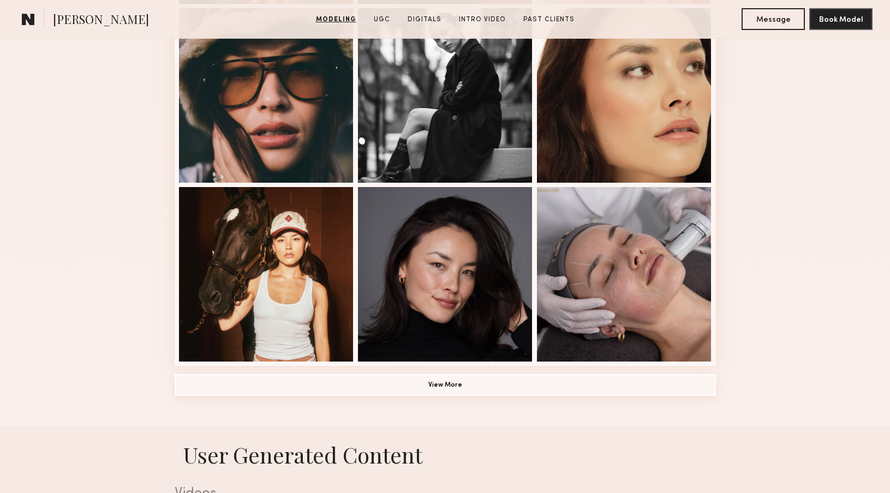
click at [492, 387] on button "View More" at bounding box center [445, 385] width 541 height 22
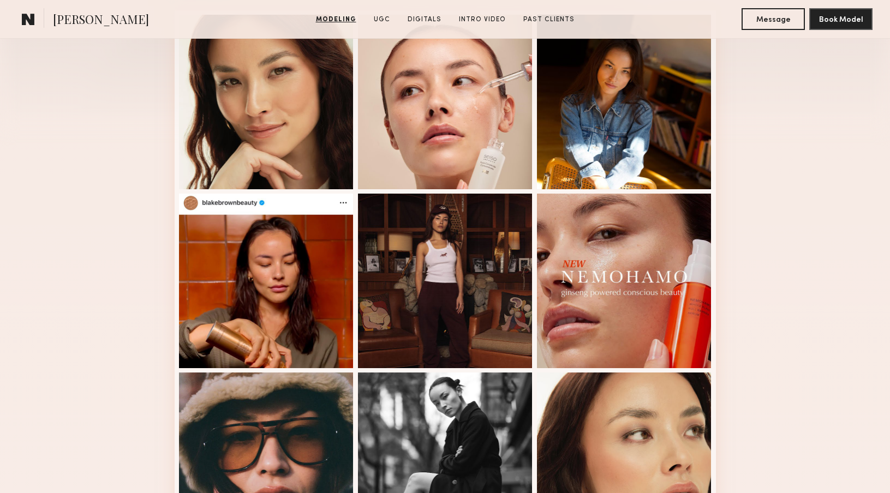
scroll to position [200, 0]
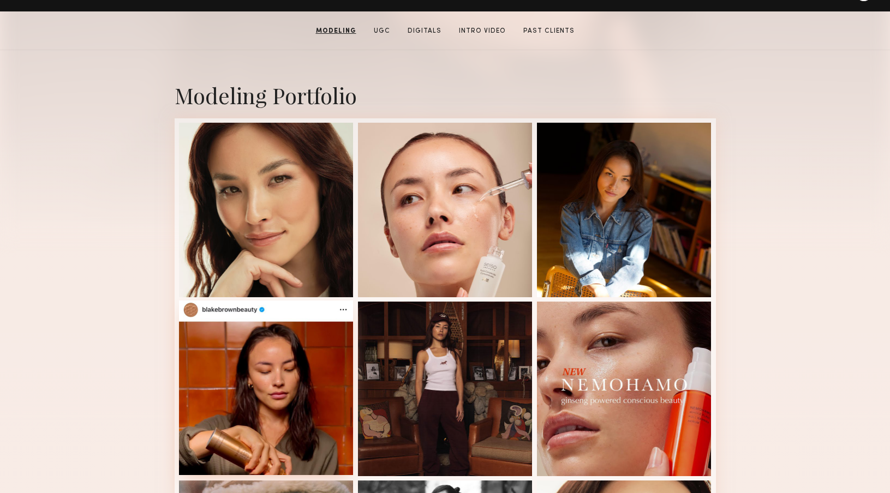
click at [306, 374] on div at bounding box center [266, 388] width 175 height 175
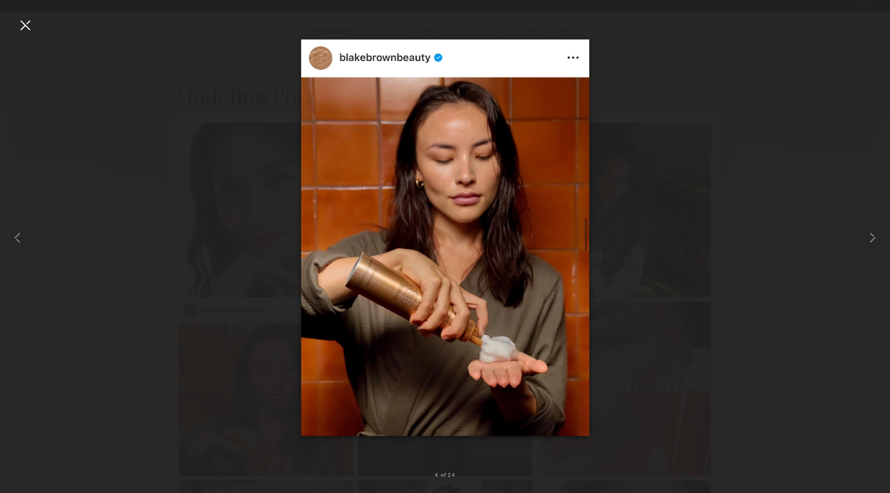
click at [22, 25] on div at bounding box center [24, 24] width 17 height 17
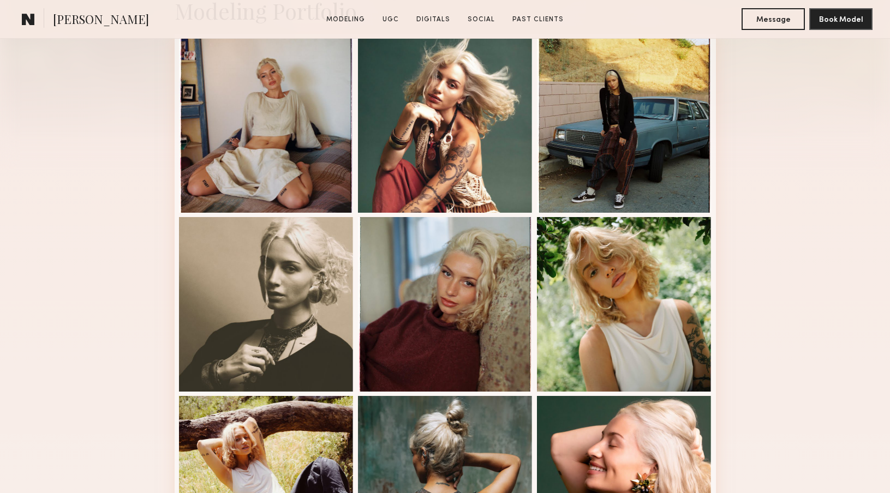
scroll to position [338, 0]
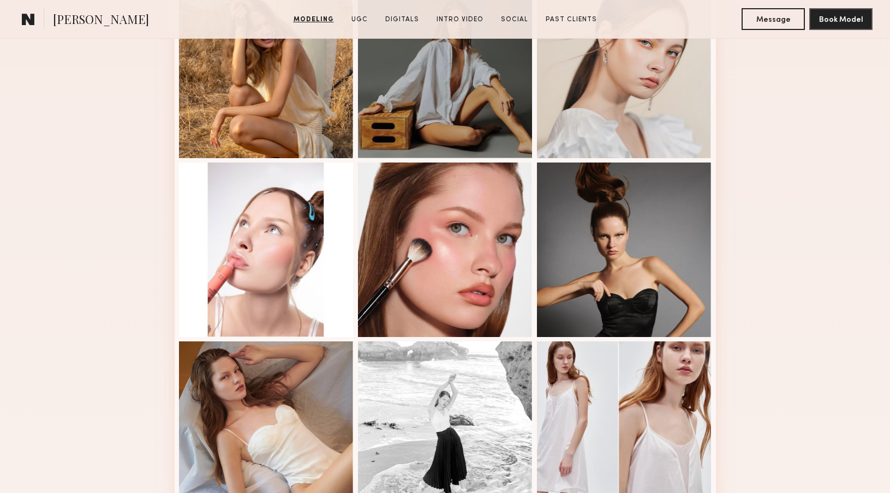
scroll to position [630, 0]
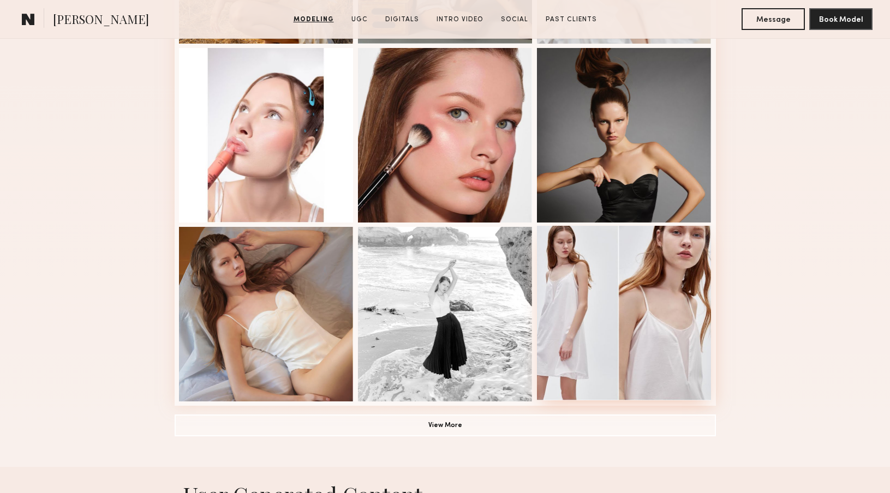
click at [705, 306] on div at bounding box center [624, 313] width 175 height 175
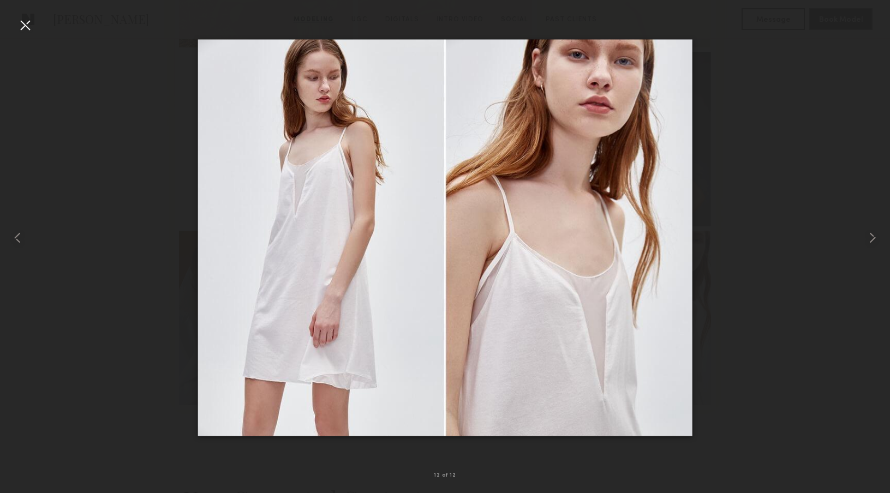
click at [27, 25] on div at bounding box center [24, 24] width 17 height 17
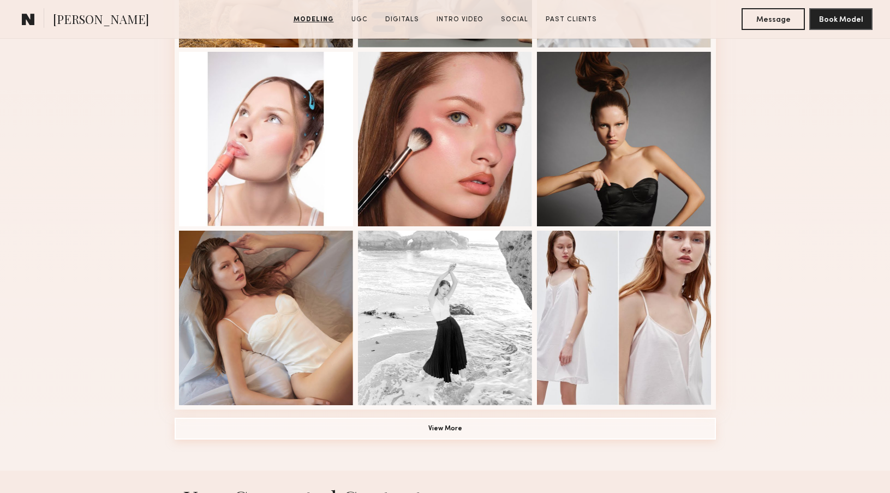
click at [427, 427] on button "View More" at bounding box center [445, 429] width 541 height 22
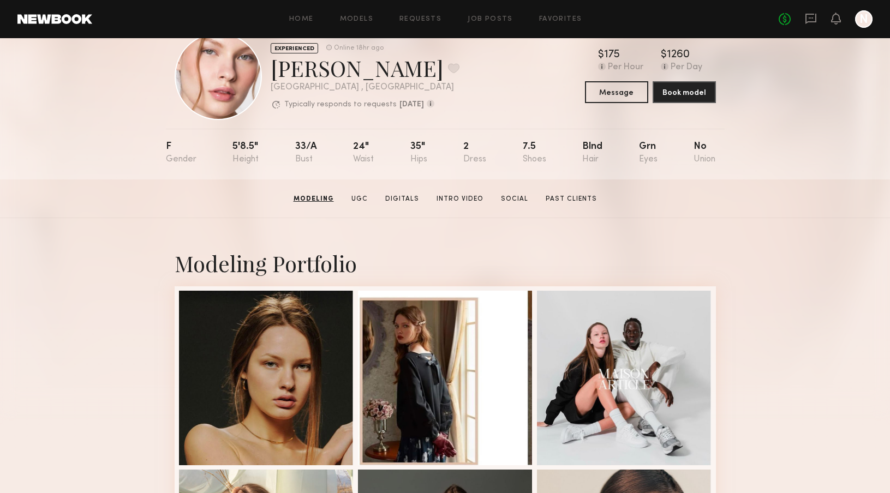
scroll to position [0, 0]
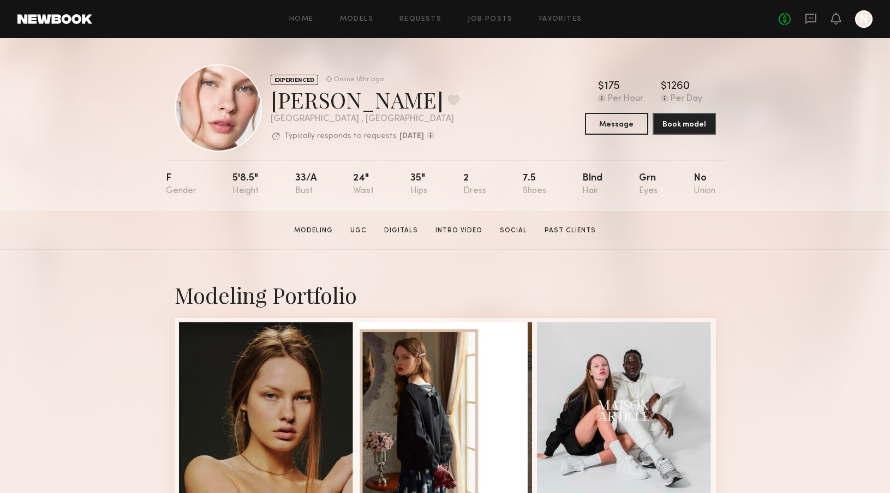
drag, startPoint x: 271, startPoint y: 105, endPoint x: 398, endPoint y: 105, distance: 127.1
click at [398, 105] on div "Anastasiia M. Favorite" at bounding box center [365, 99] width 189 height 29
copy div "Anastasiia M."
drag, startPoint x: 634, startPoint y: 85, endPoint x: 719, endPoint y: 103, distance: 86.5
click at [712, 99] on div "$ Typical rate set by model. Can vary by project & usage. 175 Per Hour $ Typica…" at bounding box center [650, 92] width 131 height 23
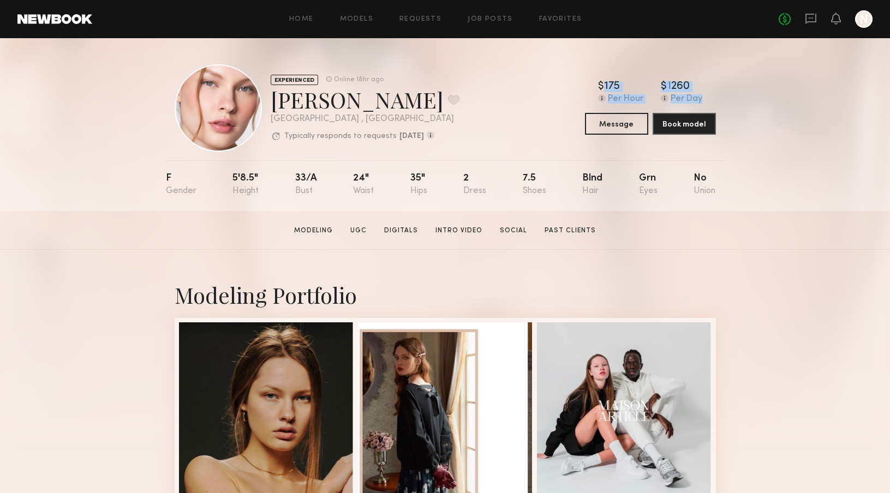
click at [737, 97] on div "EXPERIENCED Online 18hr ago Anastasiia M. Favorite Laguna Beach , CA Typically …" at bounding box center [445, 124] width 890 height 173
drag, startPoint x: 231, startPoint y: 177, endPoint x: 541, endPoint y: 181, distance: 310.5
click at [541, 181] on nb-model-profile-props "F 5'8.5" 33/a 24" 35" 2 7.5 Blnd Grn No" at bounding box center [445, 185] width 559 height 51
copy div "5'8.5" 33/a 24" 35" 2 7.5"
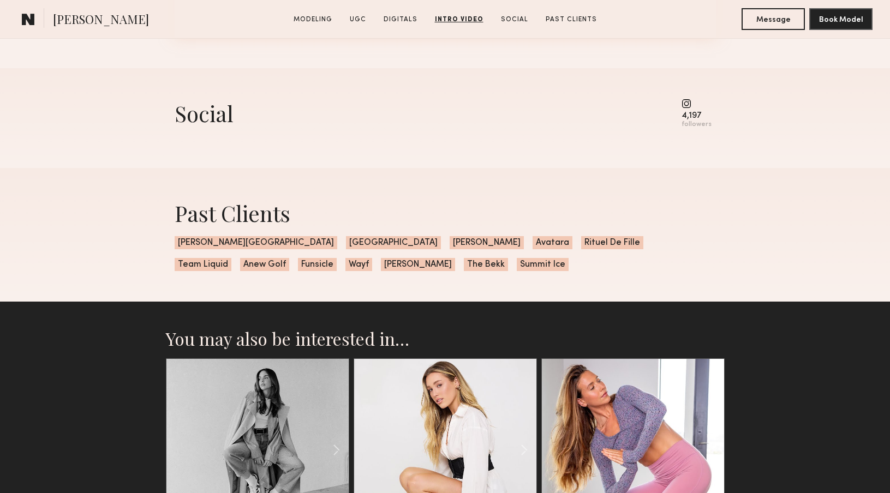
scroll to position [4040, 0]
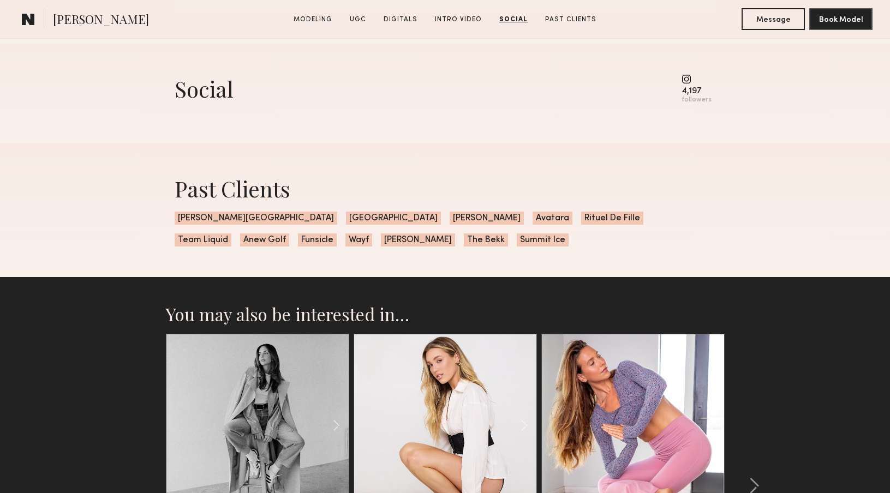
click at [691, 77] on common-icon at bounding box center [697, 79] width 30 height 10
click at [693, 94] on div "4,197" at bounding box center [697, 91] width 30 height 8
click at [689, 79] on common-icon at bounding box center [697, 79] width 30 height 10
click at [700, 104] on div "followers" at bounding box center [697, 100] width 30 height 8
click at [210, 96] on div "Social" at bounding box center [204, 88] width 59 height 29
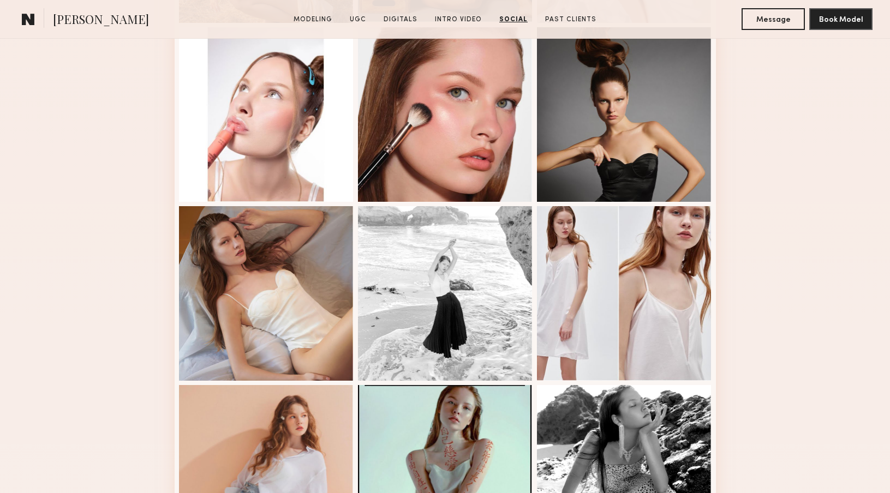
scroll to position [0, 0]
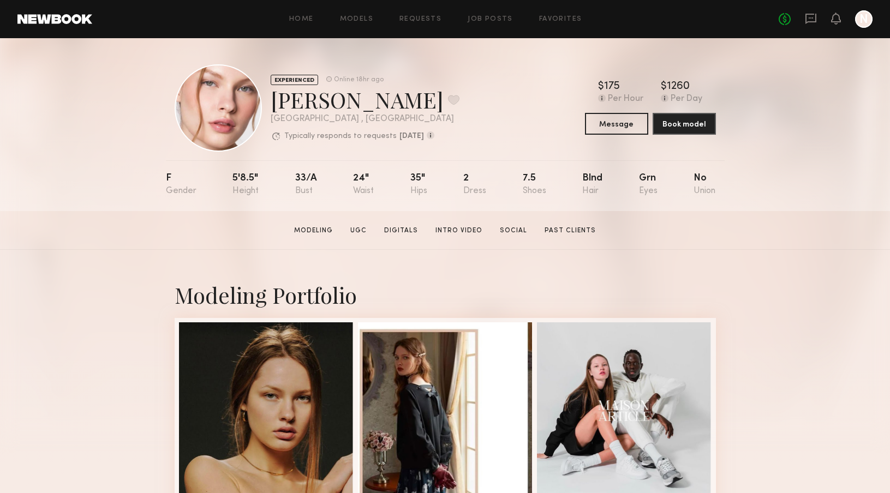
drag, startPoint x: 274, startPoint y: 103, endPoint x: 397, endPoint y: 102, distance: 122.8
click at [397, 102] on div "Anastasiia M. Favorite" at bounding box center [365, 99] width 189 height 29
copy div "Anastasiia M."
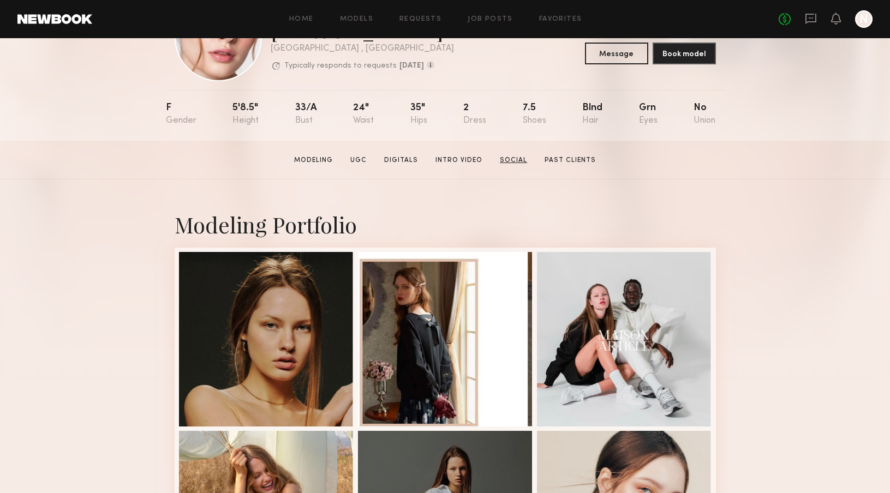
click at [505, 159] on link "Social" at bounding box center [513, 161] width 36 height 10
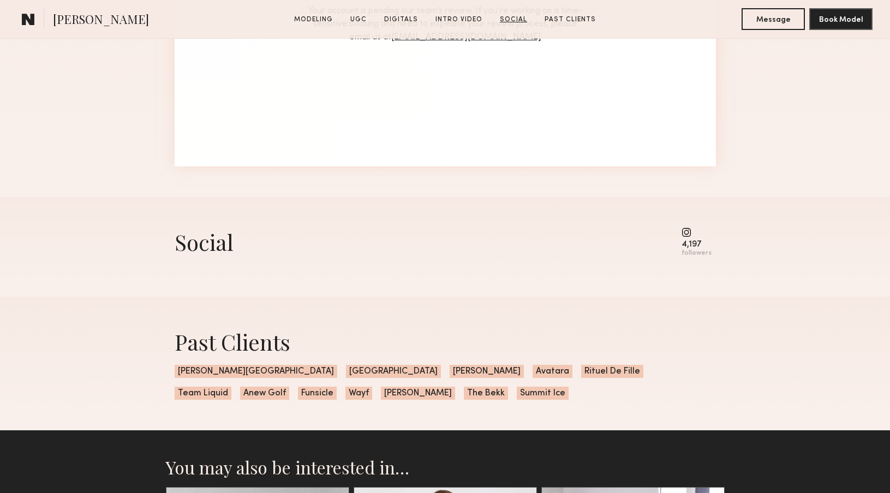
scroll to position [4019, 0]
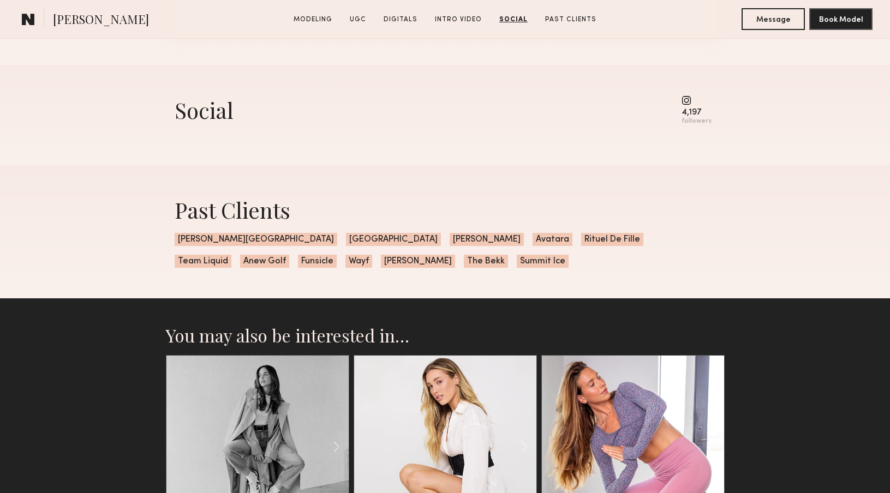
click at [194, 115] on div "Social" at bounding box center [204, 109] width 59 height 29
click at [691, 111] on div "4,197" at bounding box center [697, 113] width 30 height 8
drag, startPoint x: 669, startPoint y: 115, endPoint x: 760, endPoint y: 126, distance: 91.7
click at [760, 115] on div "Social 4,197 followers" at bounding box center [445, 115] width 890 height 100
drag, startPoint x: 515, startPoint y: 129, endPoint x: 521, endPoint y: 125, distance: 6.7
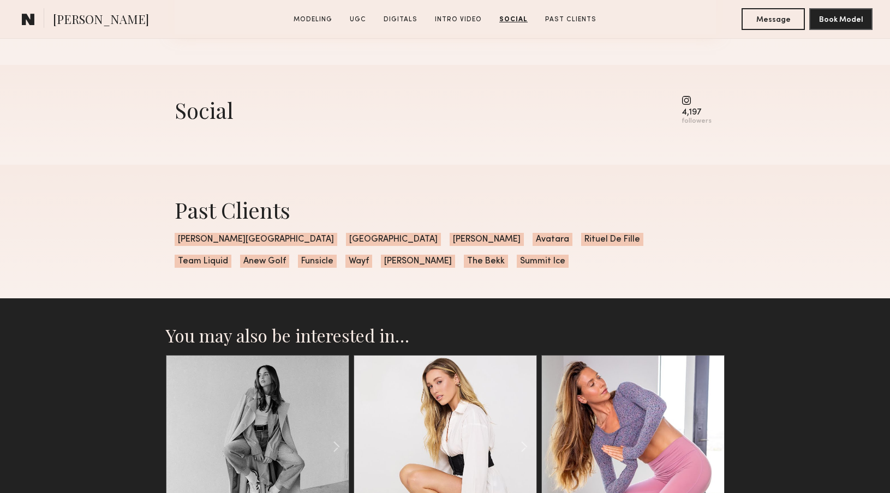
click at [515, 129] on div "Social 4,197 followers" at bounding box center [445, 115] width 541 height 100
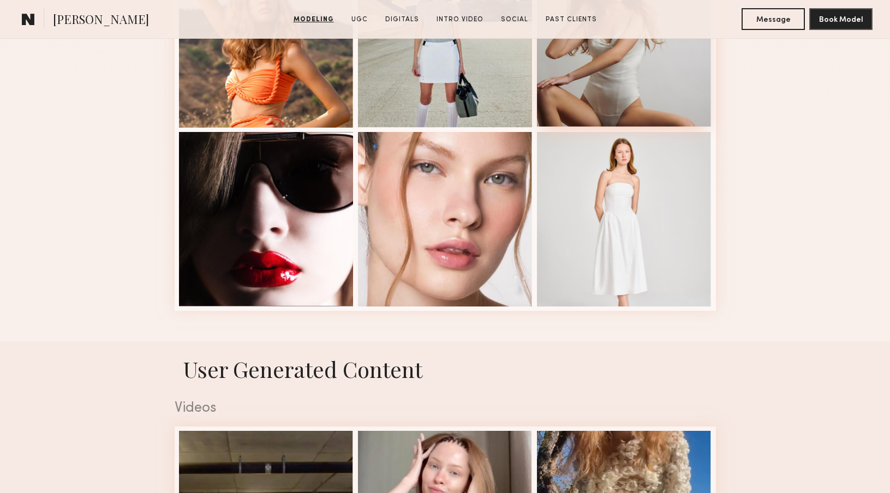
scroll to position [1448, 0]
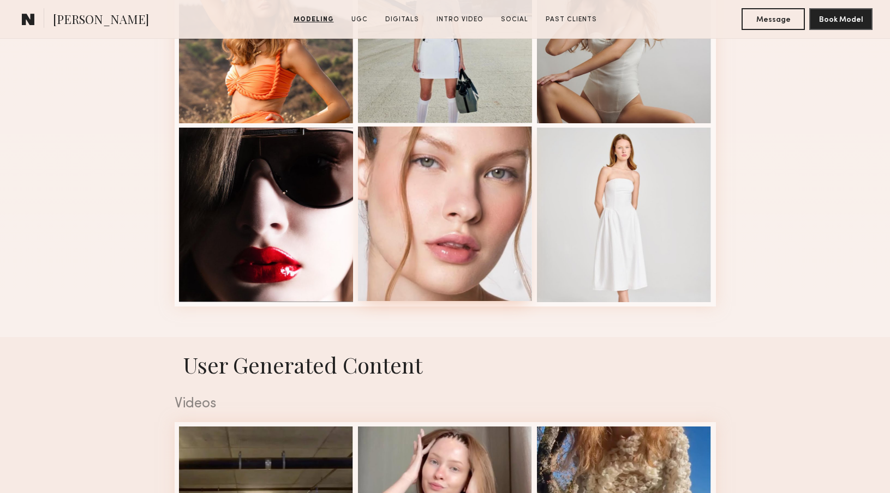
click at [439, 237] on div at bounding box center [445, 214] width 175 height 175
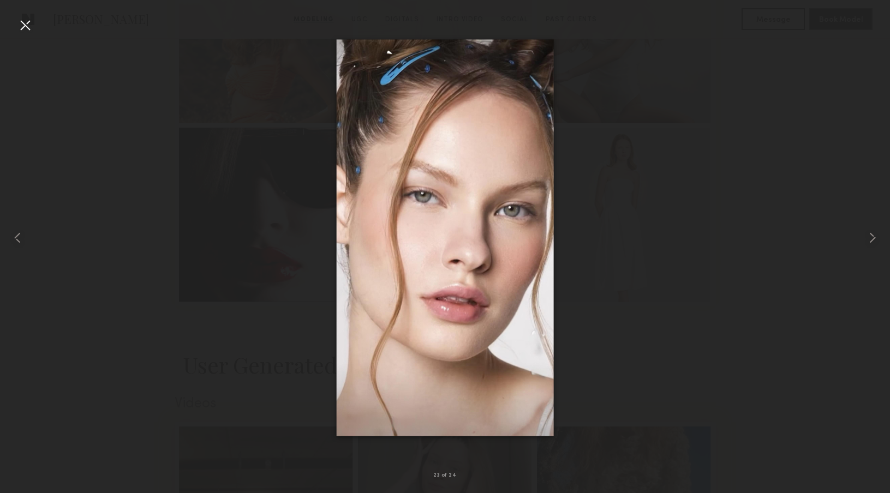
drag, startPoint x: 618, startPoint y: 235, endPoint x: 641, endPoint y: 233, distance: 23.0
click at [618, 235] on div at bounding box center [445, 237] width 890 height 441
click at [646, 231] on div at bounding box center [445, 237] width 890 height 441
click at [21, 21] on div at bounding box center [24, 24] width 17 height 17
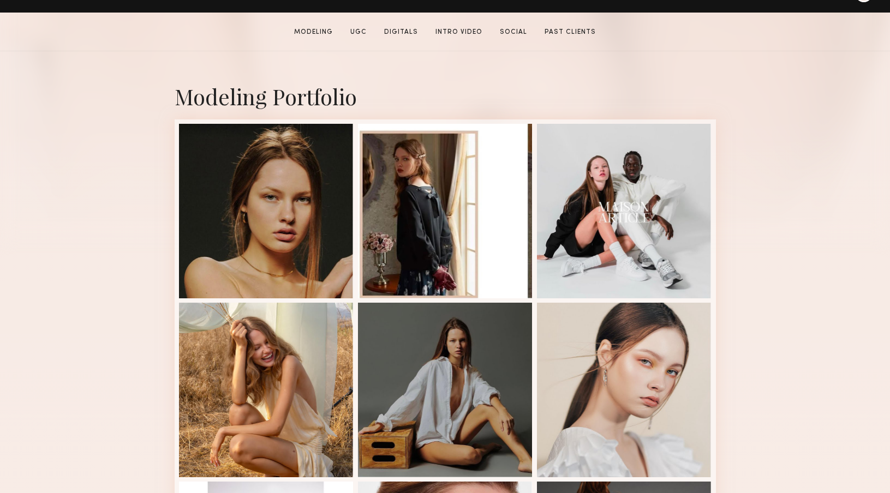
scroll to position [200, 0]
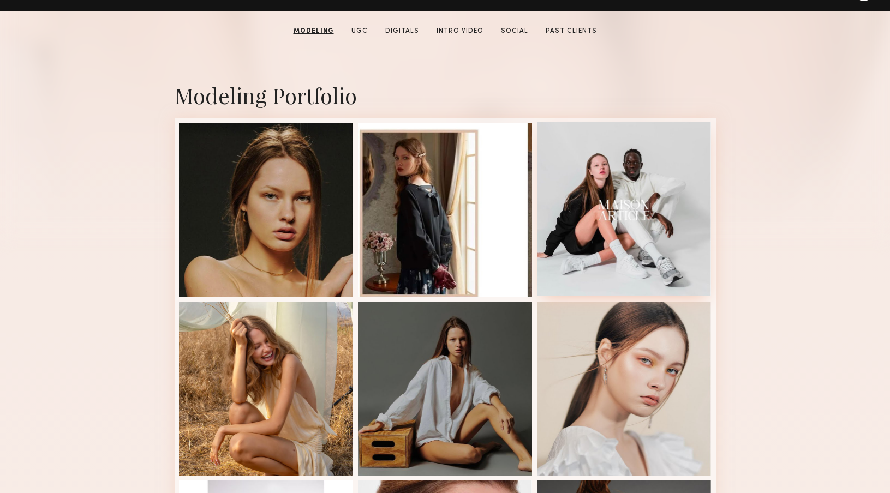
click at [636, 194] on div at bounding box center [624, 209] width 175 height 175
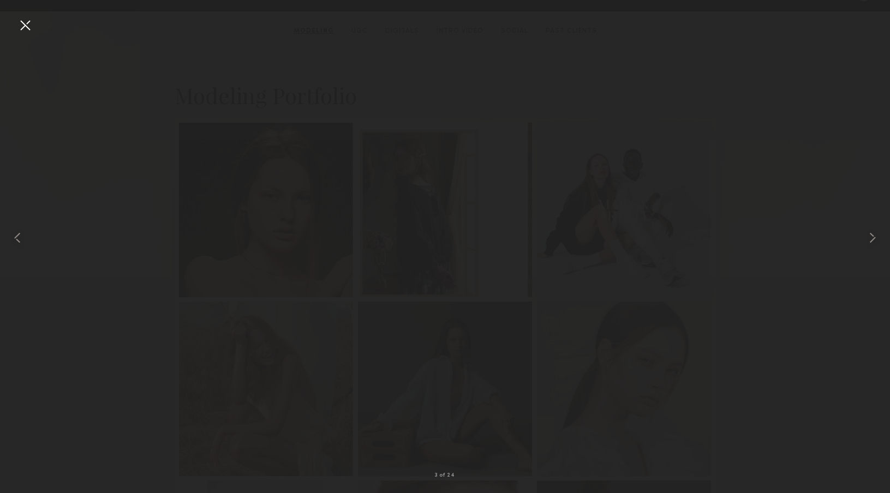
scroll to position [201, 0]
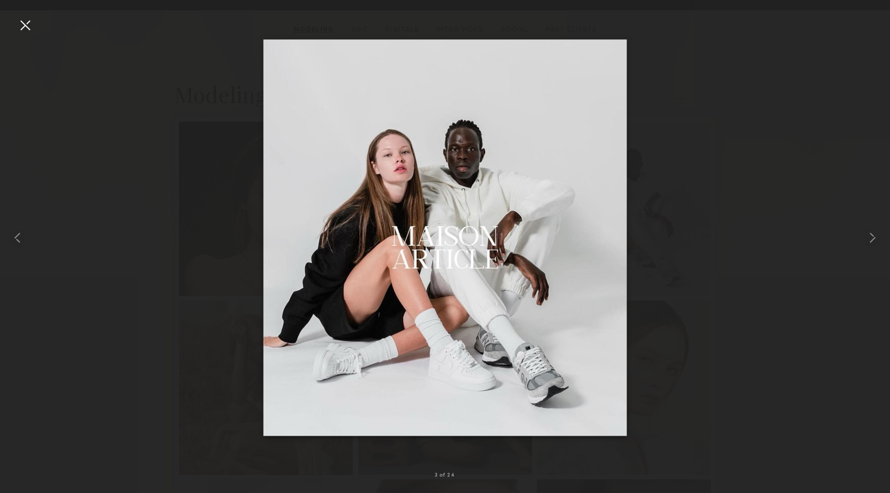
click at [26, 23] on div at bounding box center [24, 24] width 17 height 17
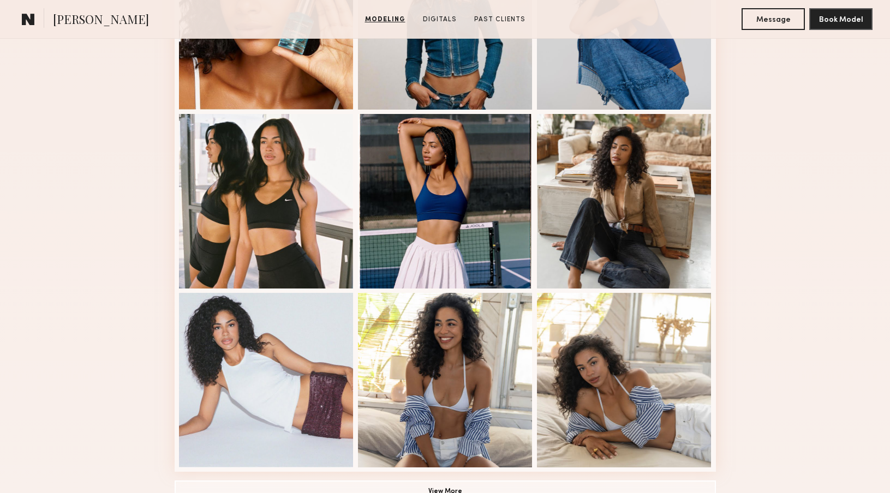
scroll to position [589, 0]
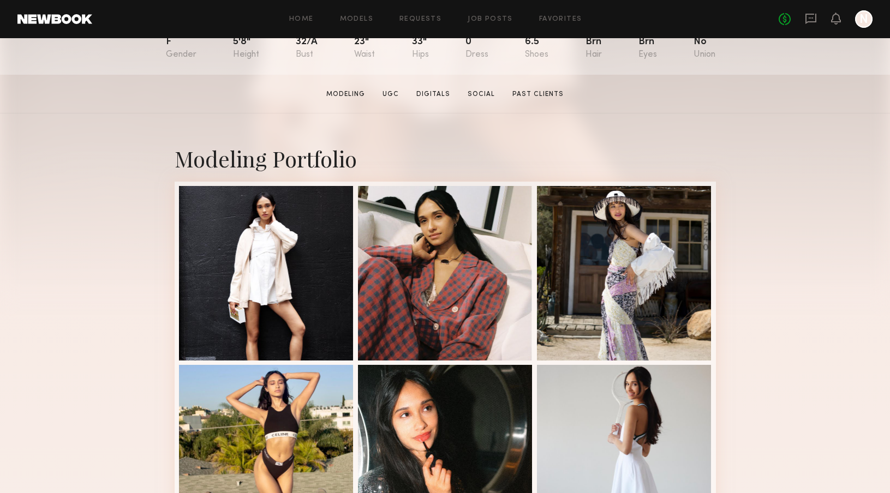
scroll to position [355, 0]
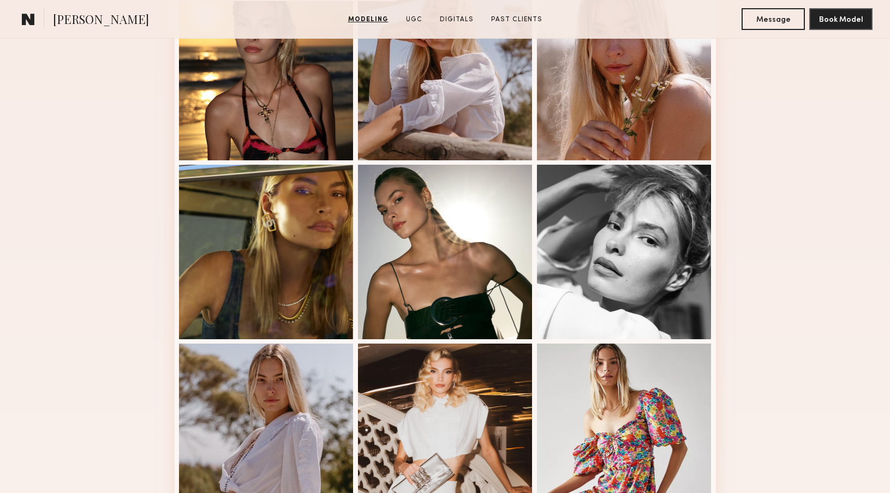
scroll to position [661, 0]
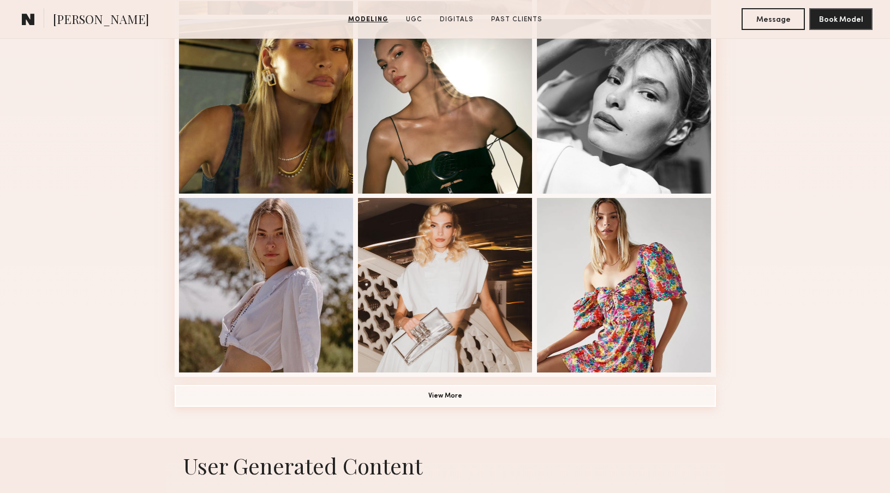
click at [510, 389] on button "View More" at bounding box center [445, 396] width 541 height 22
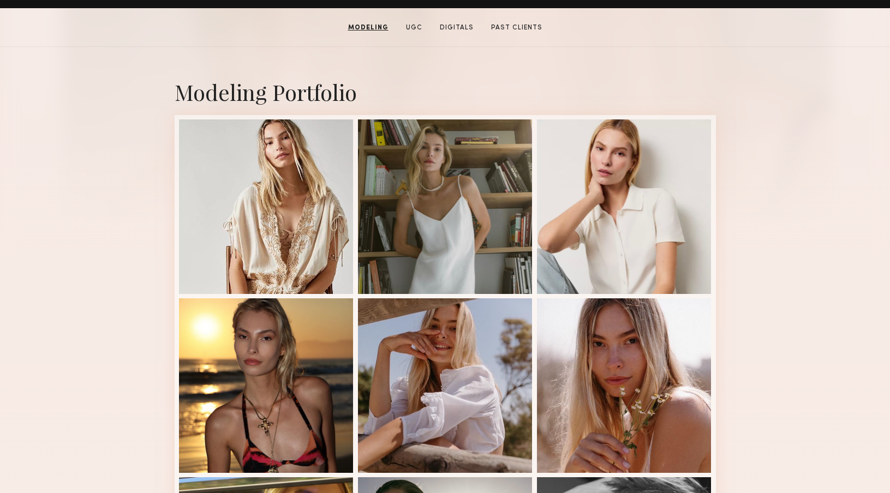
scroll to position [199, 0]
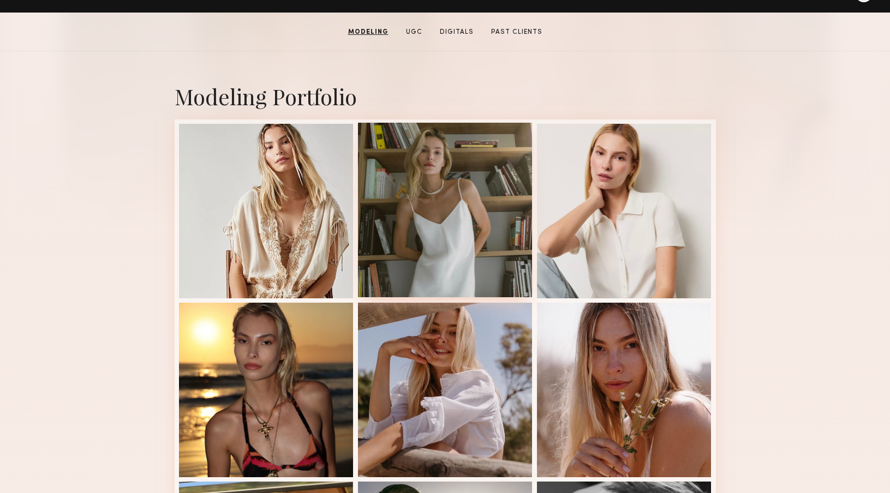
click at [498, 203] on div at bounding box center [445, 210] width 175 height 175
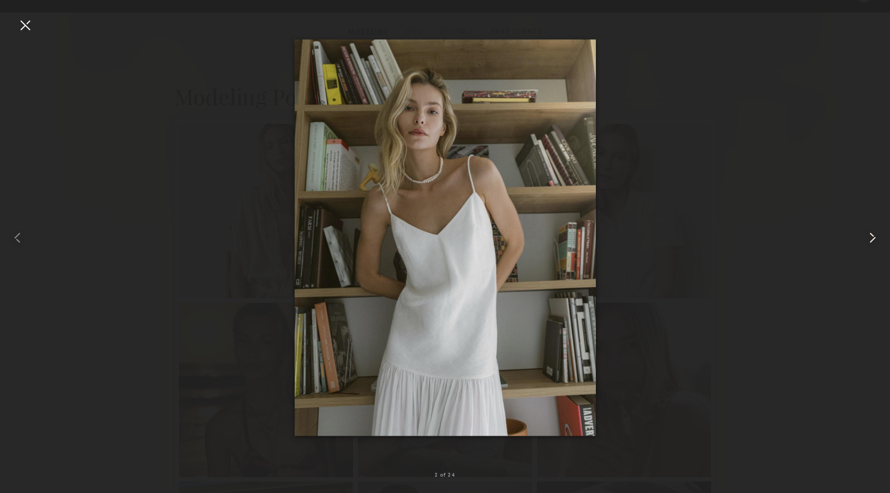
click at [873, 237] on common-icon at bounding box center [872, 237] width 17 height 17
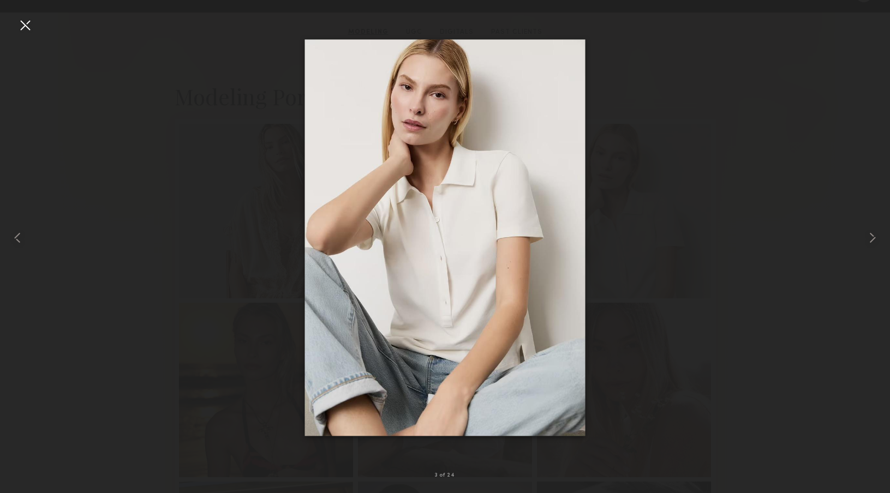
drag, startPoint x: 25, startPoint y: 25, endPoint x: 198, endPoint y: 157, distance: 216.9
click at [26, 27] on div at bounding box center [24, 24] width 17 height 17
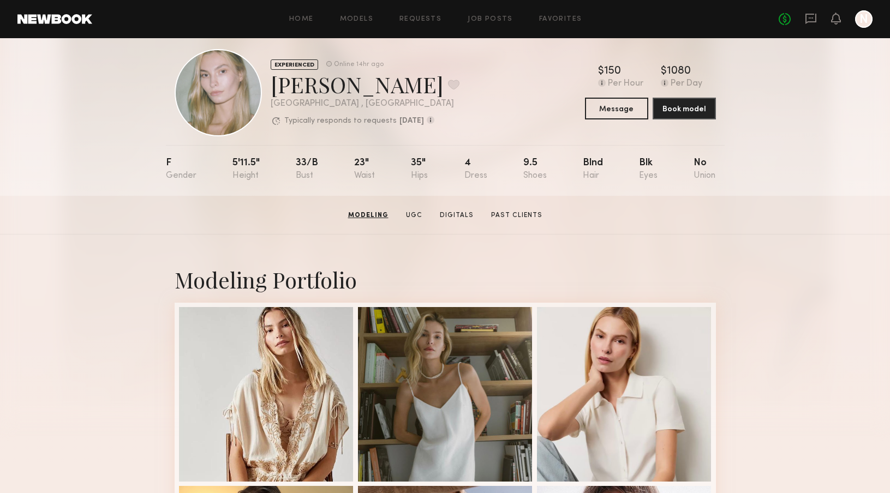
scroll to position [0, 0]
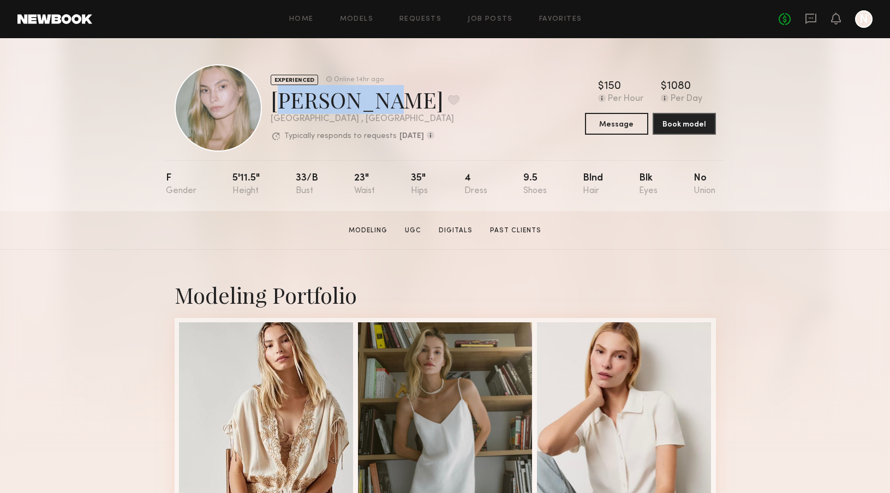
drag, startPoint x: 271, startPoint y: 106, endPoint x: 361, endPoint y: 106, distance: 89.5
click at [361, 106] on div "EXPERIENCED Online 14hr ago [PERSON_NAME] Favorite [GEOGRAPHIC_DATA] , [GEOGRAP…" at bounding box center [317, 107] width 285 height 87
copy div "Darina D."
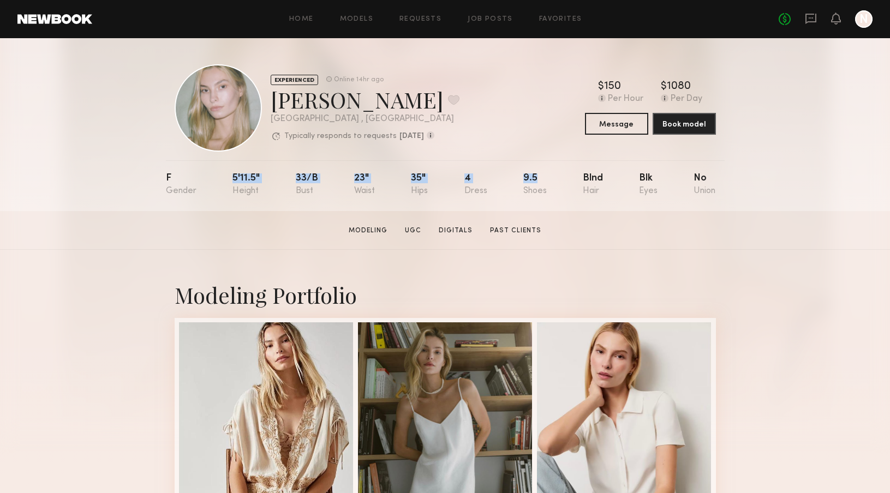
drag, startPoint x: 231, startPoint y: 177, endPoint x: 535, endPoint y: 180, distance: 303.4
click at [534, 179] on nb-model-profile-props "F 5'11.5" 33/b 23" 35" 4 9.5 Blnd Blk No" at bounding box center [445, 185] width 559 height 51
copy div "5'11.5" 33/b 23" 35" 4 9.5"
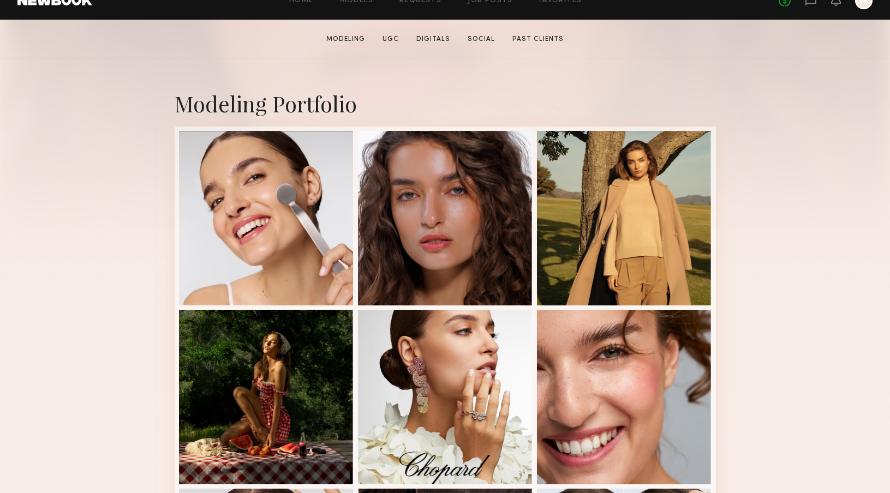
scroll to position [271, 0]
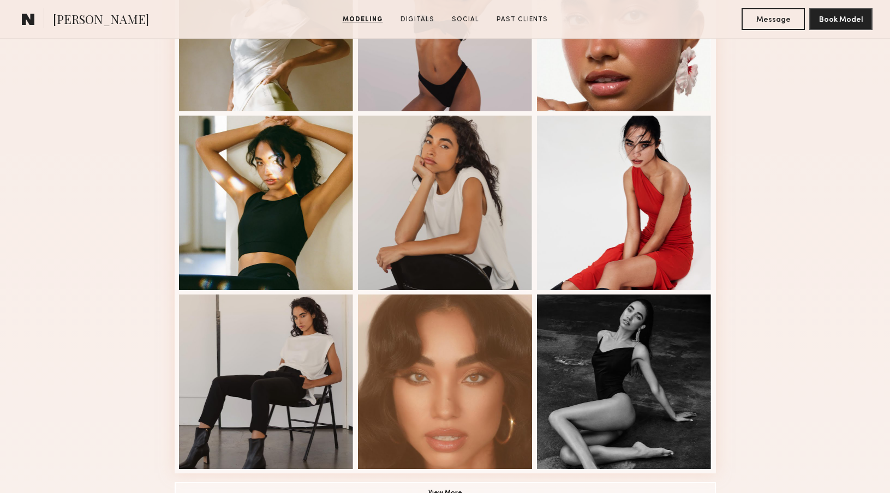
scroll to position [620, 0]
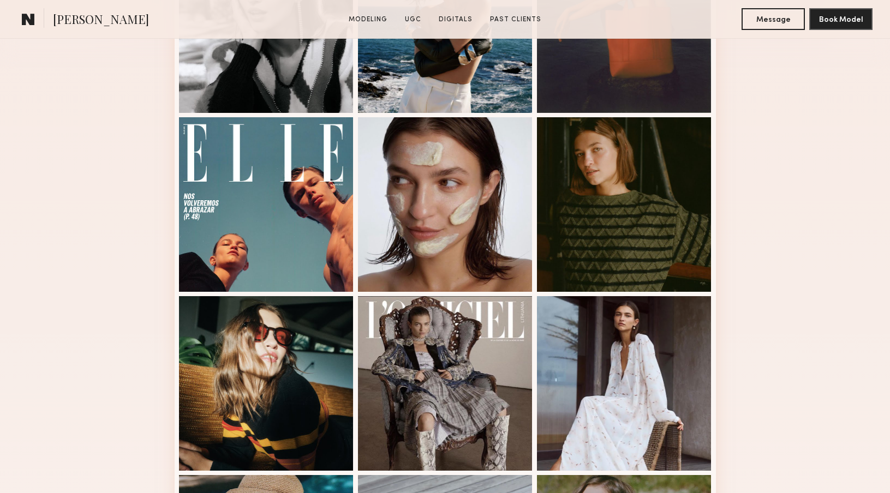
scroll to position [437, 0]
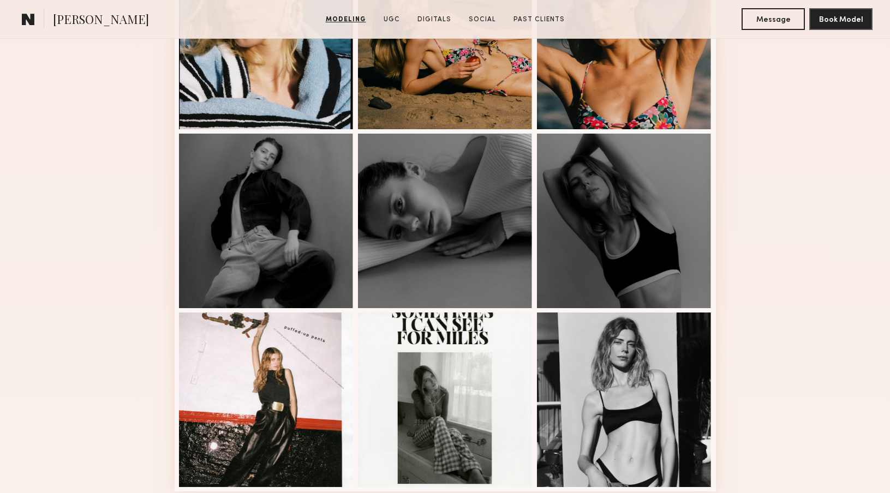
scroll to position [752, 0]
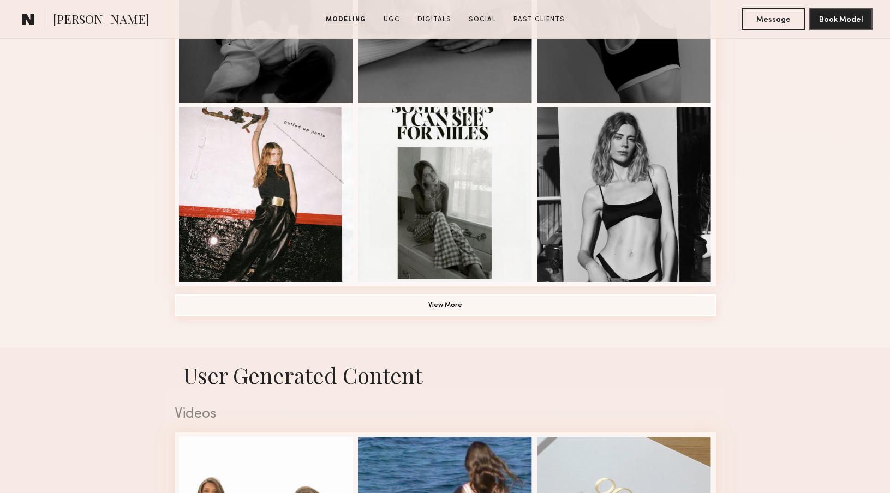
click at [521, 298] on button "View More" at bounding box center [445, 306] width 541 height 22
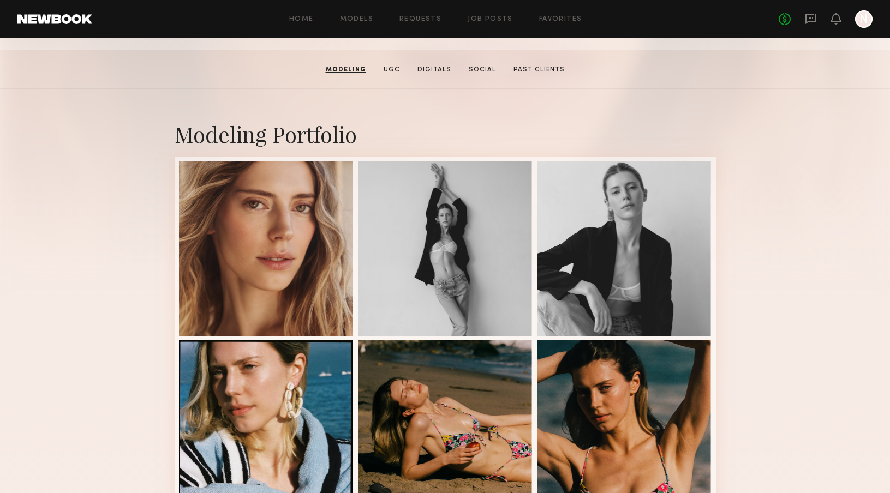
scroll to position [162, 0]
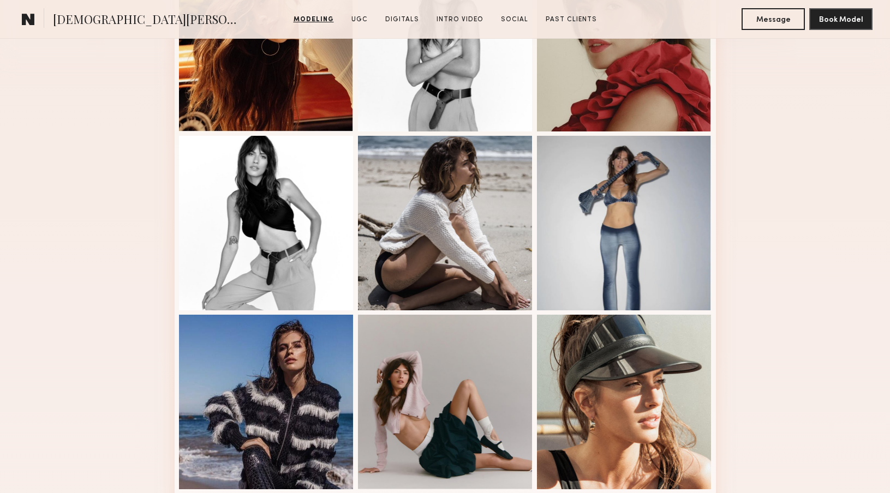
scroll to position [70, 0]
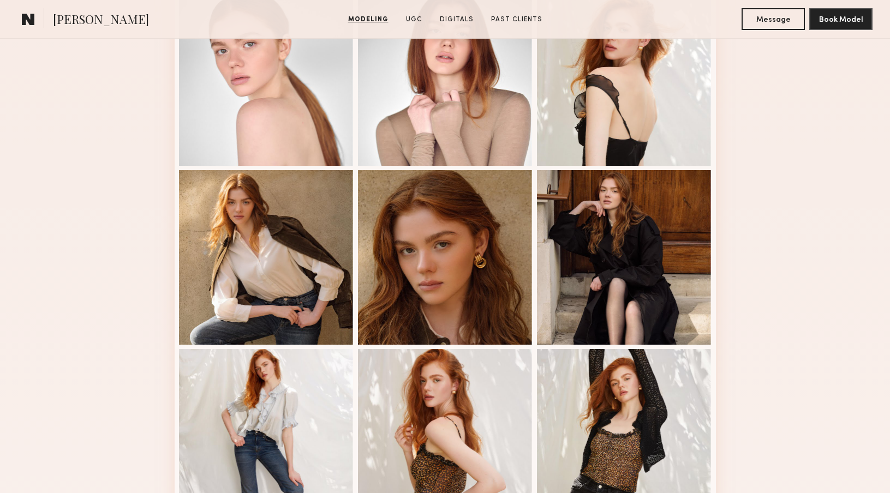
scroll to position [430, 0]
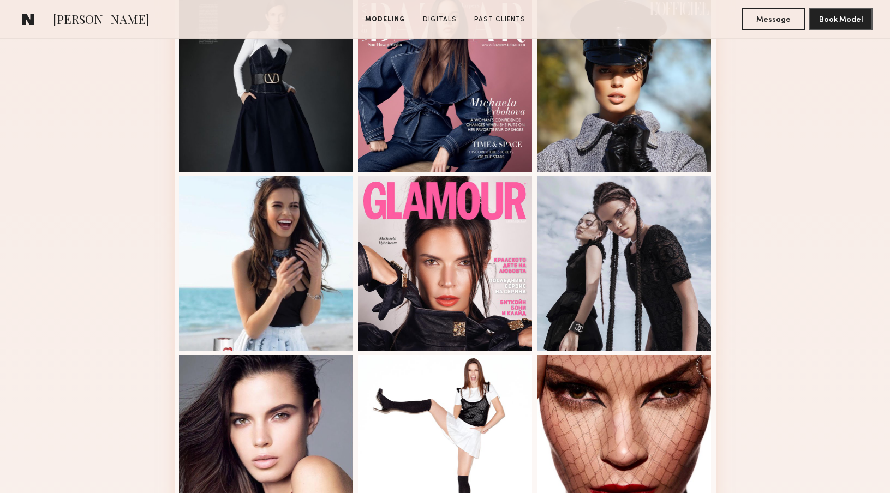
scroll to position [762, 0]
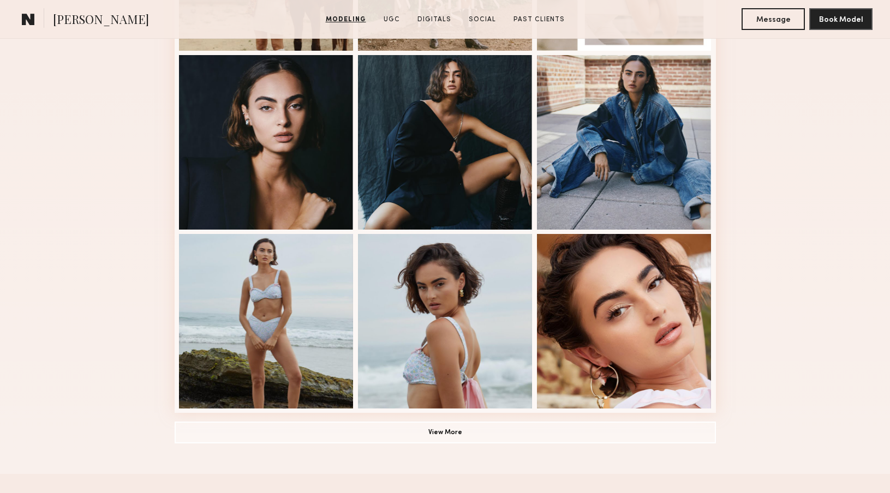
scroll to position [626, 0]
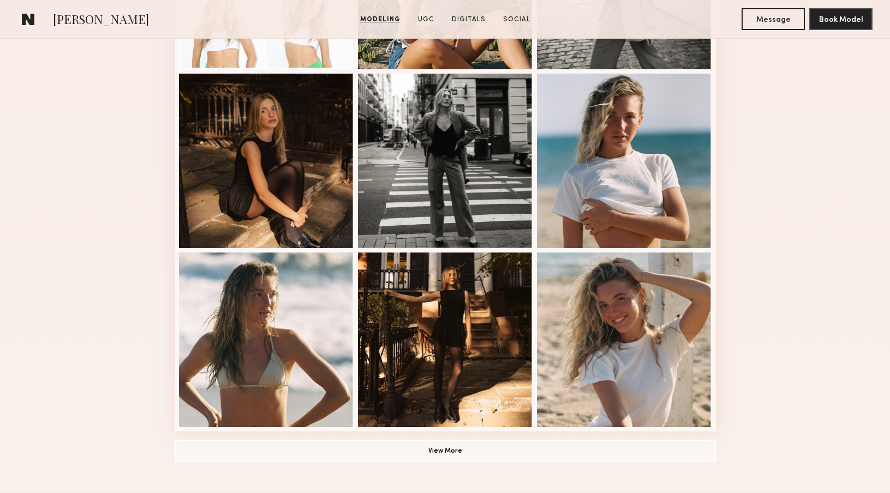
scroll to position [695, 0]
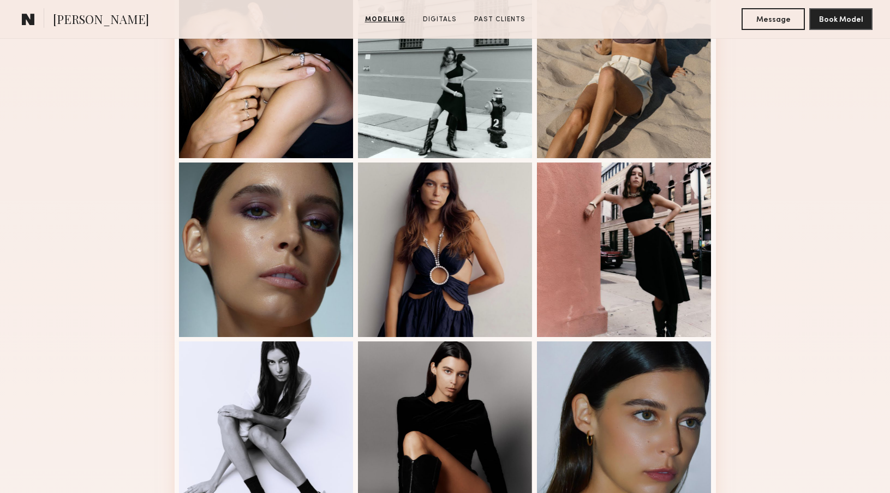
scroll to position [773, 0]
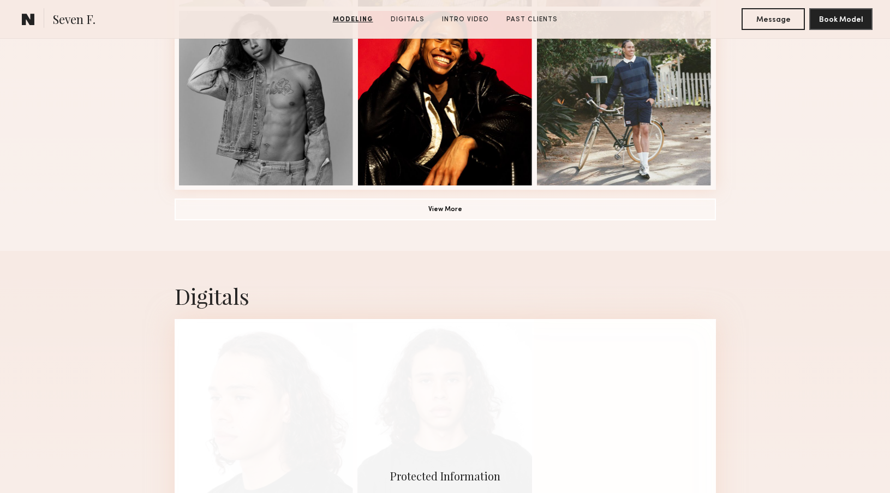
scroll to position [755, 0]
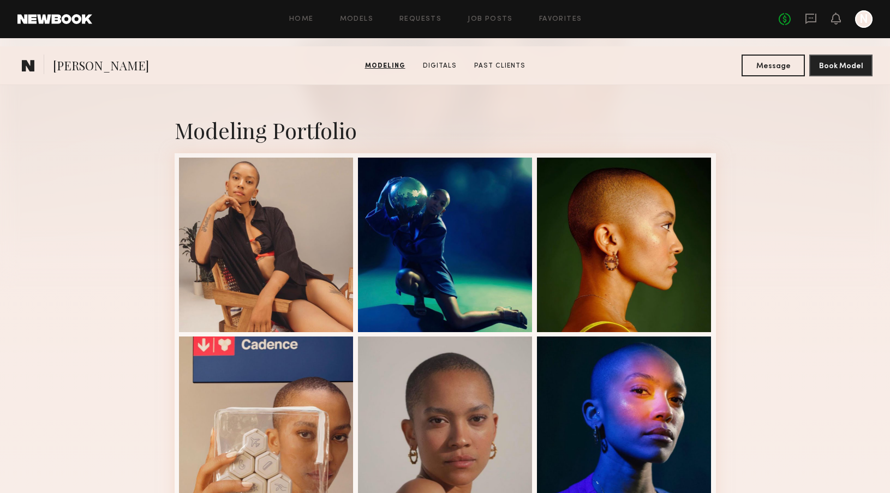
scroll to position [436, 0]
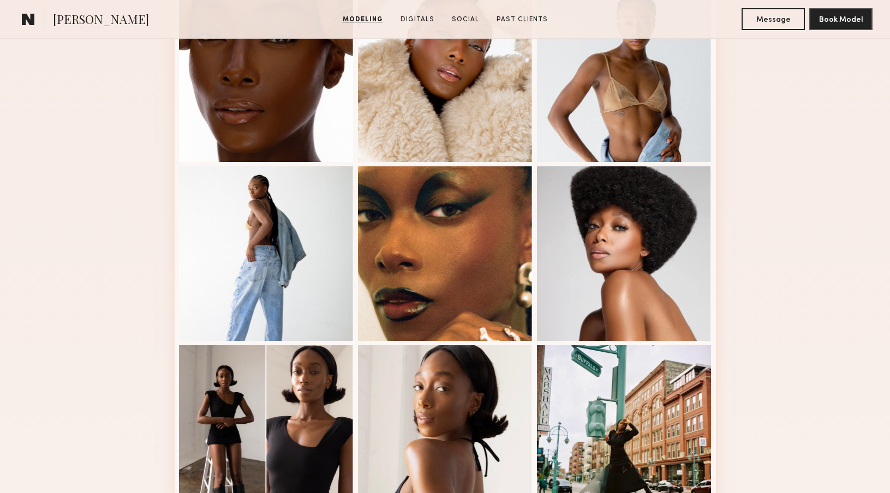
scroll to position [660, 0]
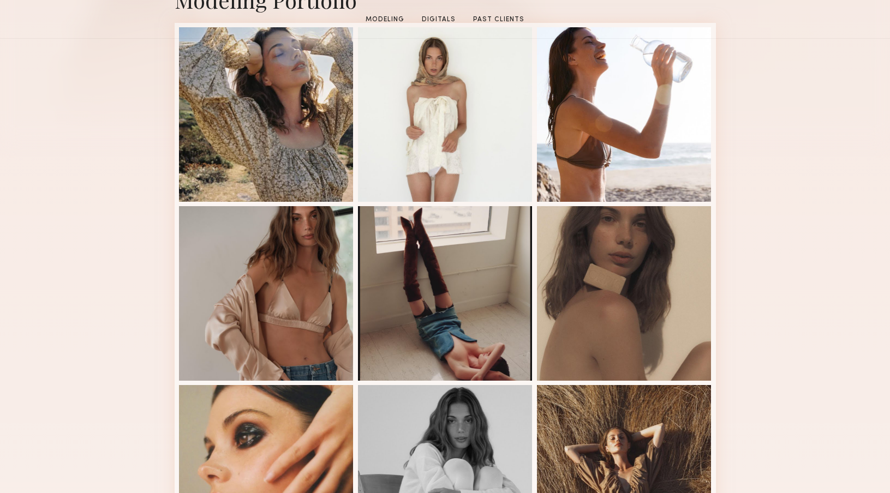
scroll to position [329, 0]
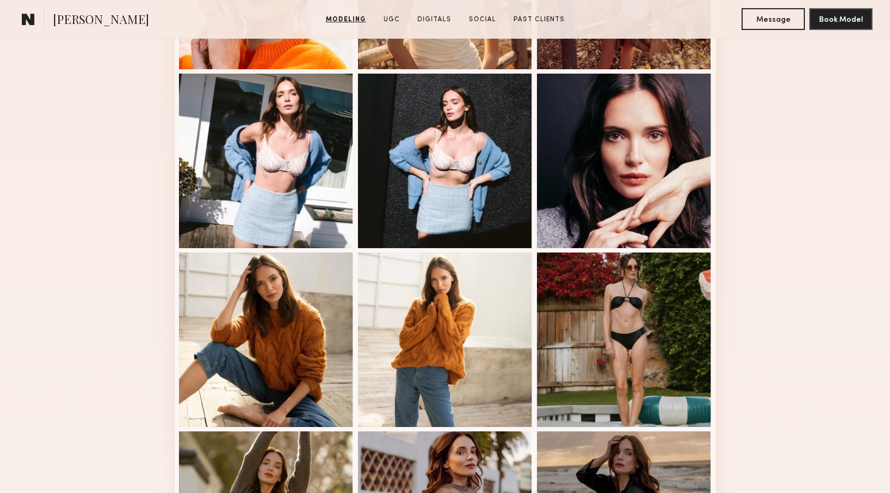
scroll to position [642, 0]
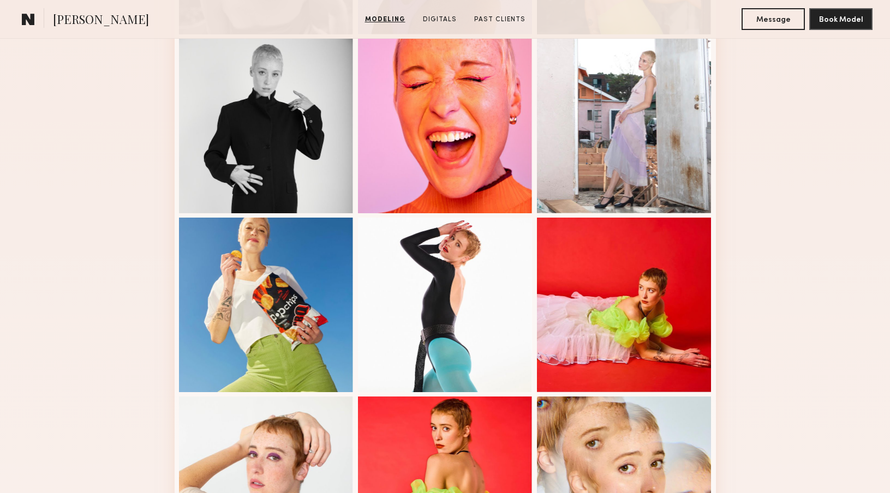
scroll to position [637, 0]
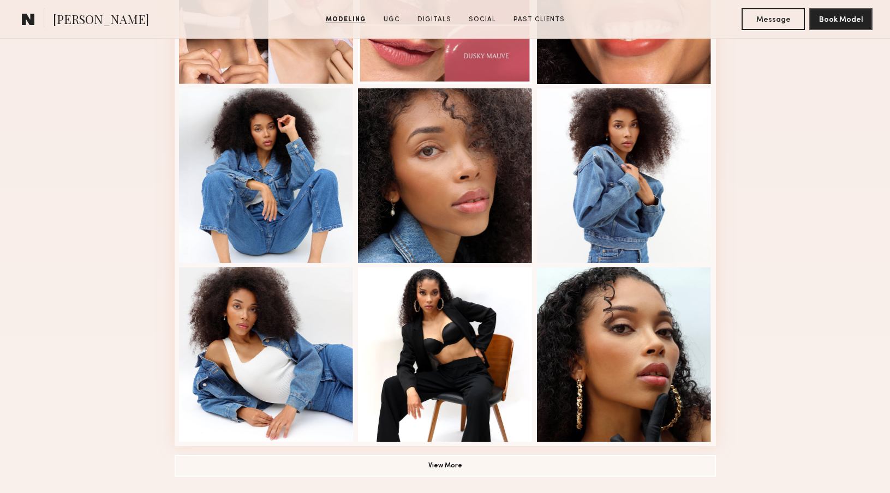
scroll to position [693, 0]
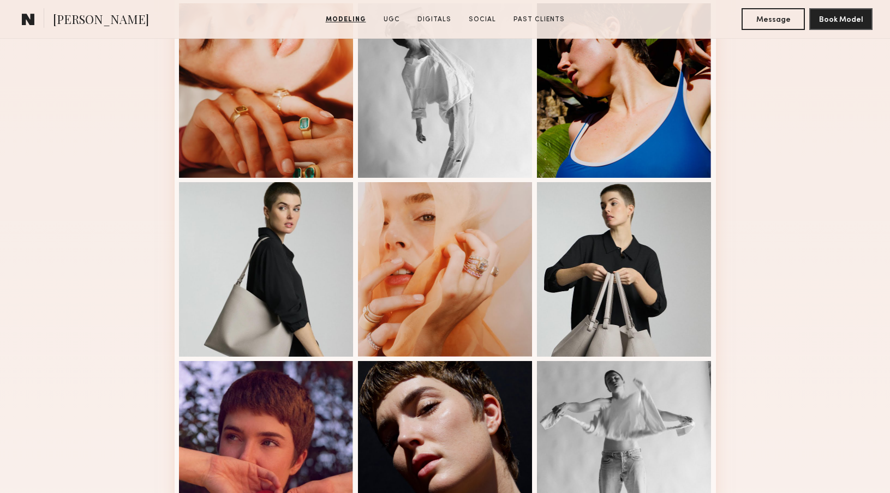
scroll to position [437, 0]
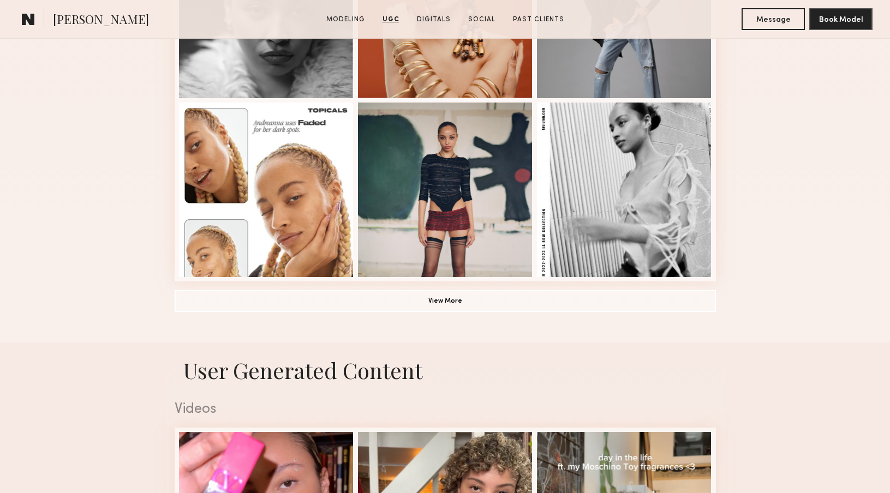
scroll to position [731, 0]
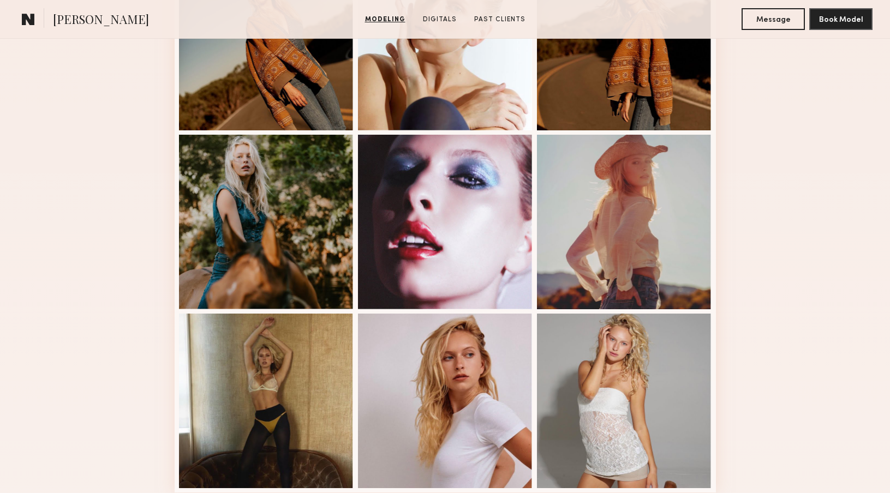
scroll to position [647, 0]
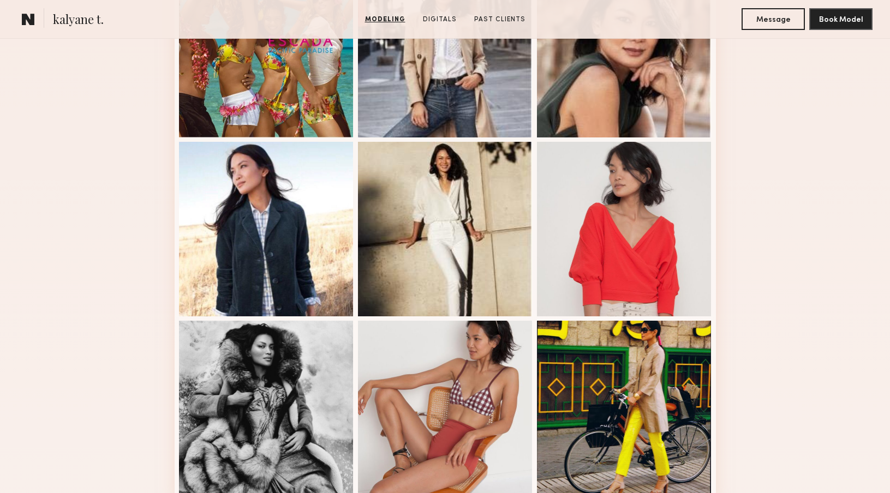
scroll to position [642, 0]
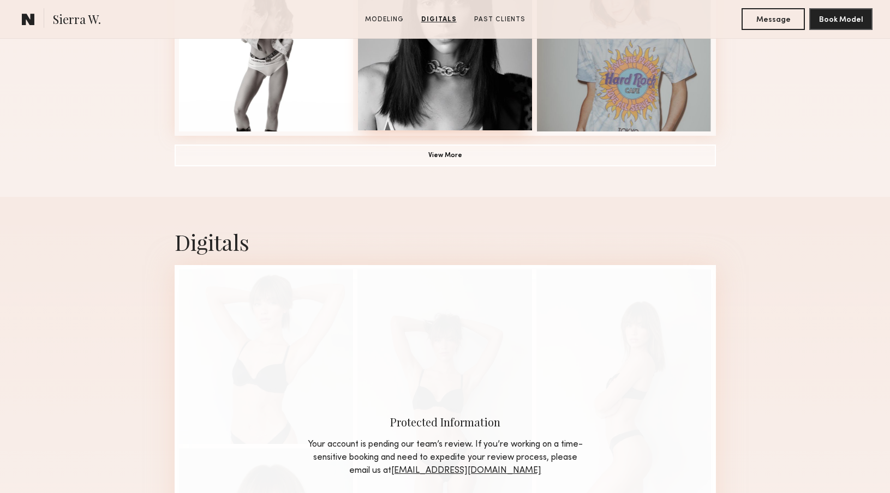
scroll to position [877, 0]
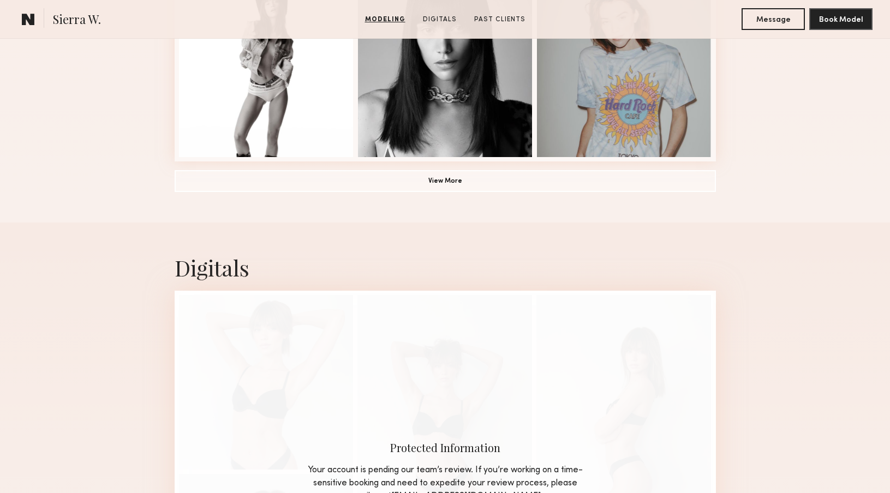
click at [493, 184] on button "View More" at bounding box center [445, 181] width 541 height 22
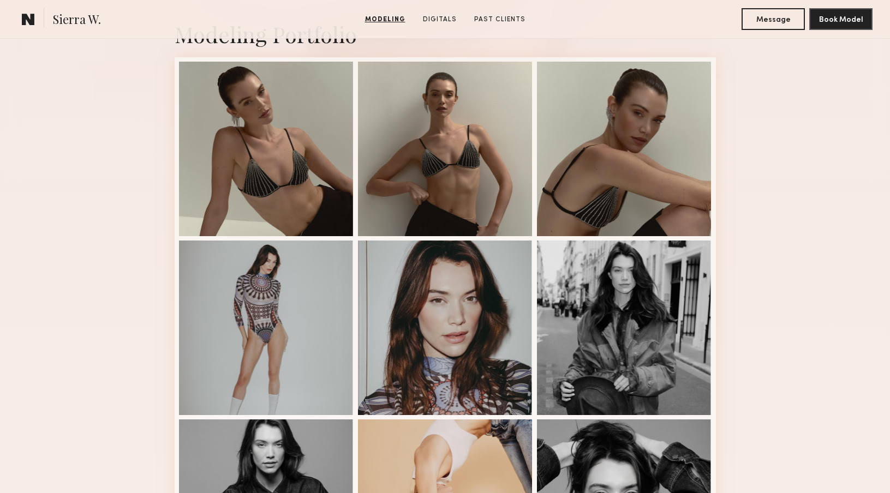
scroll to position [227, 0]
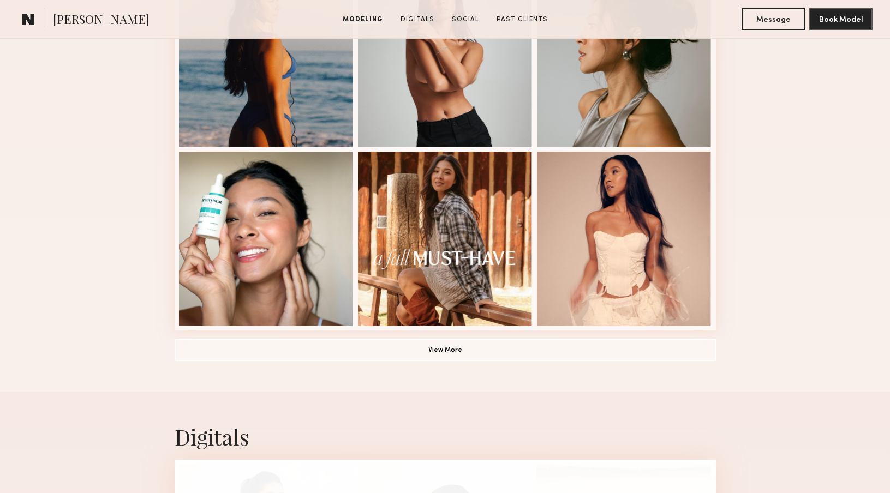
scroll to position [736, 0]
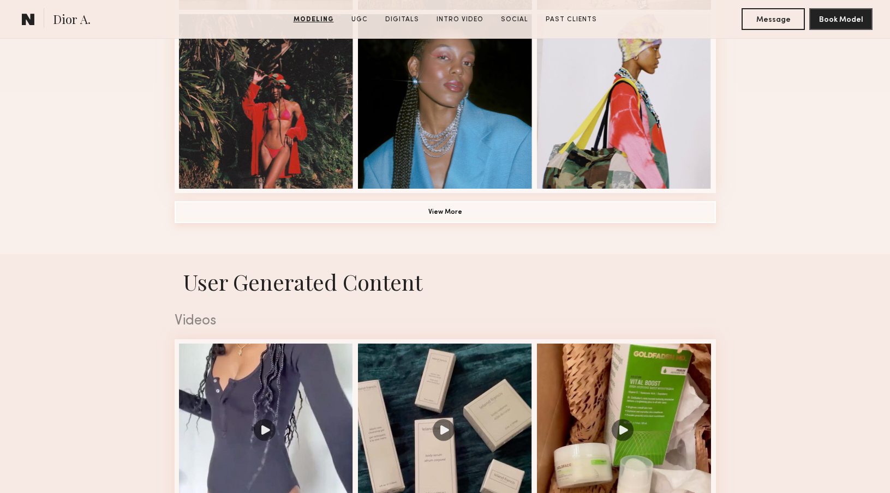
scroll to position [846, 0]
click at [445, 210] on button "View More" at bounding box center [445, 212] width 541 height 22
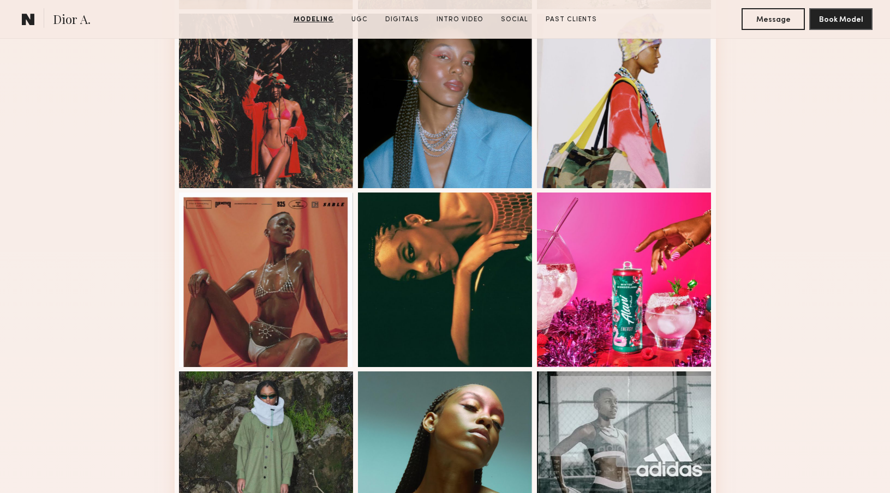
click at [2, 267] on div "Modeling Portfolio" at bounding box center [445, 171] width 890 height 1535
